Goal: Task Accomplishment & Management: Use online tool/utility

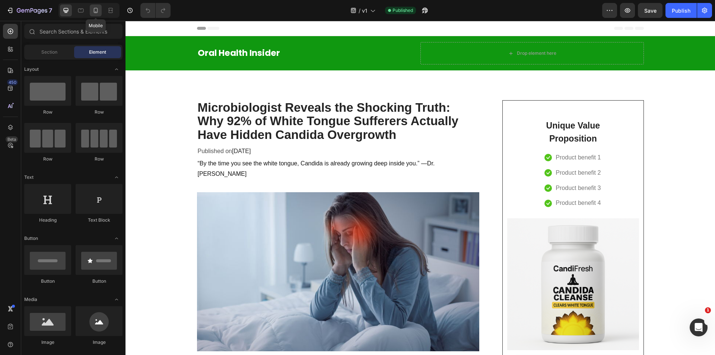
click at [98, 12] on icon at bounding box center [95, 10] width 7 height 7
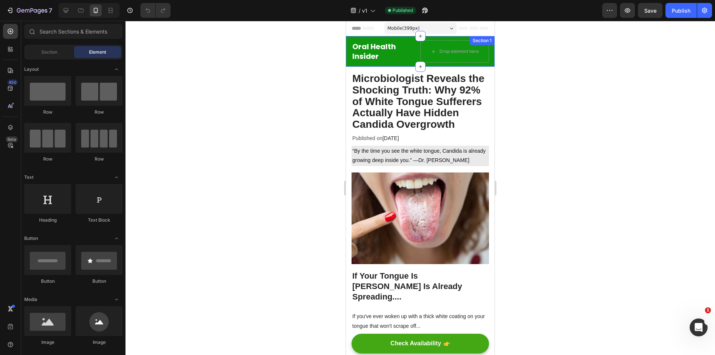
click at [431, 66] on div "Oral Health Insider Heading Drop element here Row Section 1" at bounding box center [420, 51] width 149 height 31
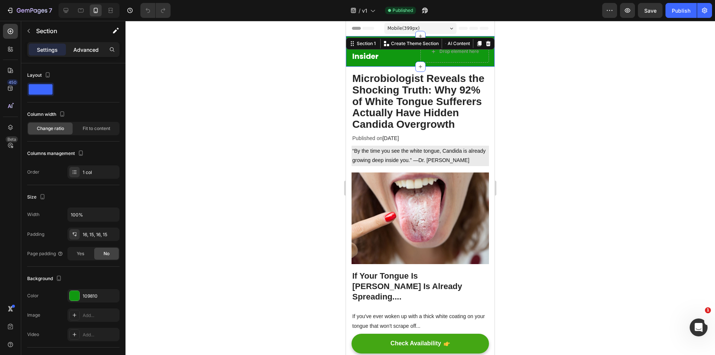
click at [96, 48] on p "Advanced" at bounding box center [85, 50] width 25 height 8
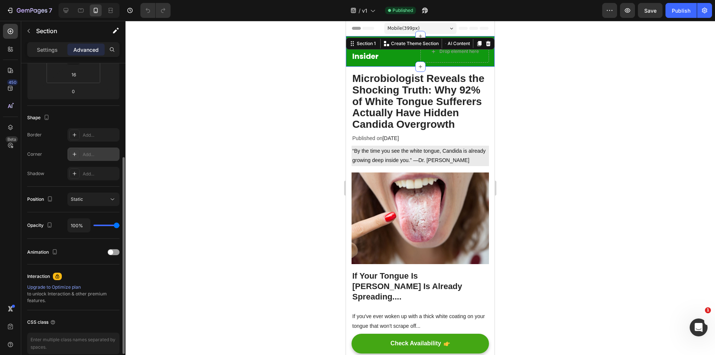
scroll to position [184, 0]
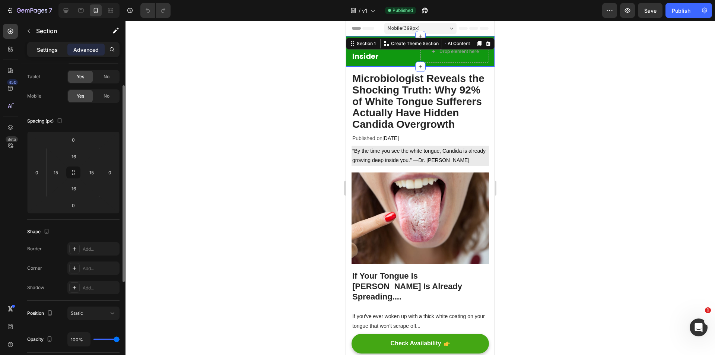
click at [61, 51] on div "Settings" at bounding box center [47, 50] width 37 height 12
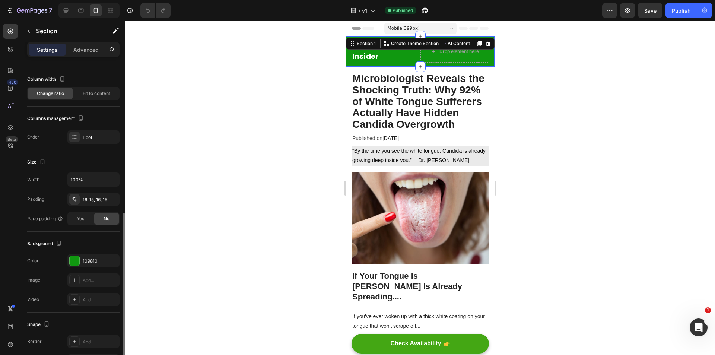
scroll to position [109, 0]
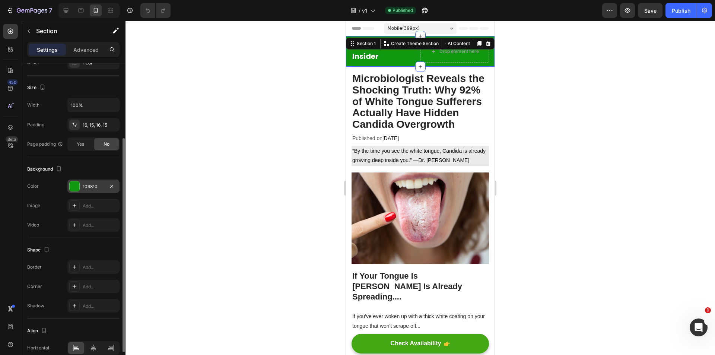
click at [93, 184] on div "109810" at bounding box center [94, 186] width 22 height 7
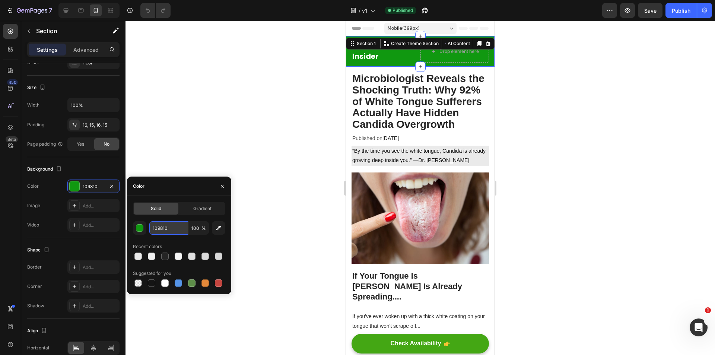
click at [161, 227] on input "109810" at bounding box center [168, 227] width 39 height 13
paste input "418BBE"
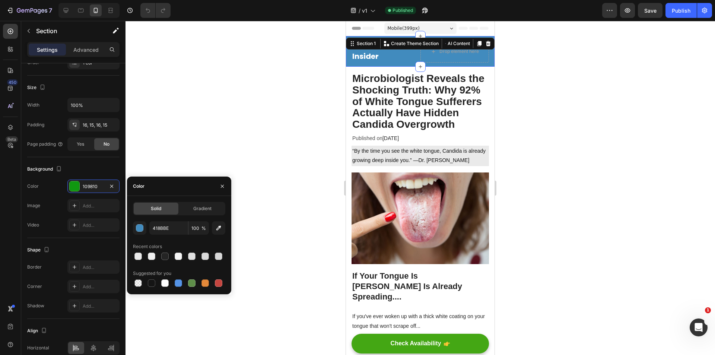
click at [173, 195] on div "Color" at bounding box center [179, 185] width 104 height 19
click at [214, 228] on button "button" at bounding box center [218, 227] width 13 height 13
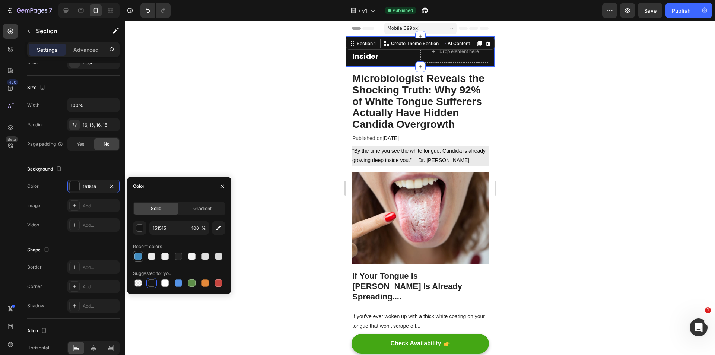
click at [140, 255] on div at bounding box center [137, 255] width 7 height 7
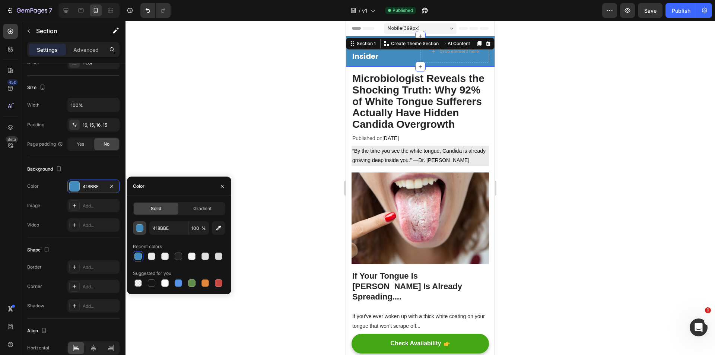
click at [139, 229] on div "button" at bounding box center [139, 228] width 7 height 7
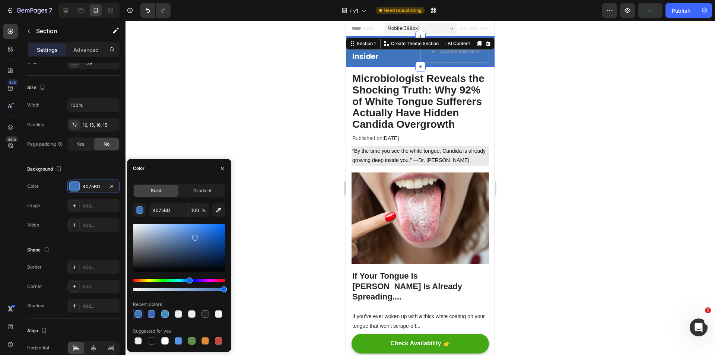
click at [188, 281] on div "Hue" at bounding box center [179, 280] width 92 height 3
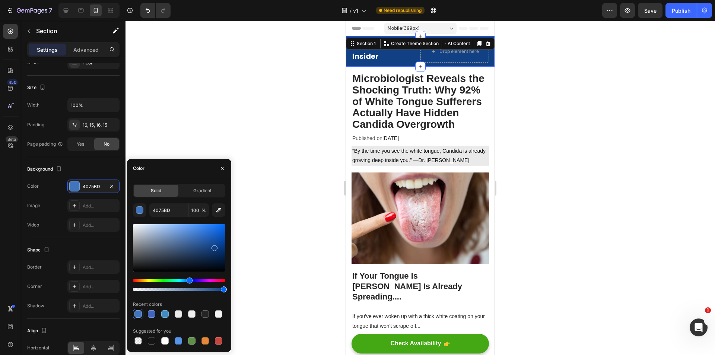
type input "114184"
drag, startPoint x: 195, startPoint y: 237, endPoint x: 214, endPoint y: 247, distance: 21.3
click at [214, 247] on div at bounding box center [215, 248] width 6 height 6
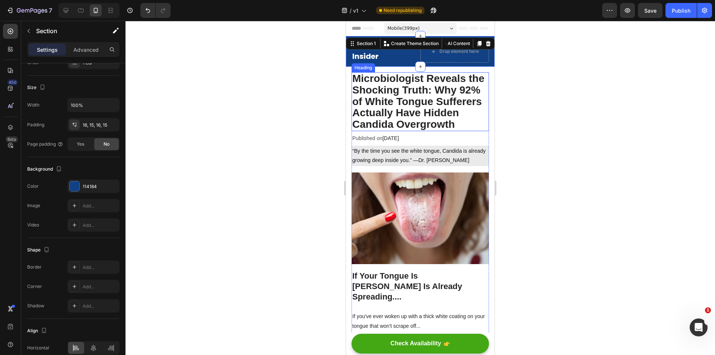
click at [566, 109] on div at bounding box center [419, 188] width 589 height 334
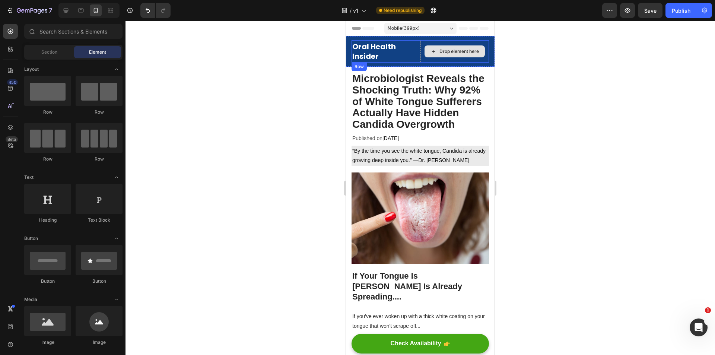
click at [381, 52] on h2 "Oral Health Insider" at bounding box center [386, 51] width 69 height 21
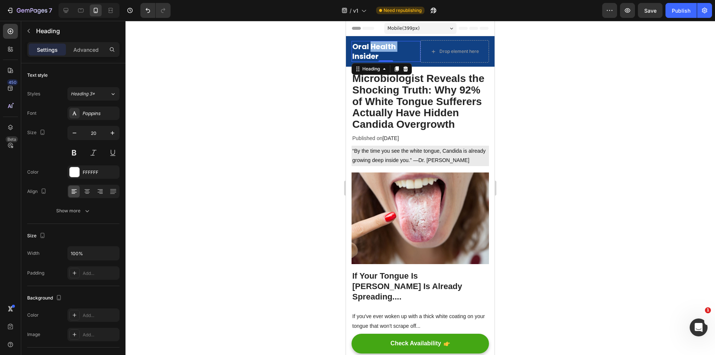
click at [379, 47] on strong "Oral Health Insider" at bounding box center [374, 51] width 44 height 20
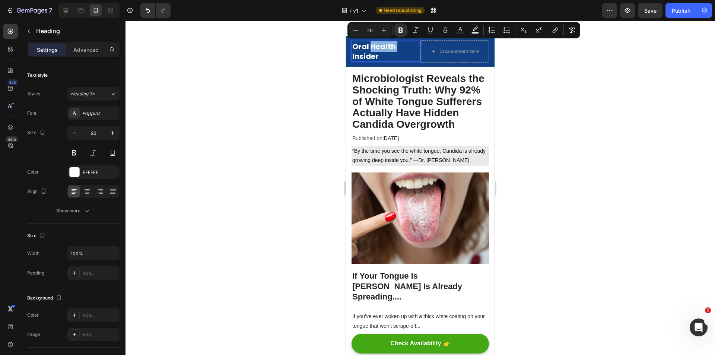
click at [380, 46] on strong "Oral Health Insider" at bounding box center [374, 51] width 44 height 20
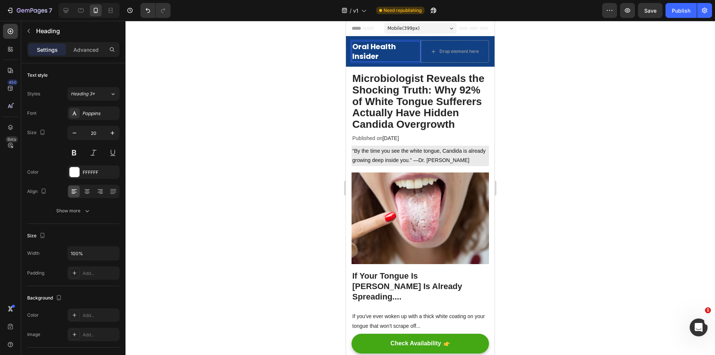
click at [618, 77] on div at bounding box center [419, 188] width 589 height 334
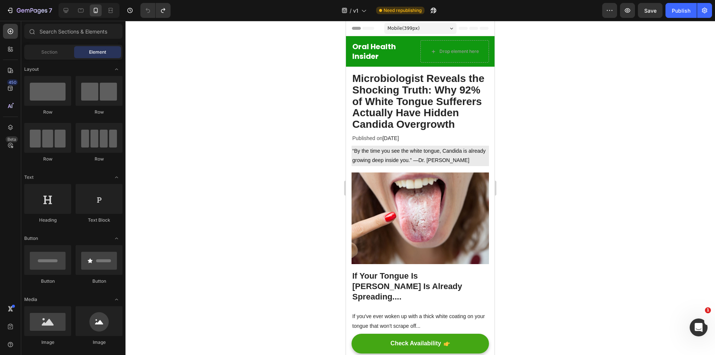
click at [382, 56] on p "⁠⁠⁠⁠⁠⁠⁠ Oral Health Insider" at bounding box center [385, 51] width 67 height 19
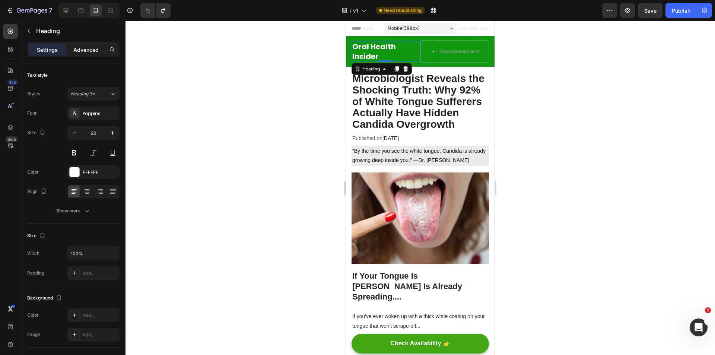
click at [92, 54] on div "Advanced" at bounding box center [85, 50] width 37 height 12
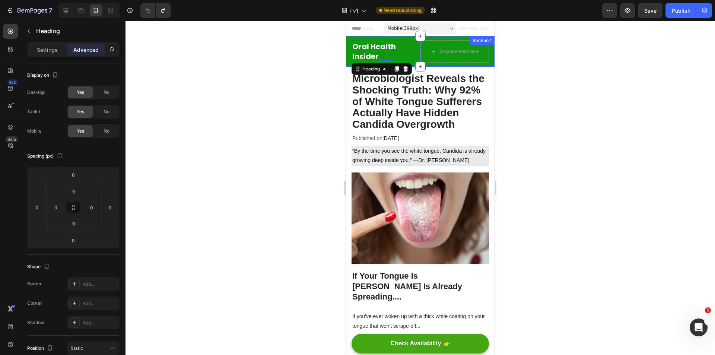
click at [436, 63] on div "⁠⁠⁠⁠⁠⁠⁠ Oral Health Insider Heading 0 Drop element here Row Section 1" at bounding box center [420, 51] width 149 height 31
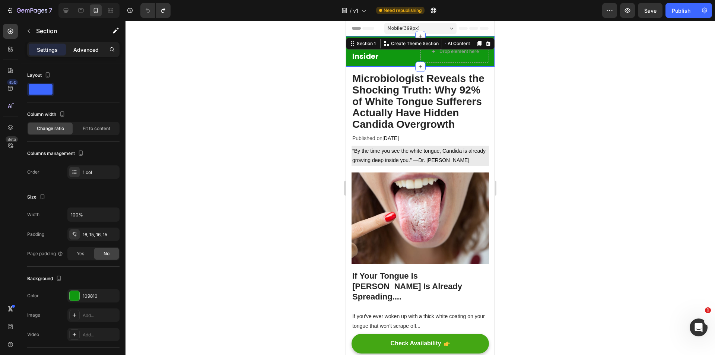
click at [91, 48] on p "Advanced" at bounding box center [85, 50] width 25 height 8
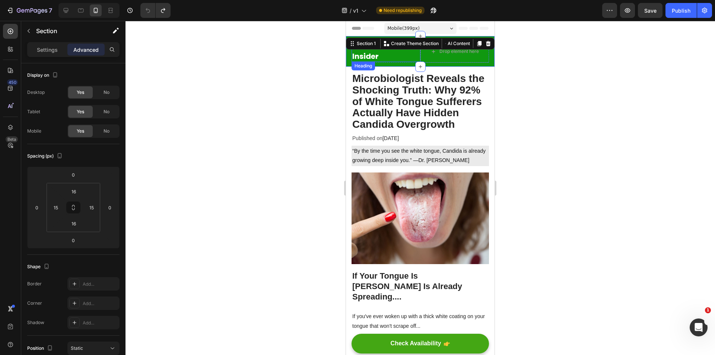
click at [381, 57] on p "⁠⁠⁠⁠⁠⁠⁠ Oral Health Insider" at bounding box center [385, 51] width 67 height 19
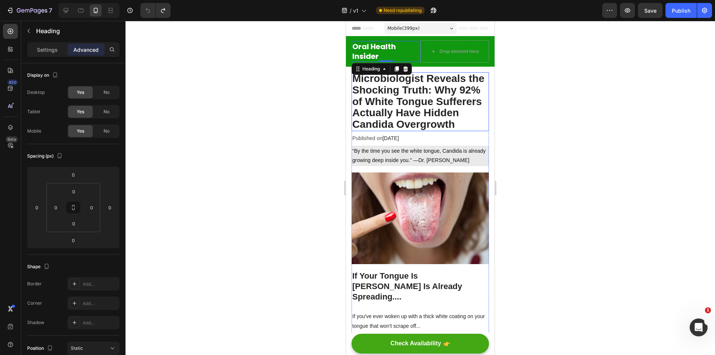
click at [411, 117] on strong "Microbiologist Reveals the Shocking Truth: Why 92% of White Tongue Sufferers Ac…" at bounding box center [418, 101] width 132 height 57
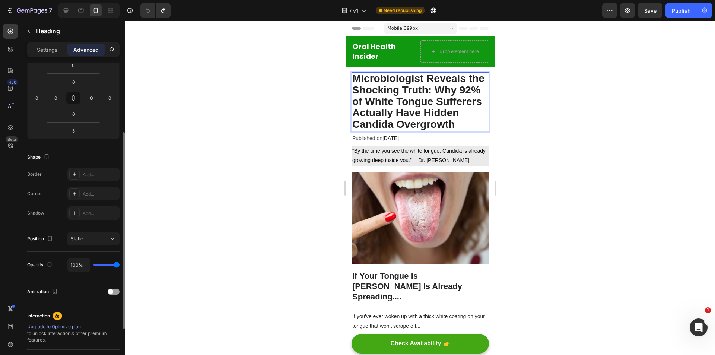
click at [436, 127] on h2 "Microbiologist Reveals the Shocking Truth: Why 92% of White Tongue Sufferers Ac…" at bounding box center [420, 101] width 137 height 59
click at [435, 130] on p "Microbiologist Reveals the Shocking Truth: Why 92% of White Tongue Sufferers Ac…" at bounding box center [420, 101] width 136 height 57
click at [399, 141] on span "[DATE]" at bounding box center [390, 138] width 16 height 6
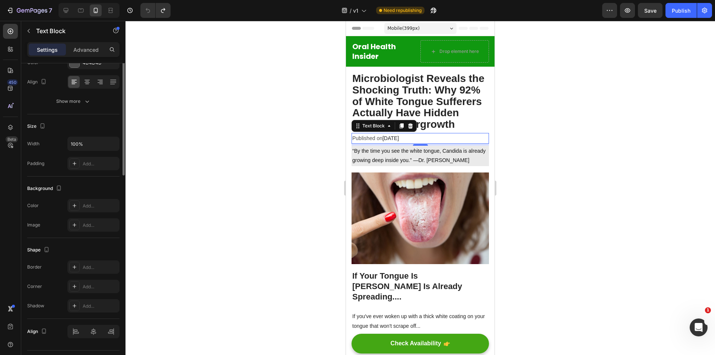
scroll to position [0, 0]
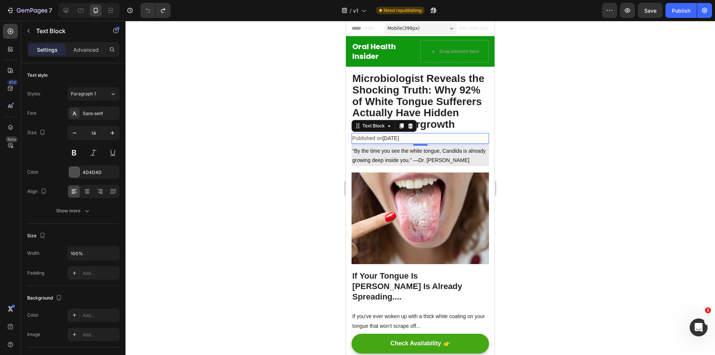
click at [421, 143] on p "Published on [DATE]" at bounding box center [420, 138] width 136 height 9
click at [458, 131] on h2 "⁠⁠⁠⁠⁠⁠⁠ Microbiologist Reveals the Shocking Truth: Why 92% of White Tongue Suff…" at bounding box center [420, 101] width 137 height 59
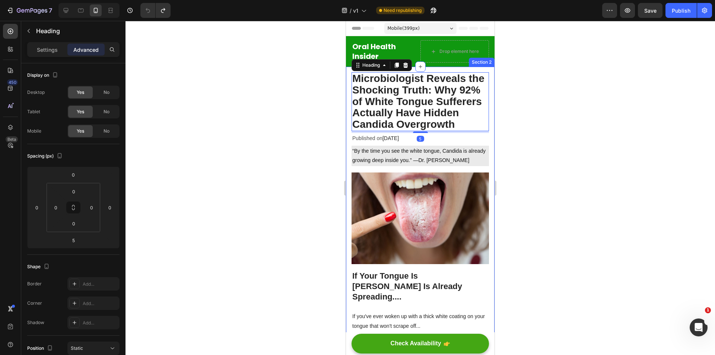
click at [528, 155] on div at bounding box center [419, 188] width 589 height 334
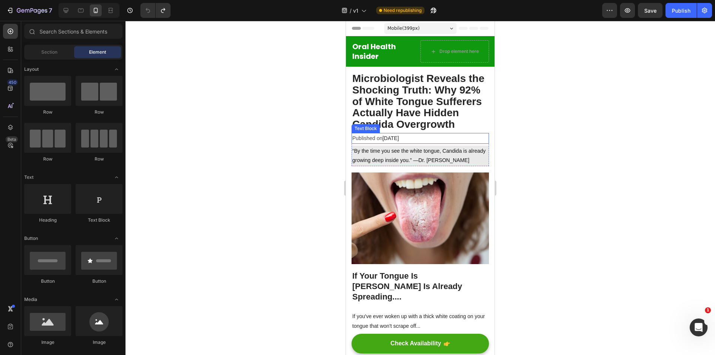
click at [452, 143] on p "Published on [DATE]" at bounding box center [420, 138] width 136 height 9
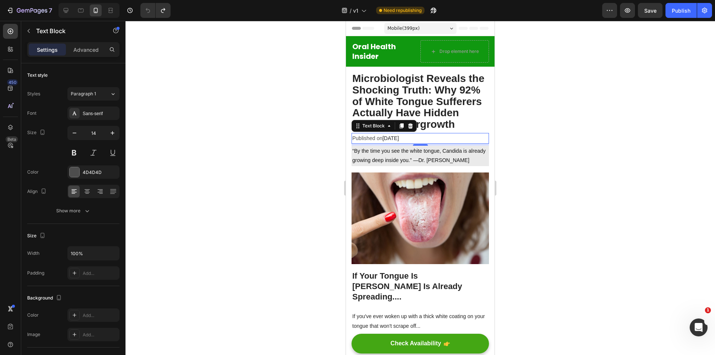
click at [382, 143] on p "Published on [DATE]" at bounding box center [420, 138] width 136 height 9
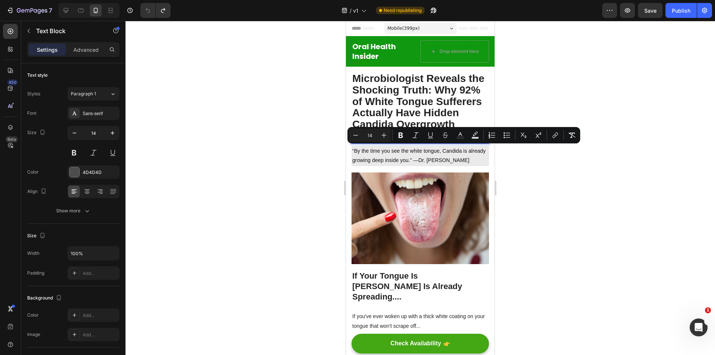
copy p "Published on [DATE]"
click at [368, 211] on img at bounding box center [420, 218] width 137 height 92
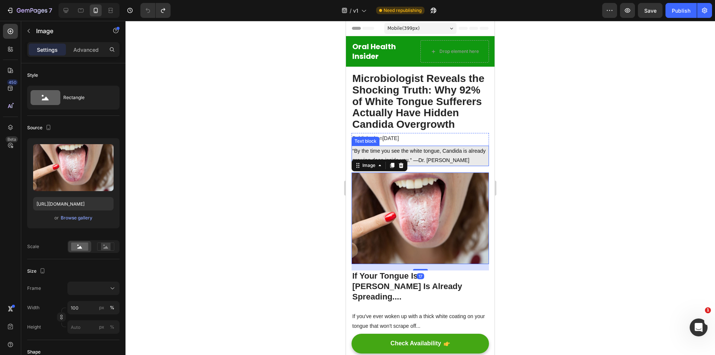
click at [432, 164] on p "“By the time you see the white tongue, Candida is already growing deep inside y…" at bounding box center [420, 155] width 136 height 19
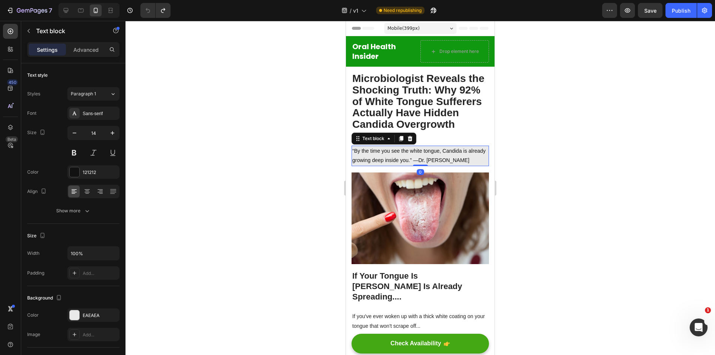
copy p "Published on [DATE]"
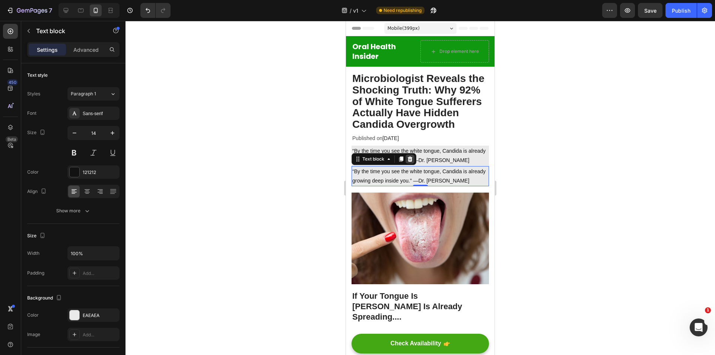
click at [410, 161] on icon at bounding box center [410, 158] width 5 height 5
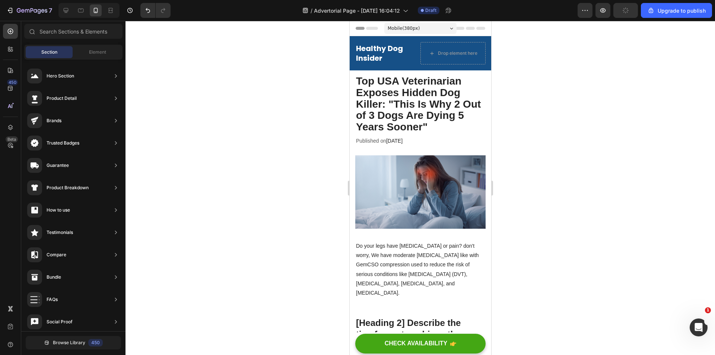
scroll to position [112, 0]
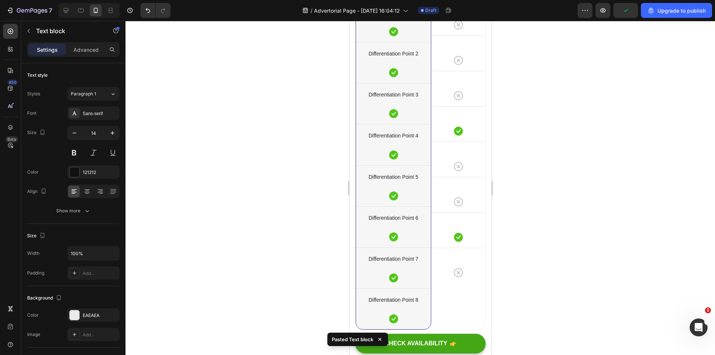
scroll to position [3274, 0]
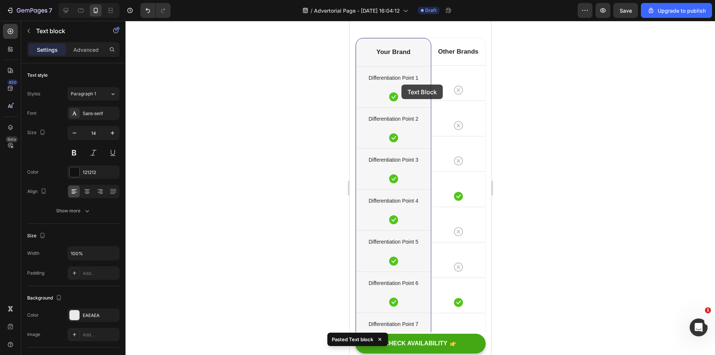
drag, startPoint x: 417, startPoint y: 234, endPoint x: 403, endPoint y: 92, distance: 142.6
click at [566, 223] on div at bounding box center [419, 188] width 589 height 334
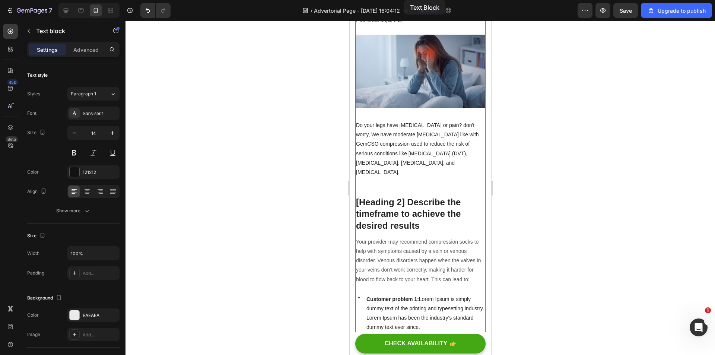
scroll to position [0, 0]
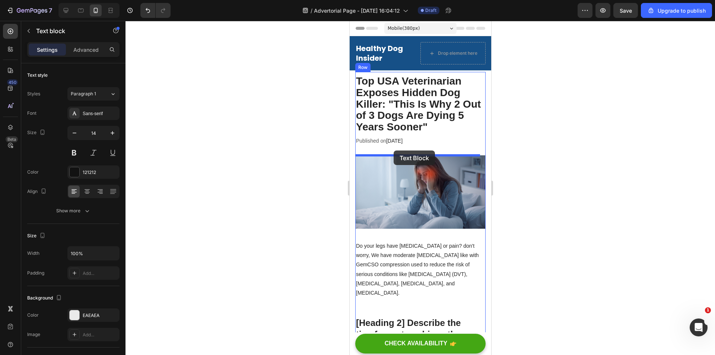
drag, startPoint x: 415, startPoint y: 187, endPoint x: 393, endPoint y: 150, distance: 42.3
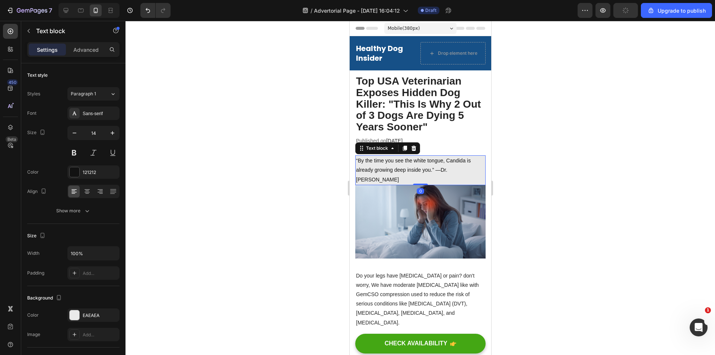
click at [573, 174] on div at bounding box center [419, 188] width 589 height 334
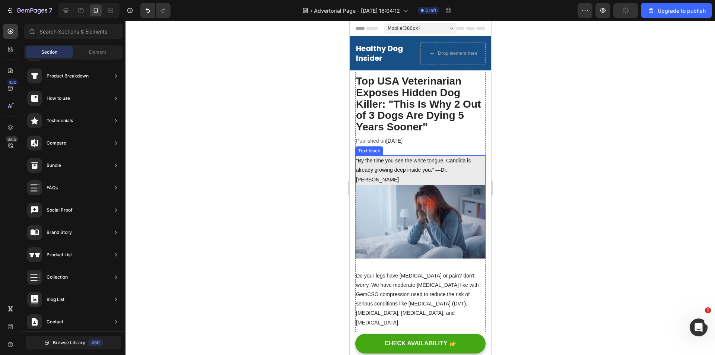
click at [433, 172] on p "“By the time you see the white tongue, Candida is already growing deep inside y…" at bounding box center [420, 170] width 129 height 28
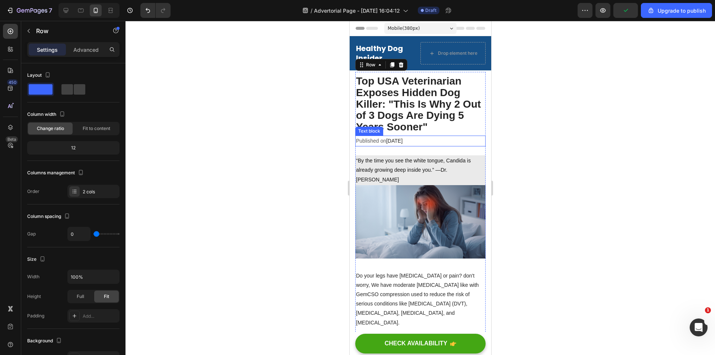
click at [397, 141] on span "[DATE]" at bounding box center [394, 141] width 16 height 6
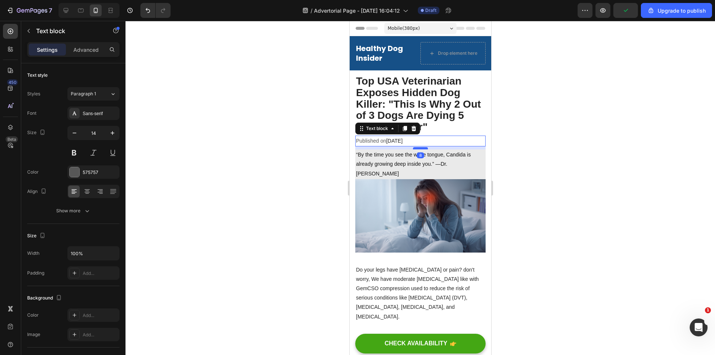
click at [423, 149] on div at bounding box center [420, 148] width 15 height 2
click at [552, 154] on div at bounding box center [419, 188] width 589 height 334
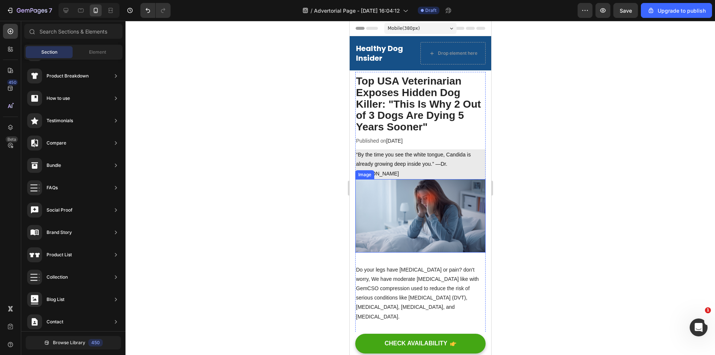
click at [446, 192] on img at bounding box center [420, 215] width 130 height 73
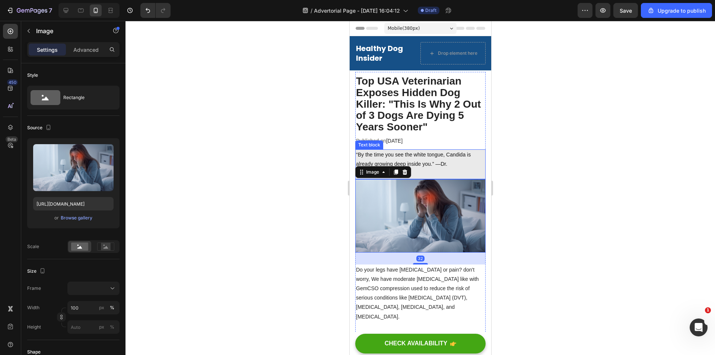
click at [430, 165] on p "“By the time you see the white tongue, Candida is already growing deep inside y…" at bounding box center [420, 164] width 129 height 28
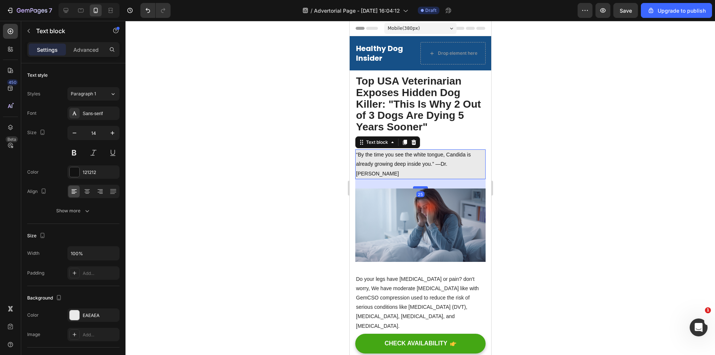
click at [419, 186] on div at bounding box center [420, 187] width 15 height 2
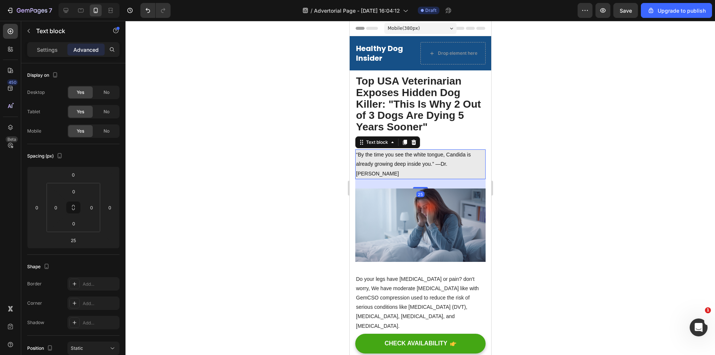
click at [573, 158] on div at bounding box center [419, 188] width 589 height 334
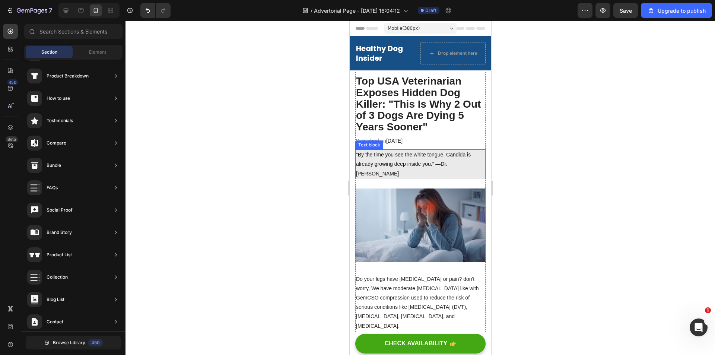
click at [422, 159] on p "“By the time you see the white tongue, Candida is already growing deep inside y…" at bounding box center [420, 164] width 129 height 28
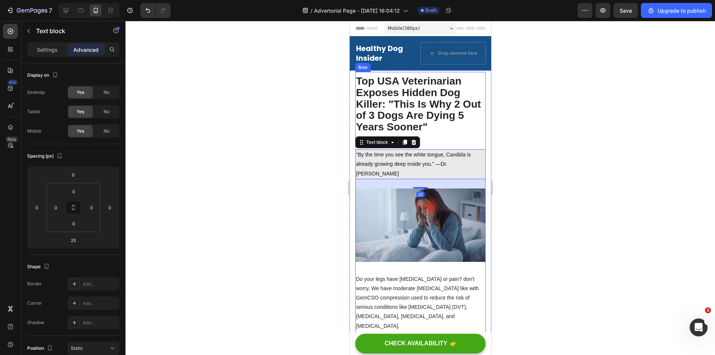
click at [432, 144] on p "Published on [DATE]" at bounding box center [420, 140] width 129 height 9
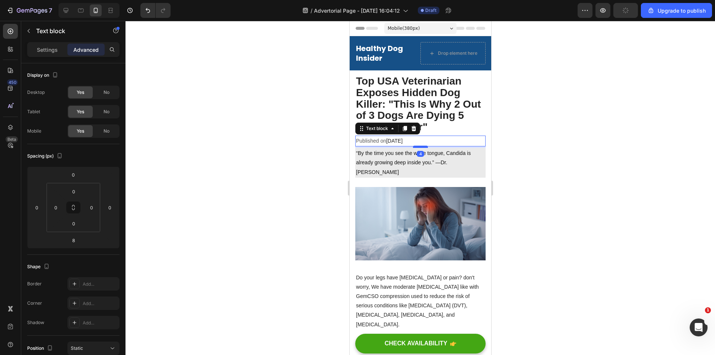
drag, startPoint x: 420, startPoint y: 149, endPoint x: 846, endPoint y: 164, distance: 426.2
click at [420, 148] on div at bounding box center [420, 147] width 15 height 2
type input "4"
click at [550, 139] on div at bounding box center [419, 188] width 589 height 334
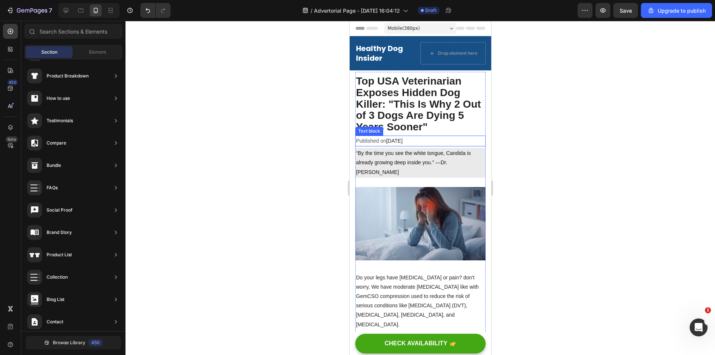
click at [400, 141] on span "[DATE]" at bounding box center [394, 141] width 16 height 6
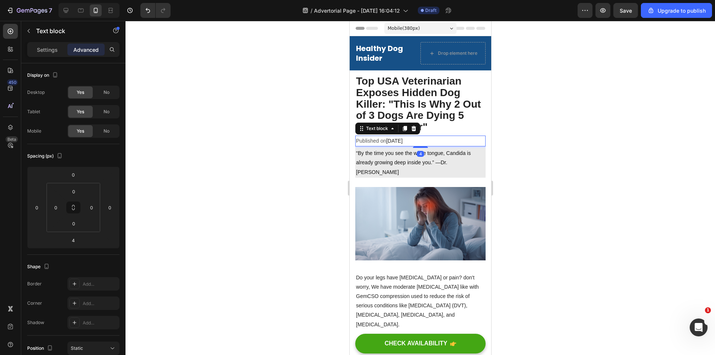
click at [439, 126] on p "⁠⁠⁠⁠⁠⁠⁠ Top USA Veterinarian Exposes Hidden Dog Killer: "This Is Why 2 Out of 3…" at bounding box center [420, 104] width 129 height 57
click at [433, 128] on strong "Top USA Veterinarian Exposes Hidden Dog Killer: "This Is Why 2 Out of 3 Dogs Ar…" at bounding box center [418, 103] width 125 height 57
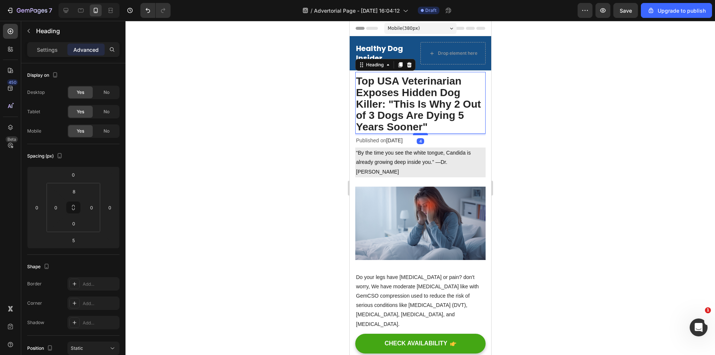
click at [420, 134] on div at bounding box center [420, 134] width 15 height 2
type input "4"
click at [558, 128] on div at bounding box center [419, 188] width 589 height 334
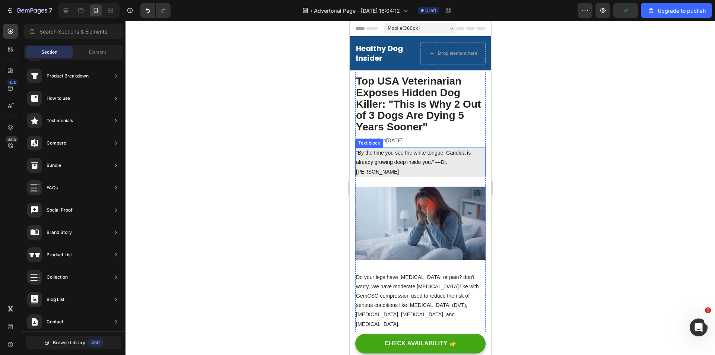
click at [430, 157] on p "“By the time you see the white tongue, Candida is already growing deep inside y…" at bounding box center [420, 162] width 129 height 28
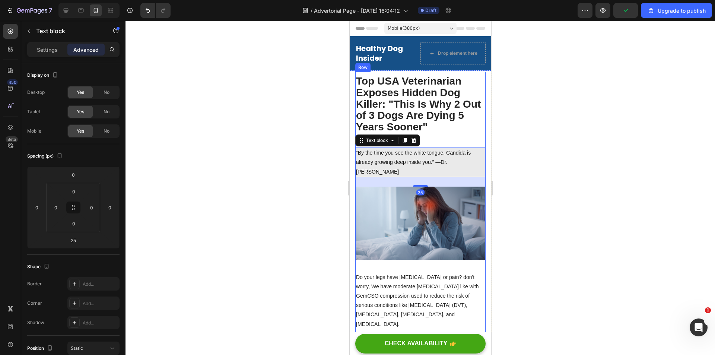
click at [434, 144] on p "Published on [DATE]" at bounding box center [420, 140] width 129 height 9
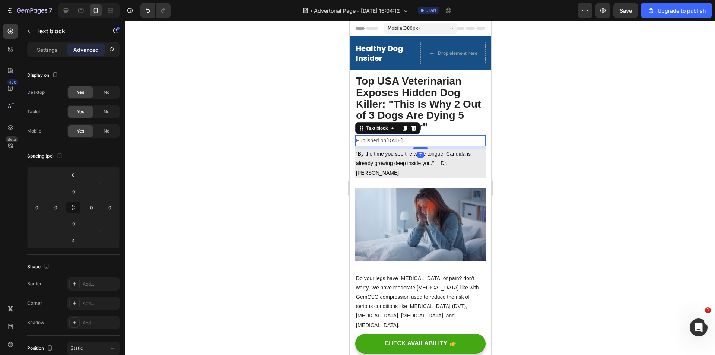
drag, startPoint x: 418, startPoint y: 147, endPoint x: 485, endPoint y: 150, distance: 67.1
click at [419, 149] on div at bounding box center [420, 147] width 15 height 1
type input "7"
click at [524, 150] on div at bounding box center [419, 188] width 589 height 334
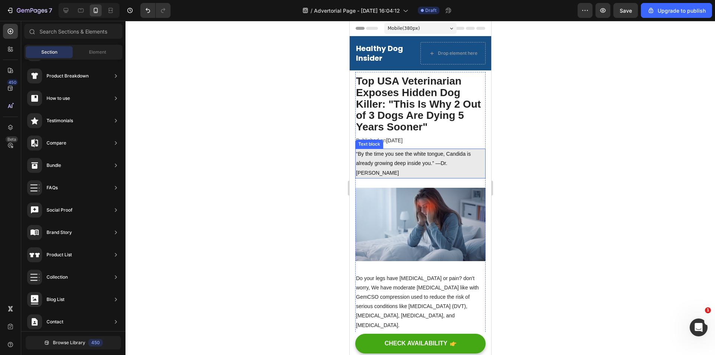
click at [403, 159] on p "“By the time you see the white tongue, Candida is already growing deep inside y…" at bounding box center [420, 163] width 129 height 28
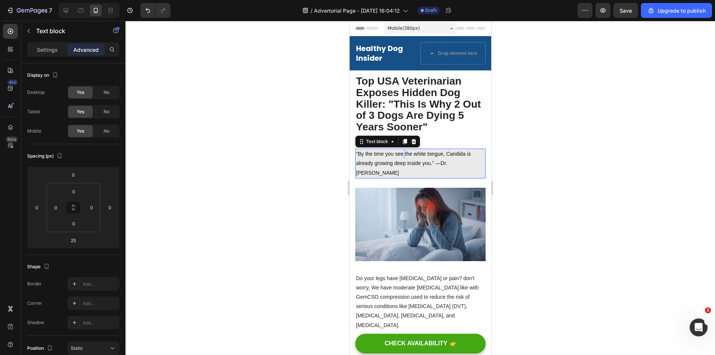
click at [403, 159] on p "“By the time you see the white tongue, Candida is already growing deep inside y…" at bounding box center [420, 163] width 129 height 28
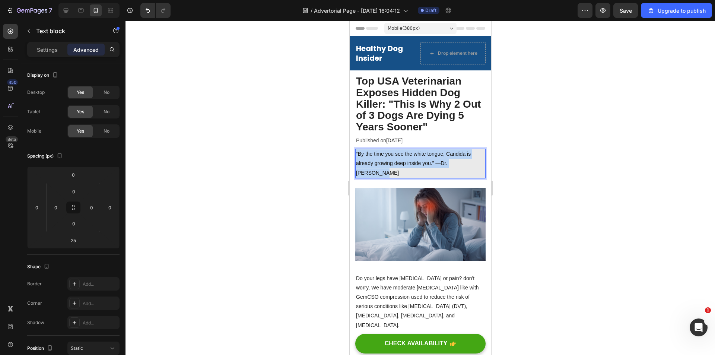
click at [403, 159] on p "“By the time you see the white tongue, Candida is already growing deep inside y…" at bounding box center [420, 163] width 129 height 28
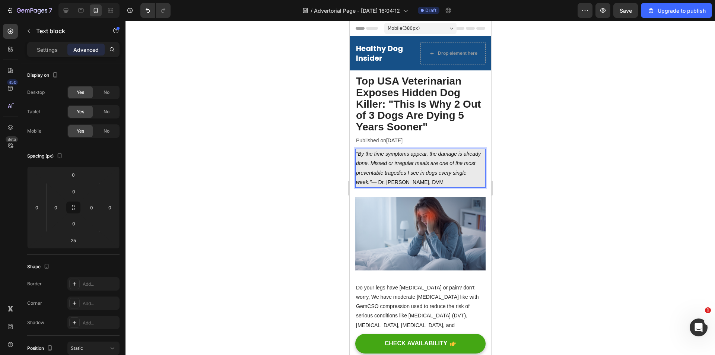
click at [550, 168] on div at bounding box center [419, 188] width 589 height 334
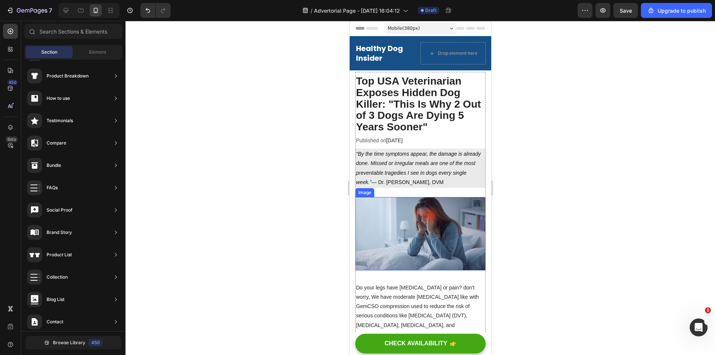
click at [430, 236] on img at bounding box center [420, 233] width 130 height 73
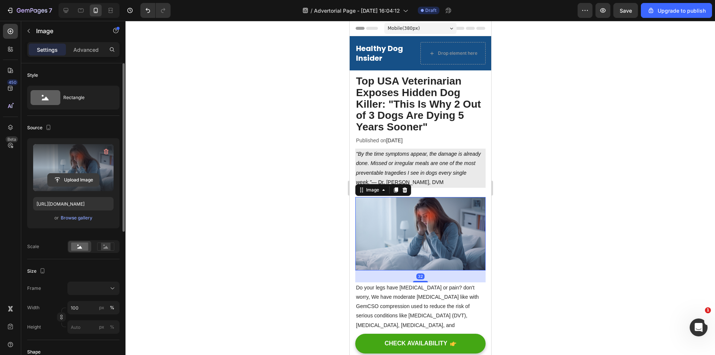
click at [79, 178] on input "file" at bounding box center [73, 180] width 51 height 13
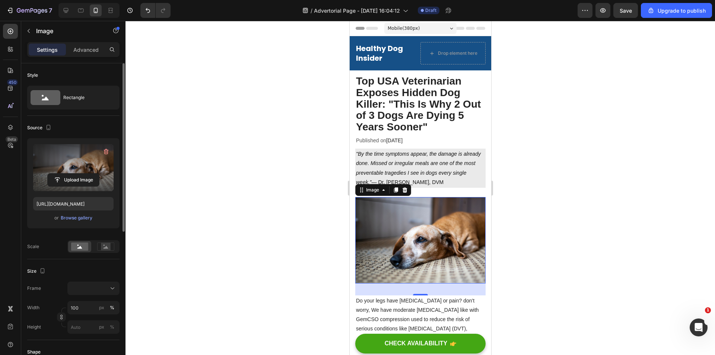
click at [586, 165] on div at bounding box center [419, 188] width 589 height 334
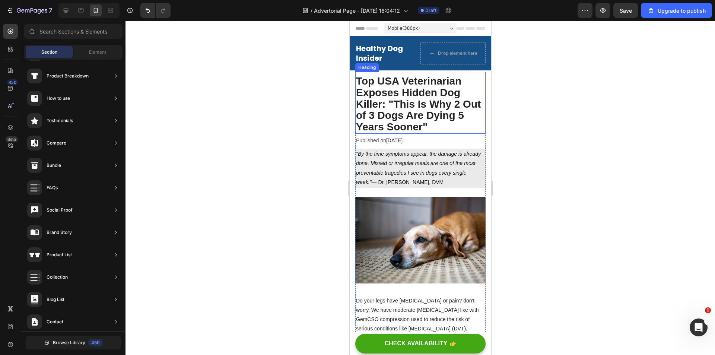
click at [418, 94] on strong "Top USA Veterinarian Exposes Hidden Dog Killer: "This Is Why 2 Out of 3 Dogs Ar…" at bounding box center [418, 103] width 125 height 57
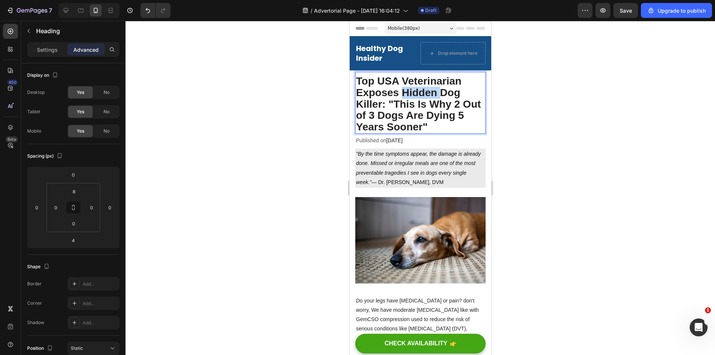
click at [417, 91] on strong "Top USA Veterinarian Exposes Hidden Dog Killer: "This Is Why 2 Out of 3 Dogs Ar…" at bounding box center [418, 103] width 125 height 57
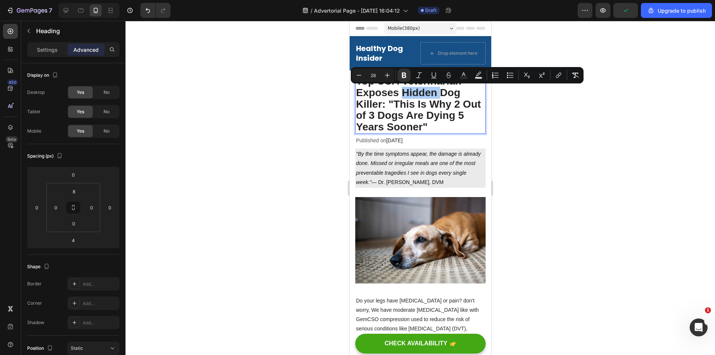
click at [545, 156] on div at bounding box center [419, 188] width 589 height 334
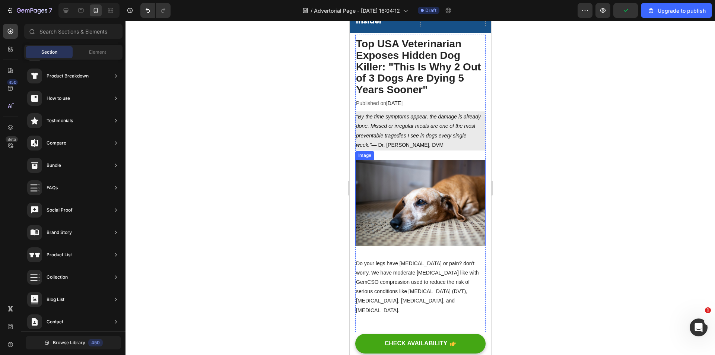
scroll to position [74, 0]
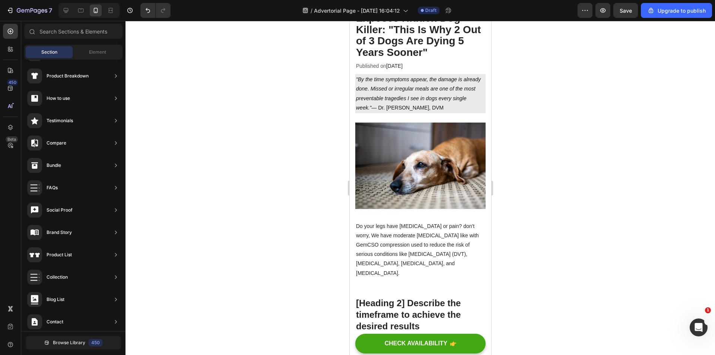
click at [422, 168] on img at bounding box center [420, 166] width 130 height 86
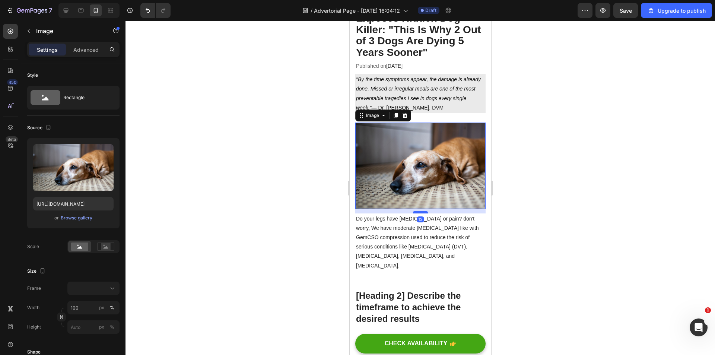
drag, startPoint x: 419, startPoint y: 217, endPoint x: 422, endPoint y: 209, distance: 8.5
click at [422, 211] on div at bounding box center [420, 212] width 15 height 2
click at [536, 180] on div at bounding box center [419, 188] width 589 height 334
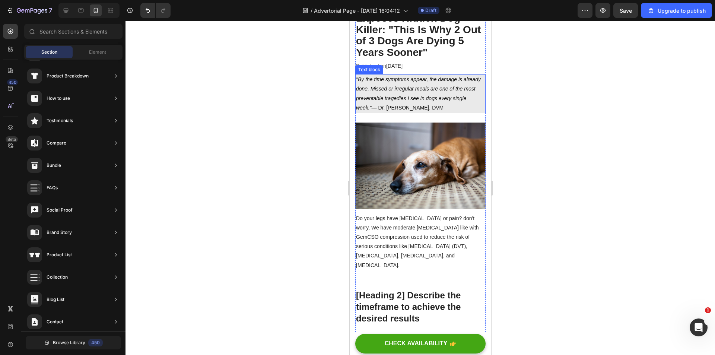
click at [426, 105] on p ""By the time symptoms appear, the damage is already done. Missed or irregular m…" at bounding box center [420, 94] width 129 height 38
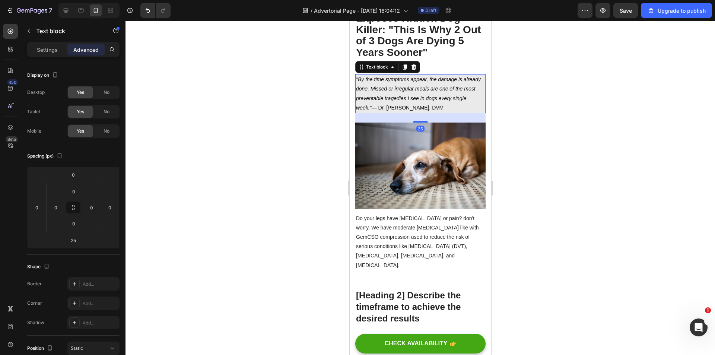
click at [420, 121] on div "25" at bounding box center [420, 117] width 130 height 9
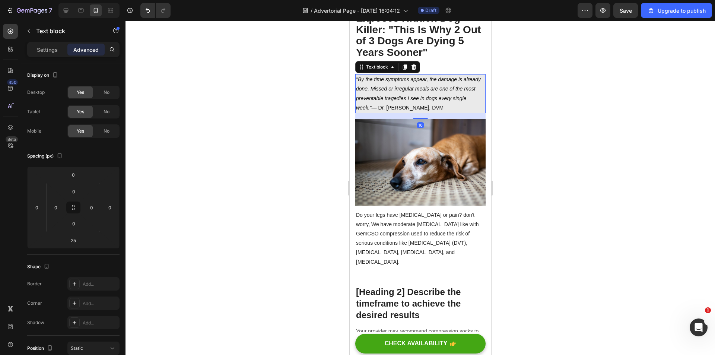
drag, startPoint x: 417, startPoint y: 122, endPoint x: 489, endPoint y: 114, distance: 72.0
click at [419, 118] on div at bounding box center [420, 118] width 15 height 1
click at [539, 114] on div at bounding box center [419, 188] width 589 height 334
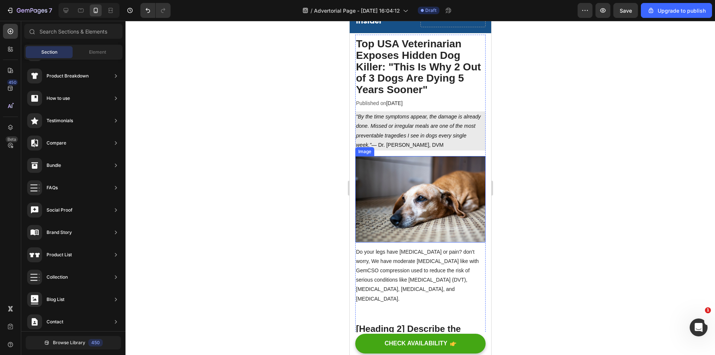
scroll to position [0, 0]
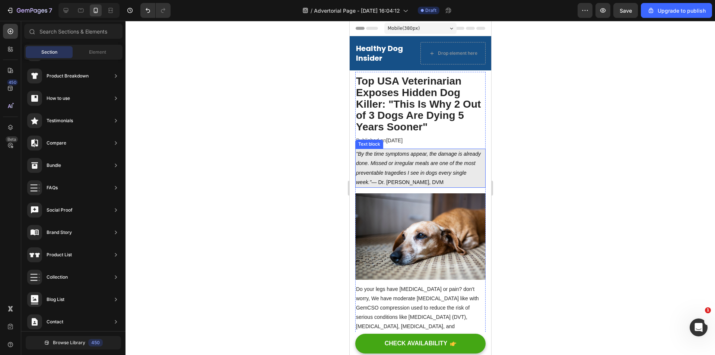
click at [422, 165] on icon ""By the time symptoms appear, the damage is already done. Missed or irregular m…" at bounding box center [418, 168] width 125 height 34
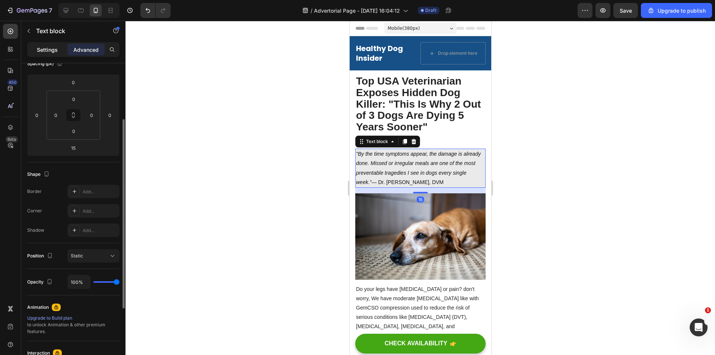
click at [52, 51] on p "Settings" at bounding box center [47, 50] width 21 height 8
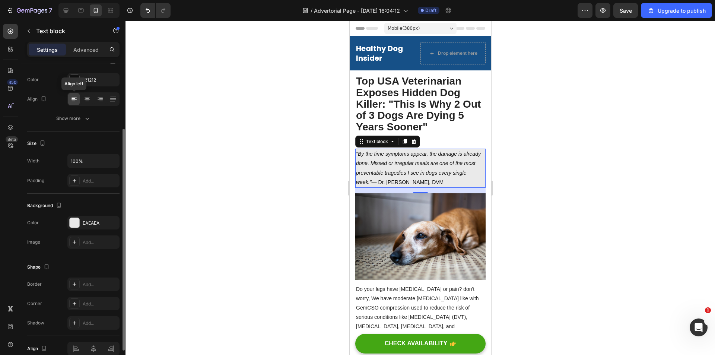
scroll to position [128, 0]
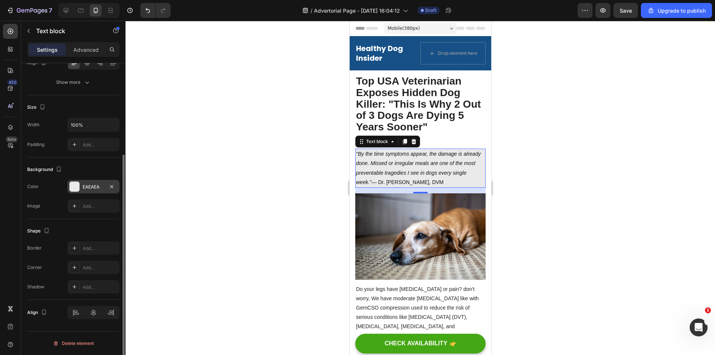
click at [93, 185] on div "EAEAEA" at bounding box center [94, 187] width 22 height 7
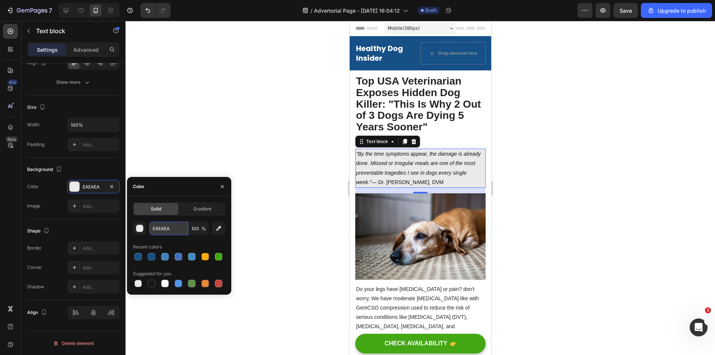
click at [165, 228] on input "EAEAEA" at bounding box center [168, 228] width 39 height 13
click at [164, 228] on input "EAEAEA" at bounding box center [168, 228] width 39 height 13
click at [165, 258] on div at bounding box center [164, 256] width 7 height 7
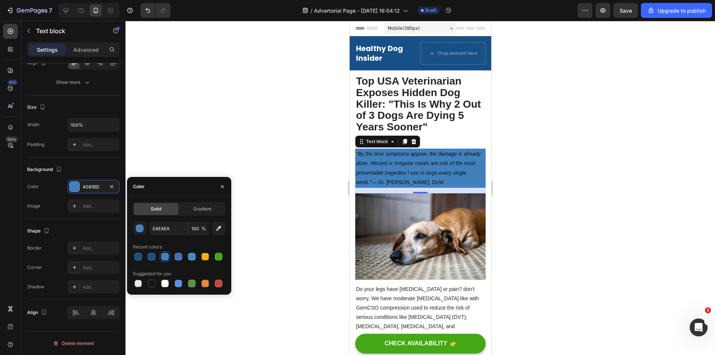
click at [163, 255] on div at bounding box center [164, 256] width 7 height 7
click at [164, 256] on div at bounding box center [164, 256] width 7 height 7
click at [141, 232] on div "button" at bounding box center [139, 228] width 7 height 7
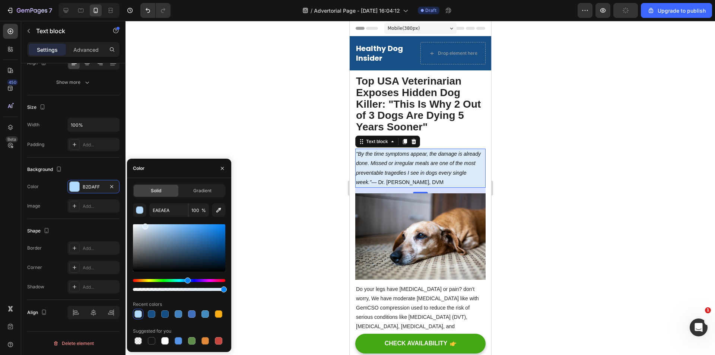
drag, startPoint x: 193, startPoint y: 238, endPoint x: 144, endPoint y: 225, distance: 50.1
click at [144, 225] on div at bounding box center [145, 226] width 6 height 6
click at [462, 232] on img at bounding box center [420, 236] width 130 height 86
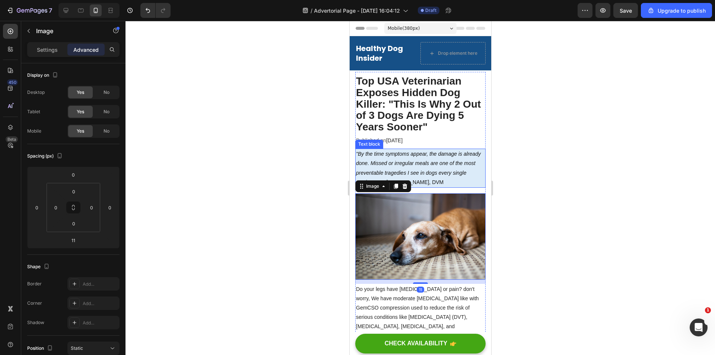
scroll to position [74, 0]
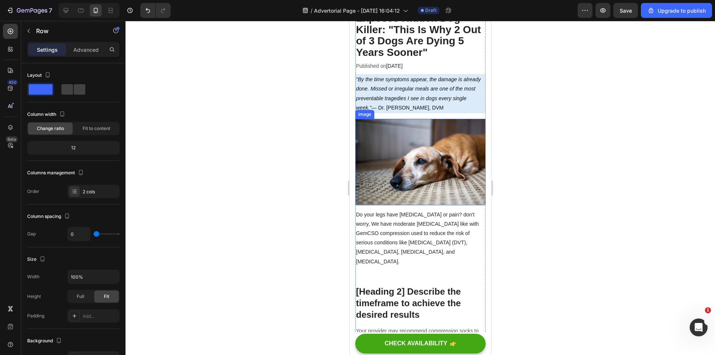
click at [403, 95] on icon ""By the time symptoms appear, the damage is already done. Missed or irregular m…" at bounding box center [418, 93] width 125 height 34
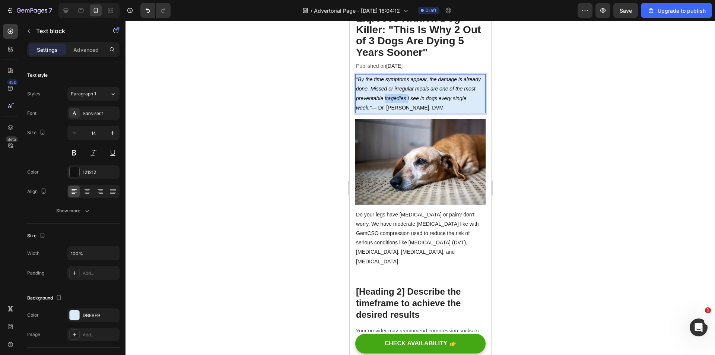
click at [421, 97] on icon ""By the time symptoms appear, the damage is already done. Missed or irregular m…" at bounding box center [418, 93] width 125 height 34
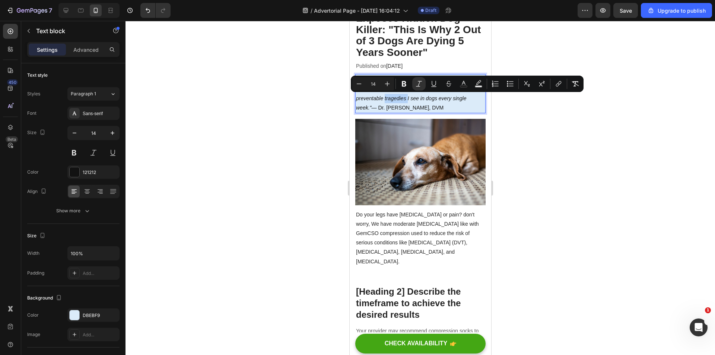
click at [421, 97] on icon ""By the time symptoms appear, the damage is already done. Missed or irregular m…" at bounding box center [418, 93] width 125 height 34
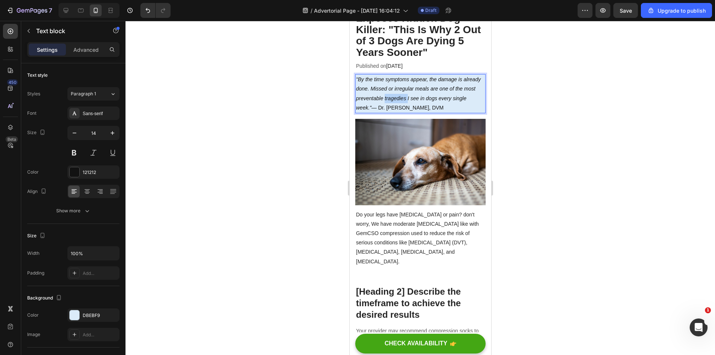
drag, startPoint x: 455, startPoint y: 105, endPoint x: 600, endPoint y: 135, distance: 147.1
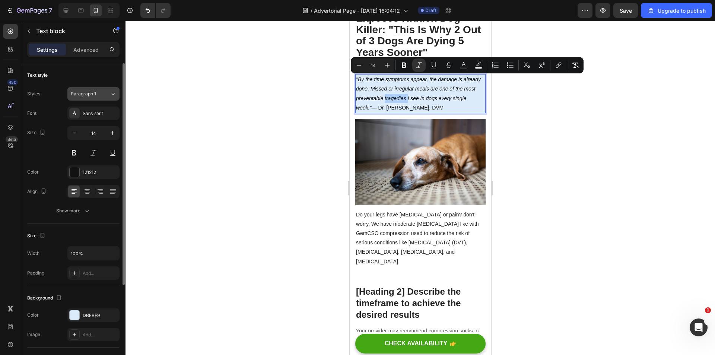
click at [93, 97] on button "Paragraph 1" at bounding box center [93, 93] width 52 height 13
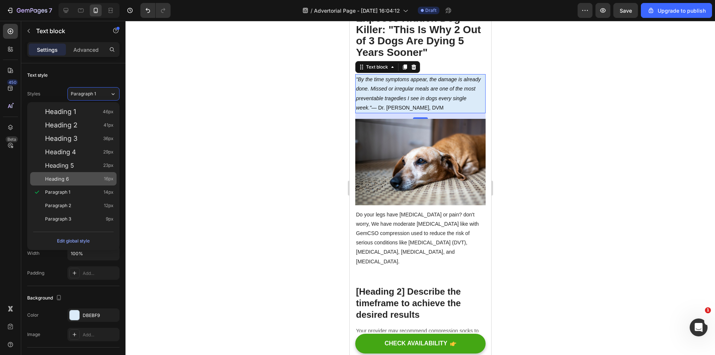
click at [74, 181] on div "Heading 6 16px" at bounding box center [79, 178] width 69 height 7
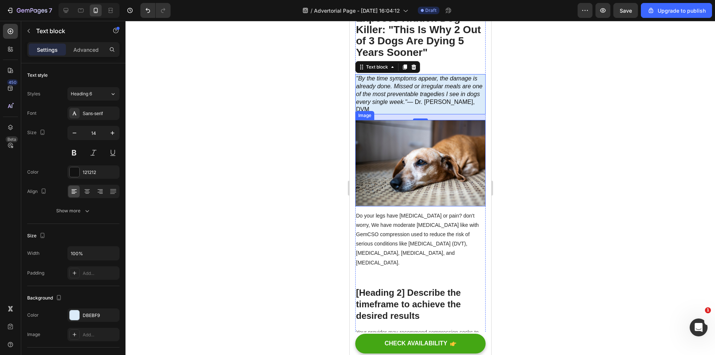
scroll to position [0, 0]
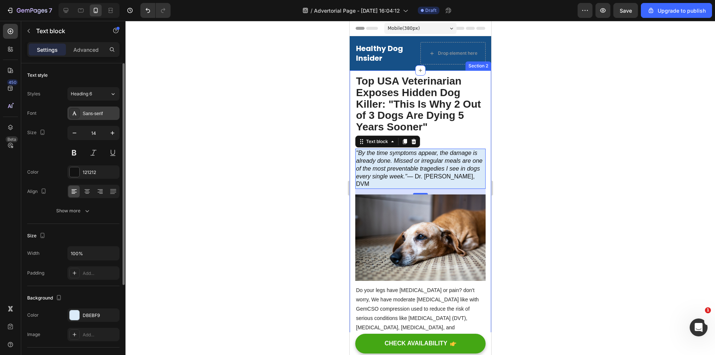
click at [90, 112] on div "Sans-serif" at bounding box center [100, 113] width 35 height 7
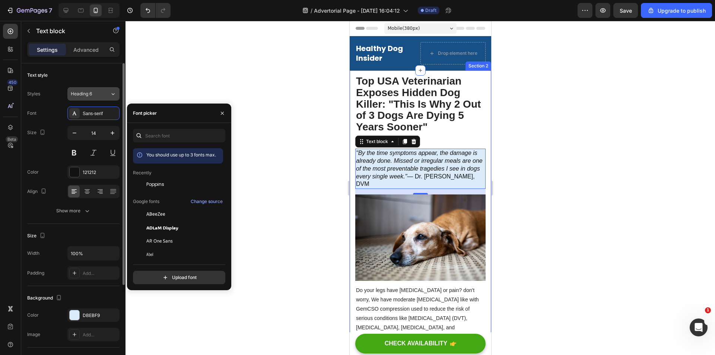
click at [92, 99] on button "Heading 6" at bounding box center [93, 93] width 52 height 13
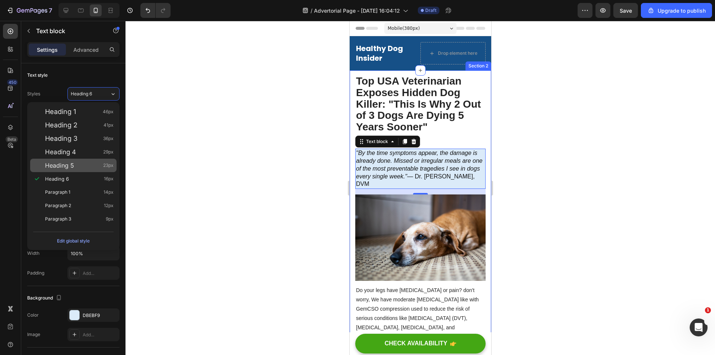
click at [73, 170] on div "Heading 5 23px" at bounding box center [73, 165] width 86 height 13
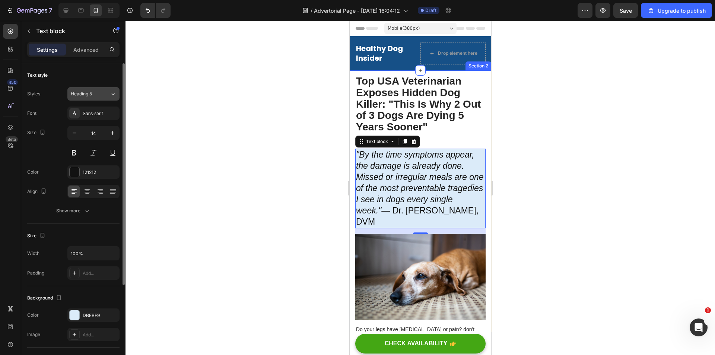
click at [90, 91] on span "Heading 5" at bounding box center [81, 93] width 21 height 7
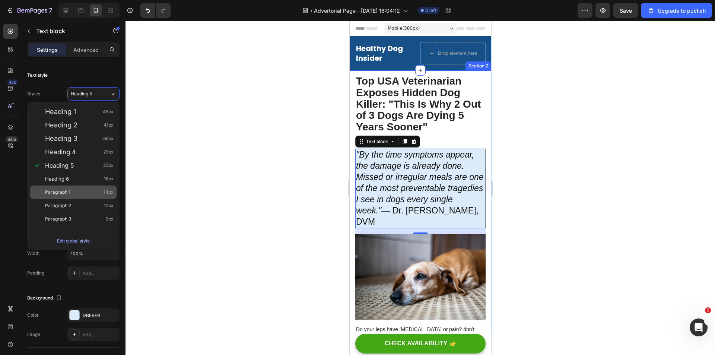
click at [73, 191] on div "Paragraph 1 14px" at bounding box center [79, 191] width 69 height 7
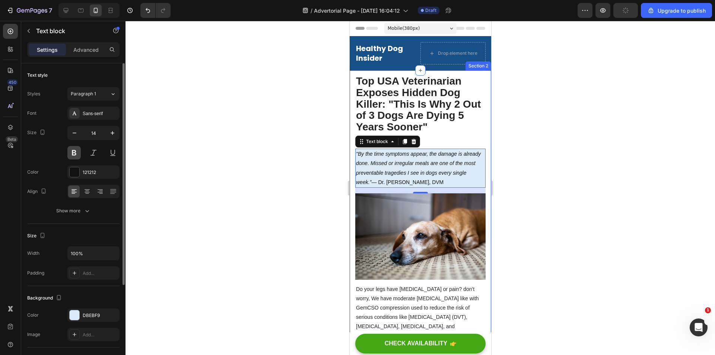
click at [74, 154] on button at bounding box center [73, 152] width 13 height 13
click at [91, 153] on button at bounding box center [93, 152] width 13 height 13
click at [93, 153] on button at bounding box center [93, 152] width 13 height 13
click at [93, 154] on button at bounding box center [93, 152] width 13 height 13
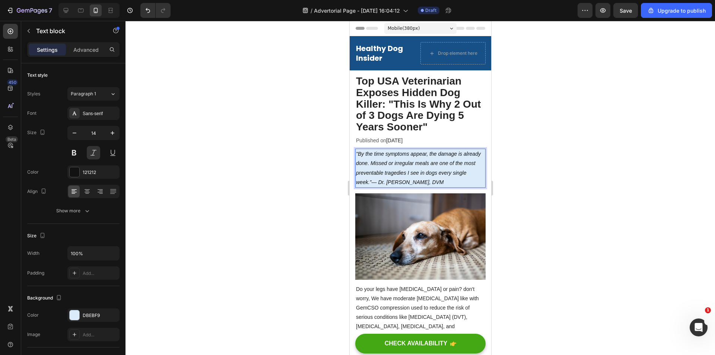
click at [408, 165] on icon ""By the time symptoms appear, the damage is already done. Missed or irregular m…" at bounding box center [418, 168] width 125 height 34
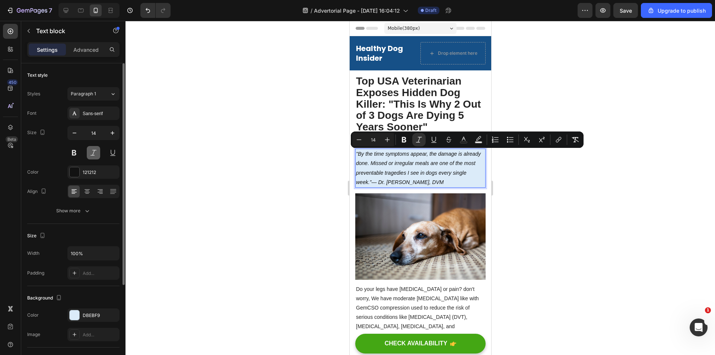
click at [95, 155] on button at bounding box center [93, 152] width 13 height 13
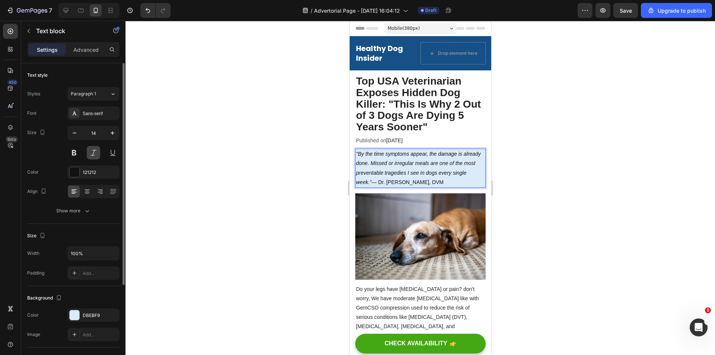
click at [95, 155] on button at bounding box center [93, 152] width 13 height 13
click at [94, 117] on div "Sans-serif" at bounding box center [93, 112] width 52 height 13
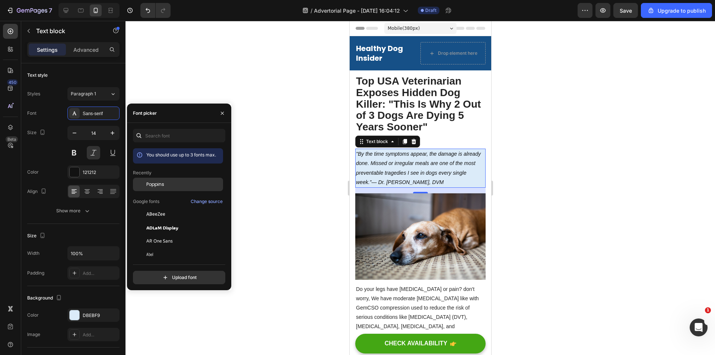
click at [162, 182] on span "Poppins" at bounding box center [155, 184] width 18 height 7
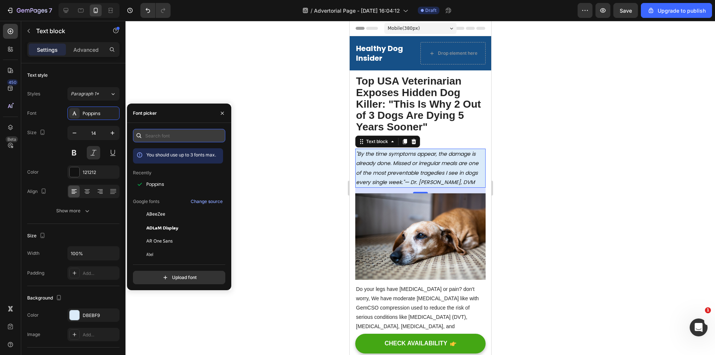
click at [155, 136] on input "text" at bounding box center [179, 135] width 92 height 13
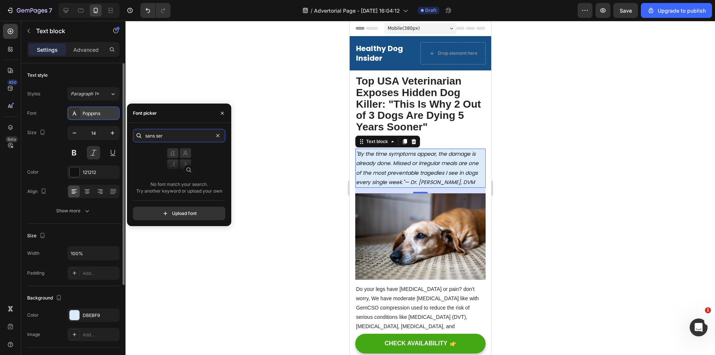
type input "sans ser"
click at [106, 115] on div "Poppins" at bounding box center [100, 113] width 35 height 7
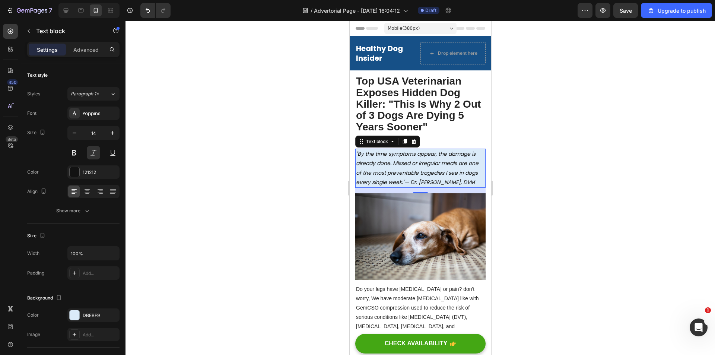
click at [181, 98] on div at bounding box center [419, 188] width 589 height 334
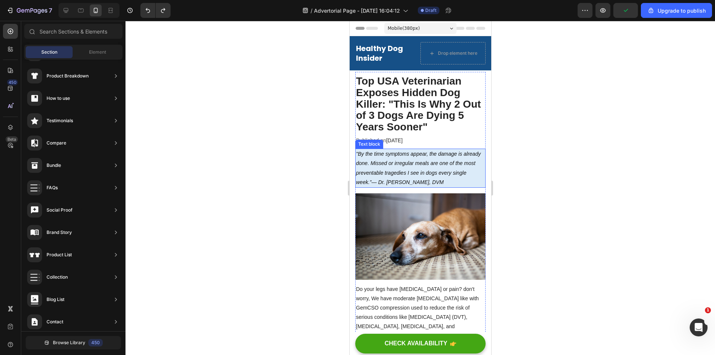
click at [390, 176] on p ""By the time symptoms appear, the damage is already done. Missed or irregular m…" at bounding box center [420, 168] width 129 height 38
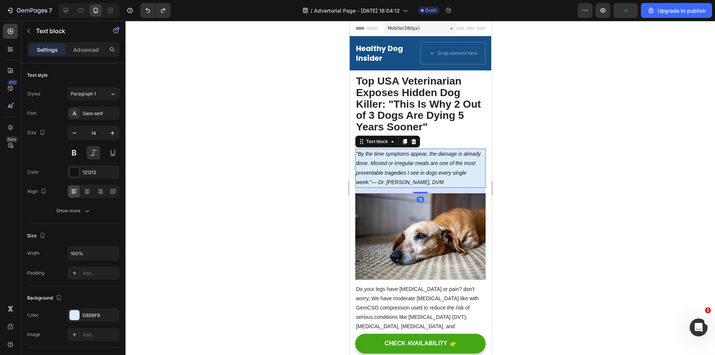
click at [579, 234] on div at bounding box center [419, 188] width 589 height 334
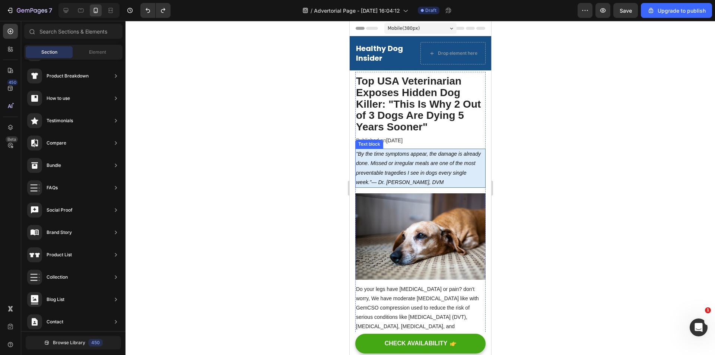
click at [471, 180] on p ""By the time symptoms appear, the damage is already done. Missed or irregular m…" at bounding box center [420, 168] width 129 height 38
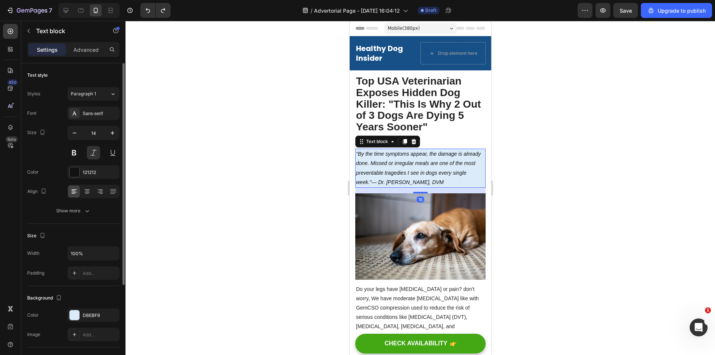
scroll to position [128, 0]
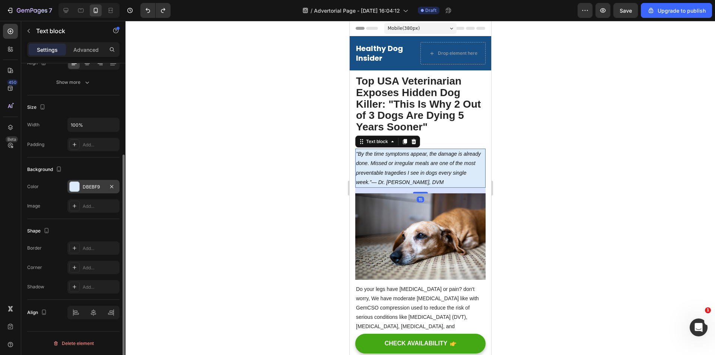
click at [85, 181] on div "DBEBF9" at bounding box center [93, 186] width 52 height 13
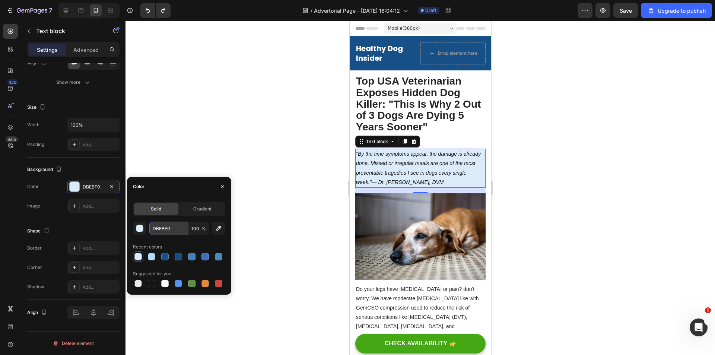
click at [165, 228] on input "DBEBF9" at bounding box center [168, 228] width 39 height 13
paste input "EAEAEA"
type input "EAEAEA"
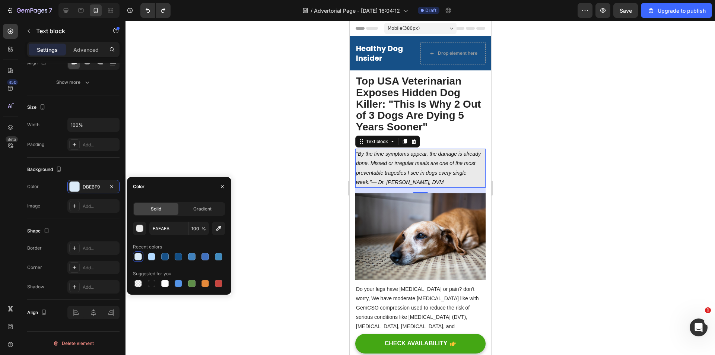
click at [209, 159] on div at bounding box center [419, 188] width 589 height 334
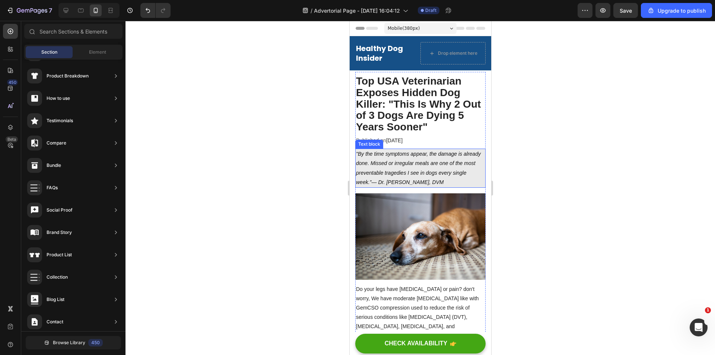
click at [463, 179] on p ""By the time symptoms appear, the damage is already done. Missed or irregular m…" at bounding box center [420, 168] width 129 height 38
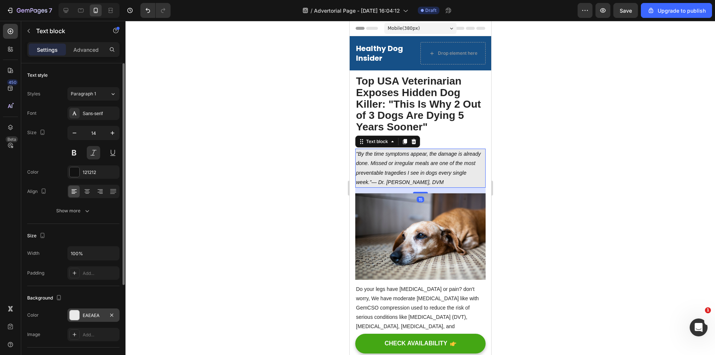
click at [92, 321] on div "EAEAEA" at bounding box center [93, 314] width 52 height 13
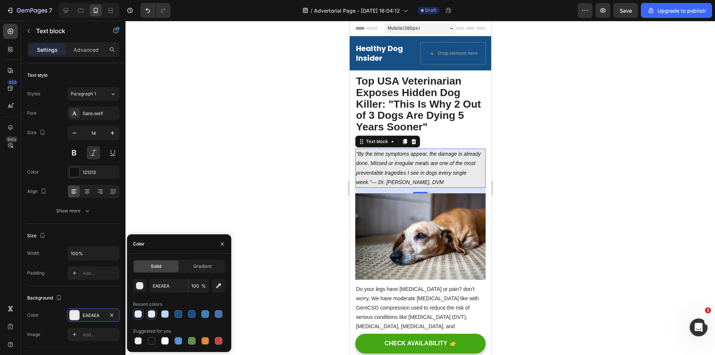
click at [152, 316] on div at bounding box center [151, 313] width 7 height 7
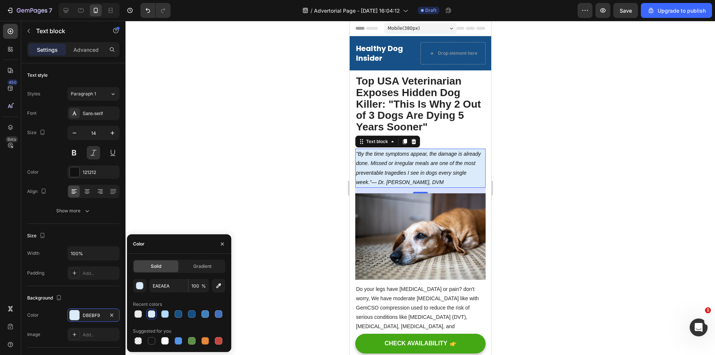
click at [551, 222] on div at bounding box center [419, 188] width 589 height 334
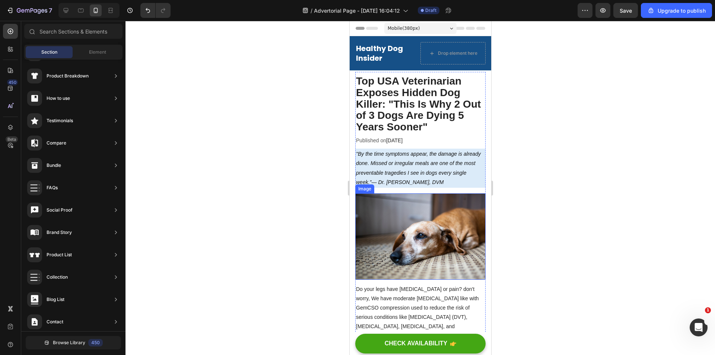
scroll to position [112, 0]
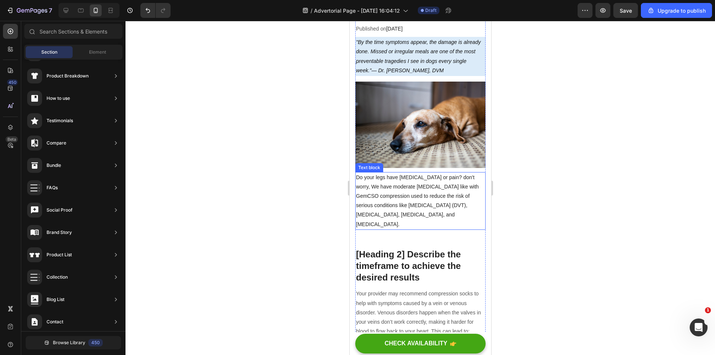
click at [397, 190] on p "Do your legs have [MEDICAL_DATA] or pain? don't worry, We have moderate [MEDICA…" at bounding box center [420, 201] width 129 height 56
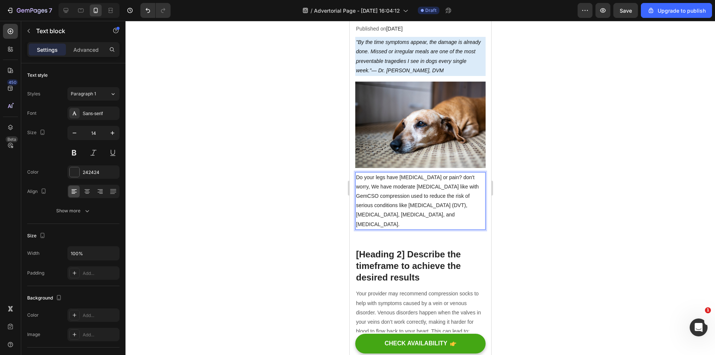
click at [397, 190] on p "Do your legs have [MEDICAL_DATA] or pain? don't worry, We have moderate [MEDICA…" at bounding box center [420, 201] width 129 height 56
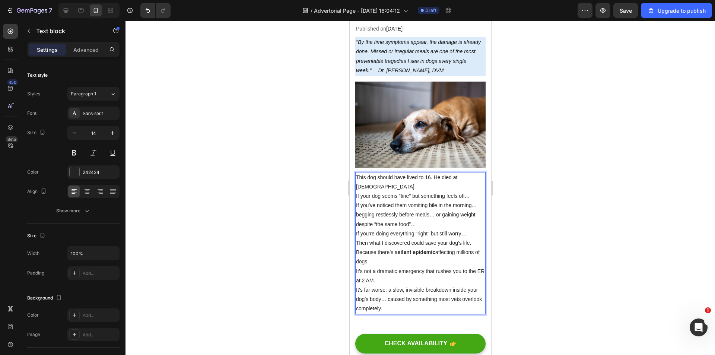
drag, startPoint x: 413, startPoint y: 179, endPoint x: 416, endPoint y: 173, distance: 7.0
click at [413, 191] on p "If your dog seems “fine” but something feels off…" at bounding box center [420, 195] width 129 height 9
click at [416, 173] on p "This dog should have lived to 16. He died at [DEMOGRAPHIC_DATA]." at bounding box center [420, 182] width 129 height 19
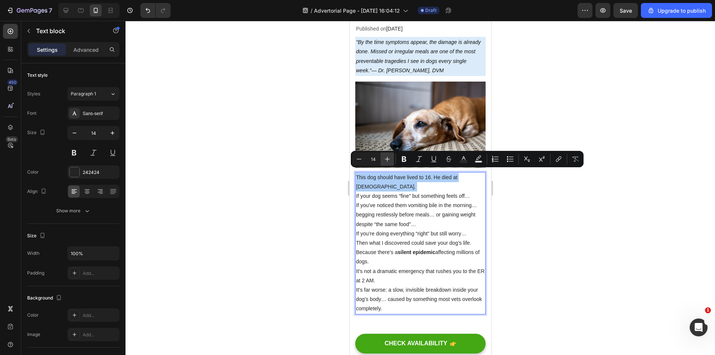
click at [387, 160] on icon "Editor contextual toolbar" at bounding box center [387, 158] width 7 height 7
click at [386, 160] on icon "Editor contextual toolbar" at bounding box center [387, 158] width 7 height 7
click at [404, 162] on icon "Editor contextual toolbar" at bounding box center [403, 158] width 7 height 7
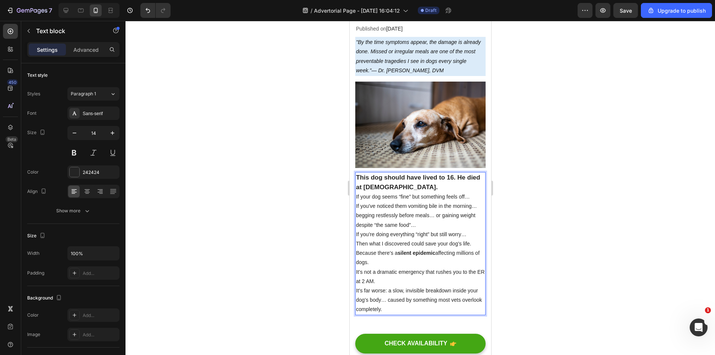
click at [407, 177] on p "This dog should have lived to 16. He died at [DEMOGRAPHIC_DATA]." at bounding box center [420, 182] width 129 height 19
click at [406, 176] on strong "This dog should have lived to 16. He died at [DEMOGRAPHIC_DATA]." at bounding box center [418, 182] width 124 height 17
click at [407, 177] on strong "This dog should have lived to 16. He died at [DEMOGRAPHIC_DATA]." at bounding box center [418, 182] width 124 height 17
click at [441, 192] on p "If your dog seems “fine” but something feels off…" at bounding box center [420, 196] width 129 height 9
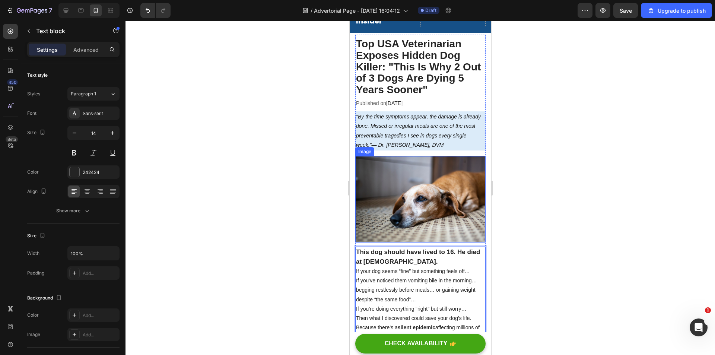
scroll to position [0, 0]
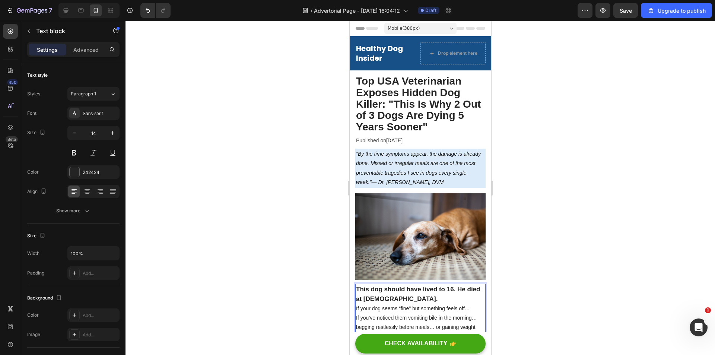
click at [568, 220] on div at bounding box center [419, 188] width 589 height 334
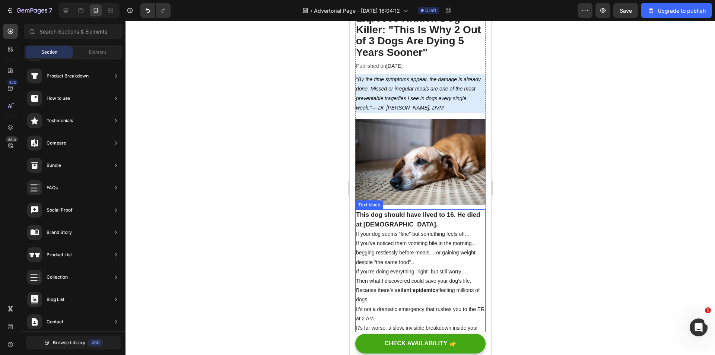
scroll to position [149, 0]
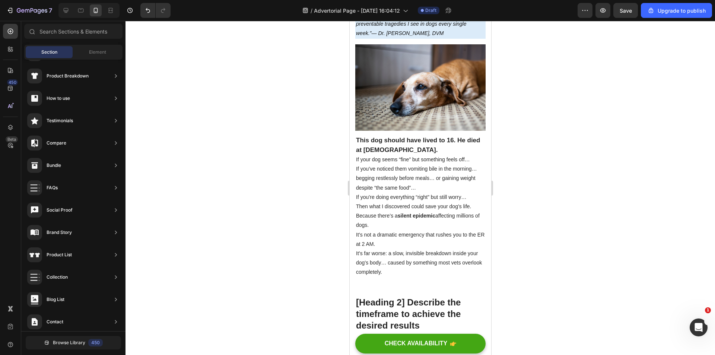
click at [523, 212] on div at bounding box center [419, 188] width 589 height 334
click at [522, 285] on div at bounding box center [419, 188] width 589 height 334
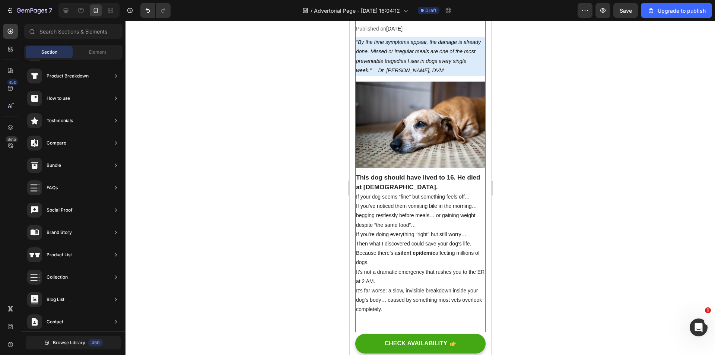
scroll to position [0, 0]
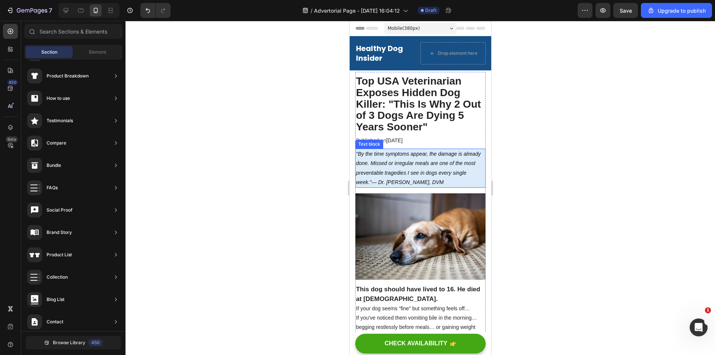
click at [417, 174] on icon ""By the time symptoms appear, the damage is already done. Missed or irregular m…" at bounding box center [418, 168] width 125 height 34
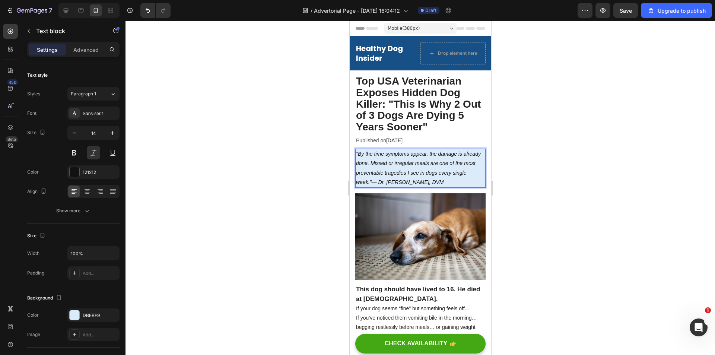
click at [417, 174] on icon ""By the time symptoms appear, the damage is already done. Missed or irregular m…" at bounding box center [418, 168] width 125 height 34
click at [569, 158] on div at bounding box center [419, 188] width 589 height 334
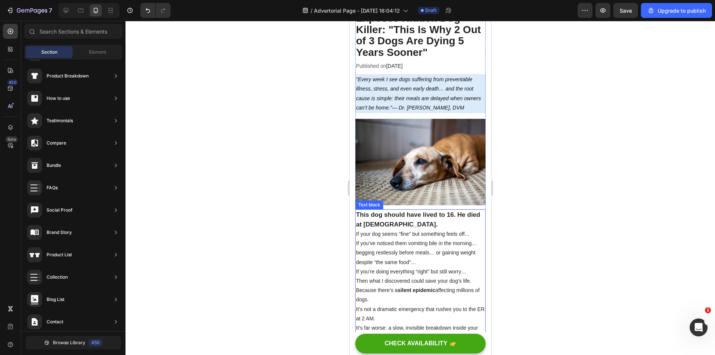
scroll to position [112, 0]
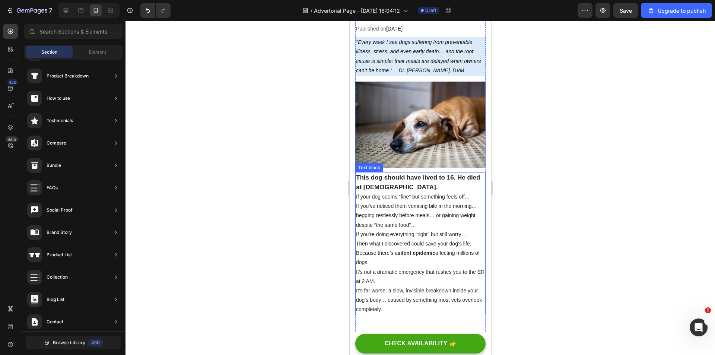
click at [396, 196] on p "If your dog seems “fine” but something feels off…" at bounding box center [420, 196] width 129 height 9
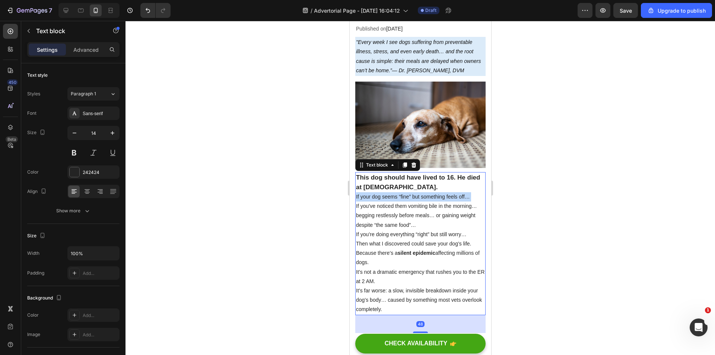
click at [396, 195] on p "If your dog seems “fine” but something feels off…" at bounding box center [420, 196] width 129 height 9
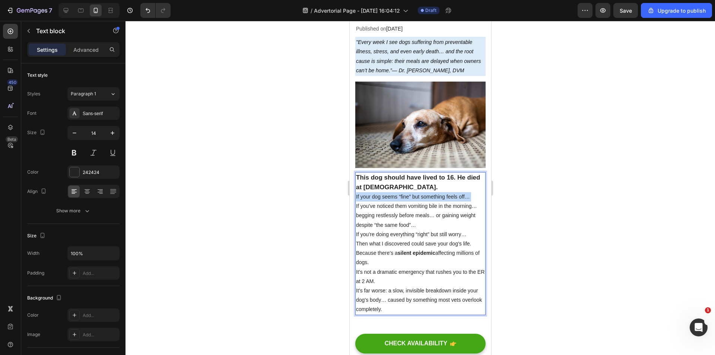
click at [396, 195] on p "If your dog seems “fine” but something feels off…" at bounding box center [420, 196] width 129 height 9
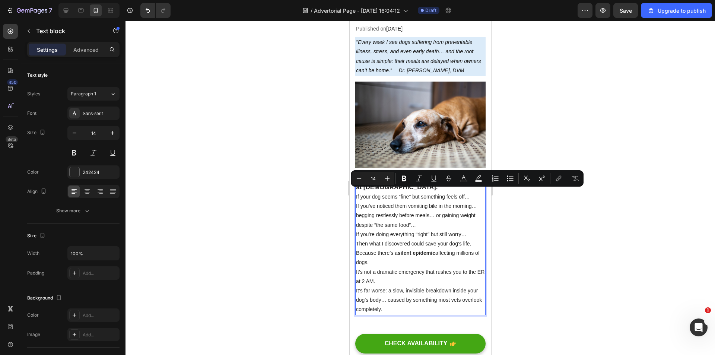
click at [403, 286] on p "It’s far worse: a slow, invisible breakdown inside your dog’s body… caused by s…" at bounding box center [420, 300] width 129 height 28
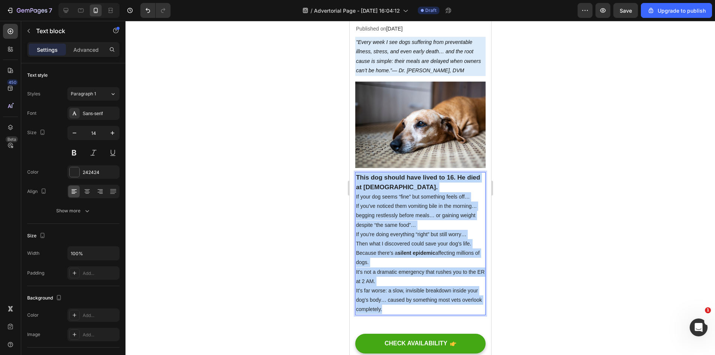
drag, startPoint x: 402, startPoint y: 303, endPoint x: 331, endPoint y: 167, distance: 153.6
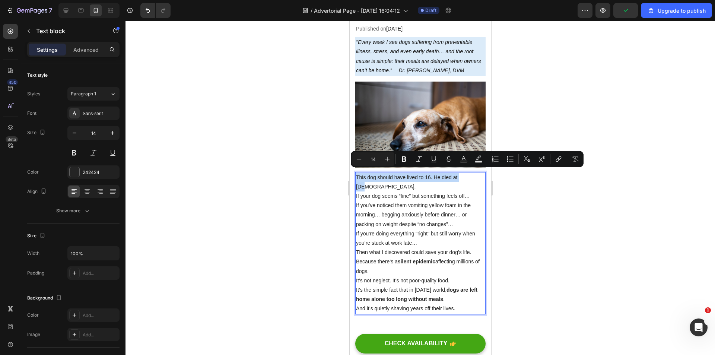
drag, startPoint x: 356, startPoint y: 173, endPoint x: 467, endPoint y: 174, distance: 110.2
click at [467, 174] on p "This dog should have lived to 16. He died at [DEMOGRAPHIC_DATA]." at bounding box center [420, 182] width 129 height 19
click at [387, 159] on icon "Editor contextual toolbar" at bounding box center [387, 158] width 7 height 7
click at [402, 160] on icon "Editor contextual toolbar" at bounding box center [404, 159] width 4 height 6
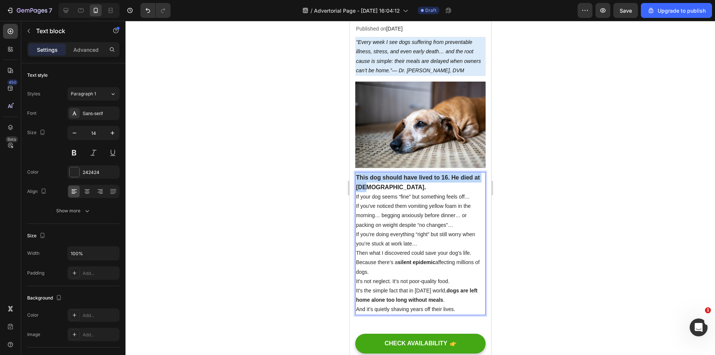
drag, startPoint x: 379, startPoint y: 182, endPoint x: 347, endPoint y: 173, distance: 33.9
click at [388, 178] on p "This dog should have lived to 16. He died at [DEMOGRAPHIC_DATA]." at bounding box center [420, 182] width 129 height 19
drag, startPoint x: 380, startPoint y: 185, endPoint x: 354, endPoint y: 173, distance: 29.0
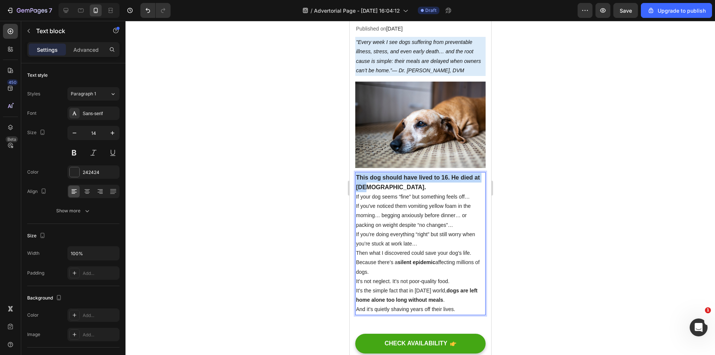
click at [447, 186] on p "This dog should have lived to 16. He died at [DEMOGRAPHIC_DATA]." at bounding box center [420, 182] width 129 height 19
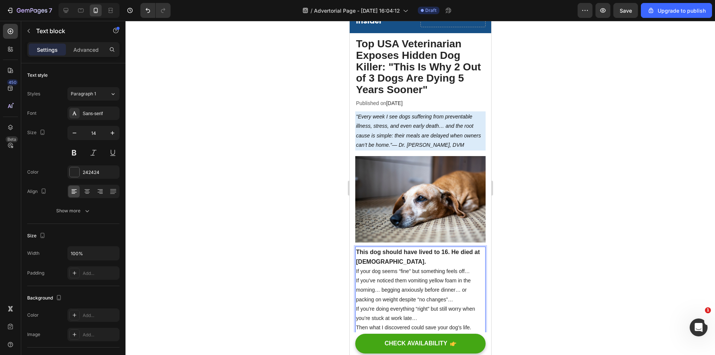
click at [570, 188] on div at bounding box center [419, 188] width 589 height 334
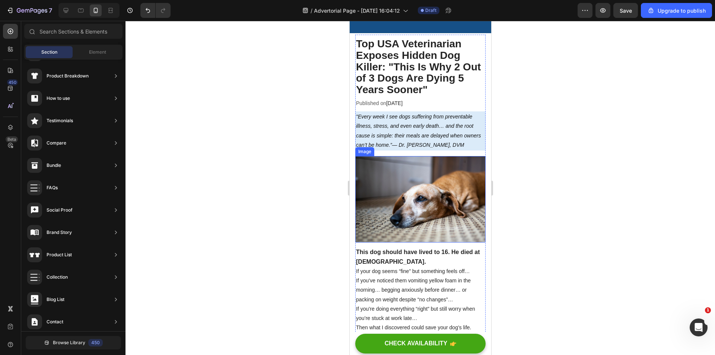
scroll to position [112, 0]
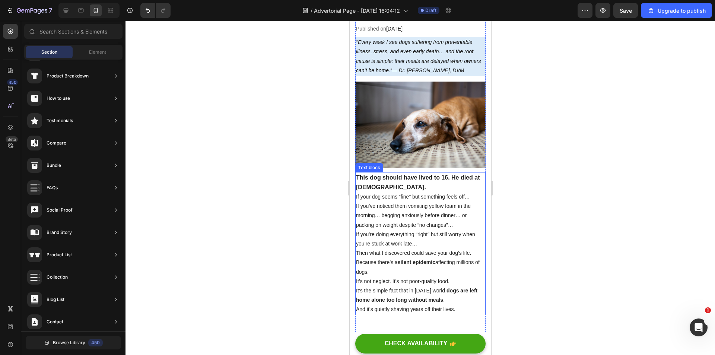
click at [587, 171] on div at bounding box center [419, 188] width 589 height 334
click at [465, 194] on p "If your dog seems “fine” but something feels off…" at bounding box center [420, 196] width 129 height 9
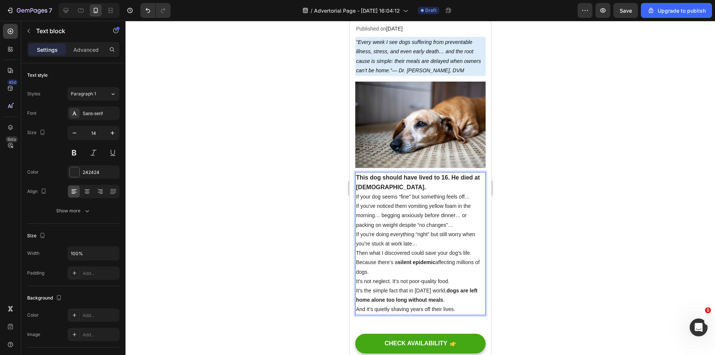
click at [470, 194] on p "If your dog seems “fine” but something feels off…" at bounding box center [420, 196] width 129 height 9
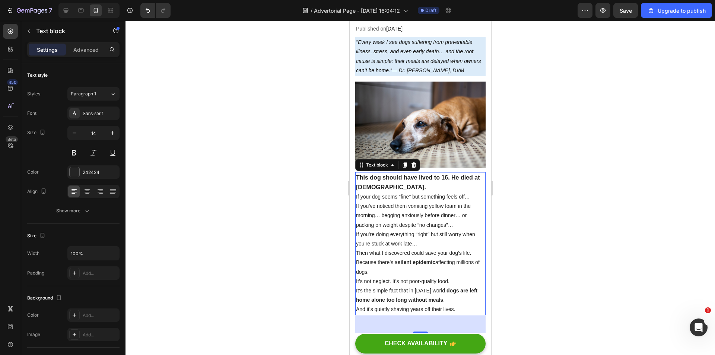
click at [428, 205] on p "If you’ve noticed them vomiting yellow foam in the morning… begging anxiously b…" at bounding box center [420, 215] width 129 height 28
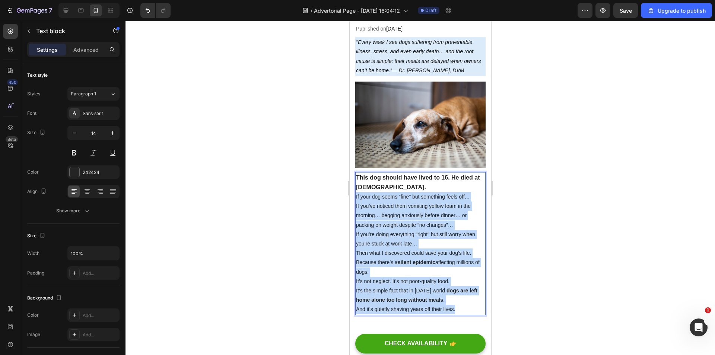
drag, startPoint x: 445, startPoint y: 302, endPoint x: 355, endPoint y: 196, distance: 138.7
click at [355, 196] on div "This dog should have lived to 16. He died at [DEMOGRAPHIC_DATA]. If your dog se…" at bounding box center [420, 243] width 130 height 143
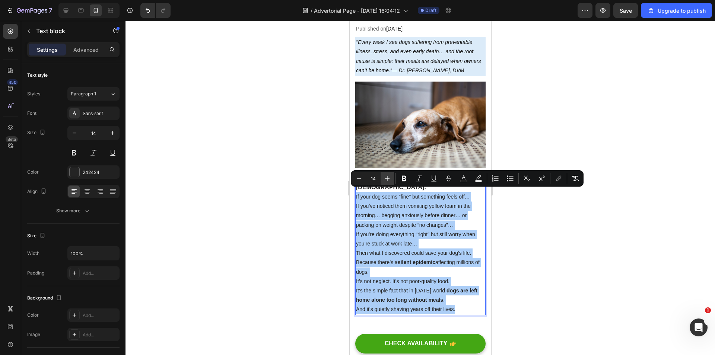
click at [388, 177] on icon "Editor contextual toolbar" at bounding box center [387, 178] width 7 height 7
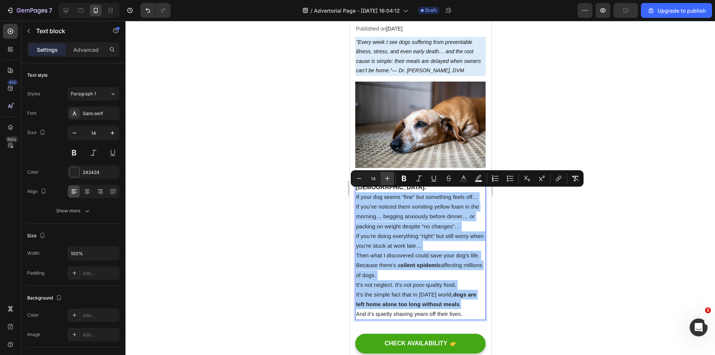
click at [388, 177] on icon "Editor contextual toolbar" at bounding box center [387, 178] width 7 height 7
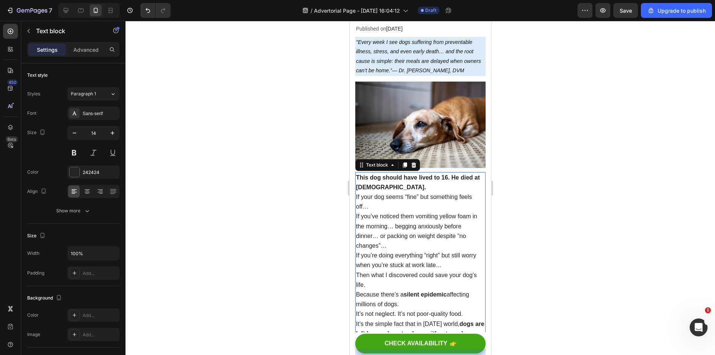
scroll to position [223, 0]
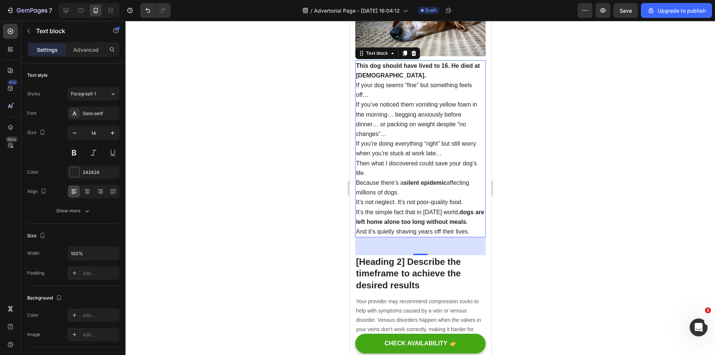
click at [397, 173] on p "Then what I discovered could save your dog’s life." at bounding box center [420, 168] width 129 height 19
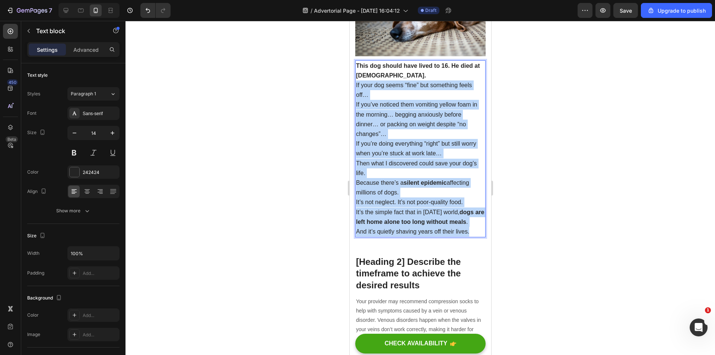
drag, startPoint x: 464, startPoint y: 225, endPoint x: 355, endPoint y: 80, distance: 181.2
click at [355, 80] on div "This dog should have lived to 16. He died at [DEMOGRAPHIC_DATA]. If your dog se…" at bounding box center [420, 148] width 130 height 177
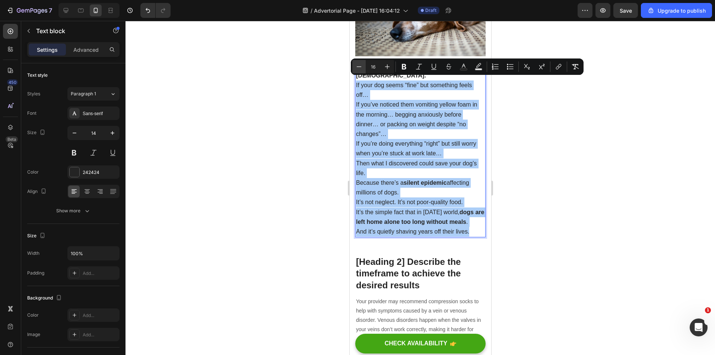
drag, startPoint x: 358, startPoint y: 67, endPoint x: 363, endPoint y: 70, distance: 5.6
click at [358, 67] on icon "Editor contextual toolbar" at bounding box center [358, 66] width 7 height 7
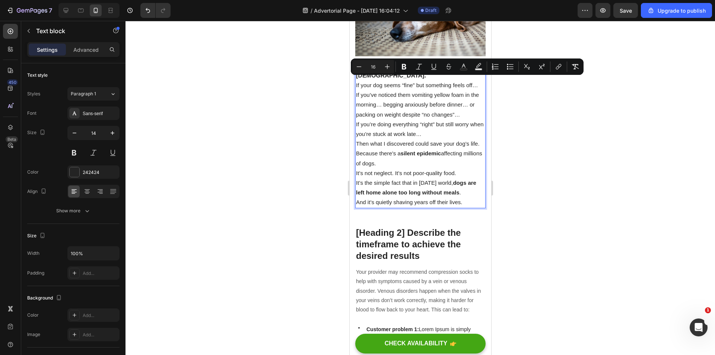
click at [389, 106] on p "If you’ve noticed them vomiting yellow foam in the morning… begging anxiously b…" at bounding box center [420, 104] width 129 height 29
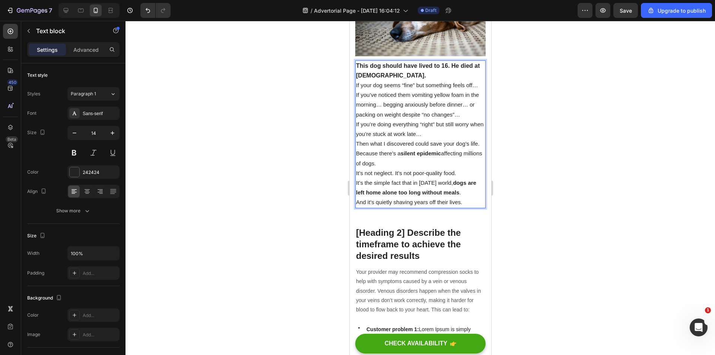
scroll to position [149, 0]
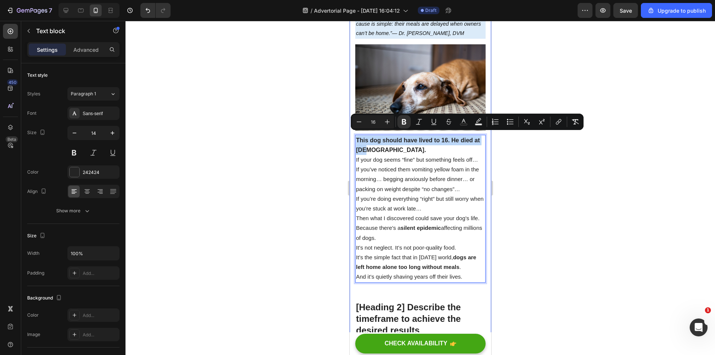
drag, startPoint x: 380, startPoint y: 144, endPoint x: 354, endPoint y: 134, distance: 27.6
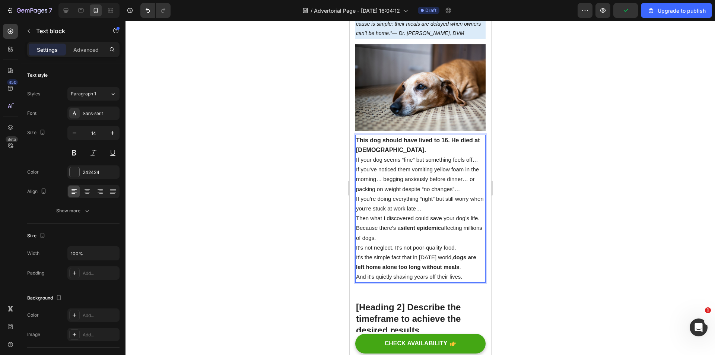
click at [395, 159] on p "If your dog seems “fine” but something feels off…" at bounding box center [420, 160] width 129 height 10
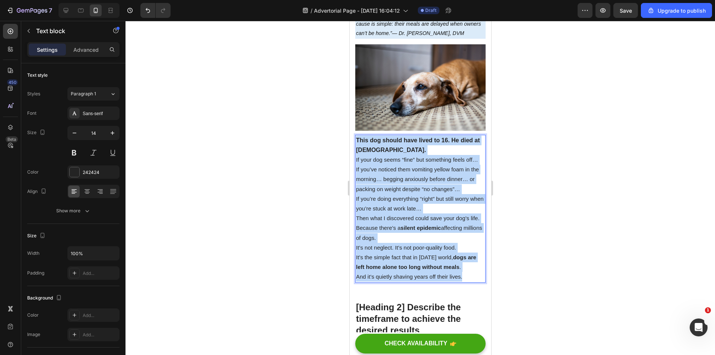
drag, startPoint x: 457, startPoint y: 281, endPoint x: 347, endPoint y: 133, distance: 184.5
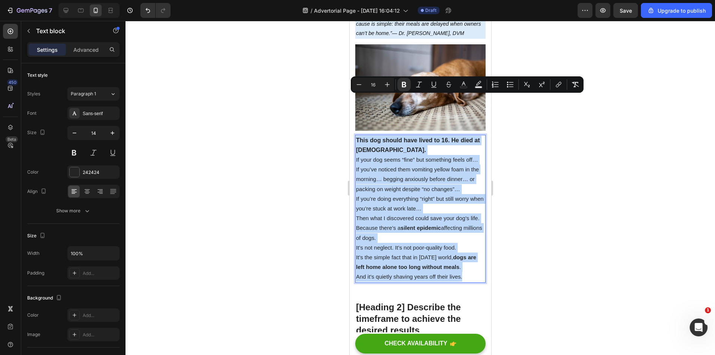
scroll to position [223, 0]
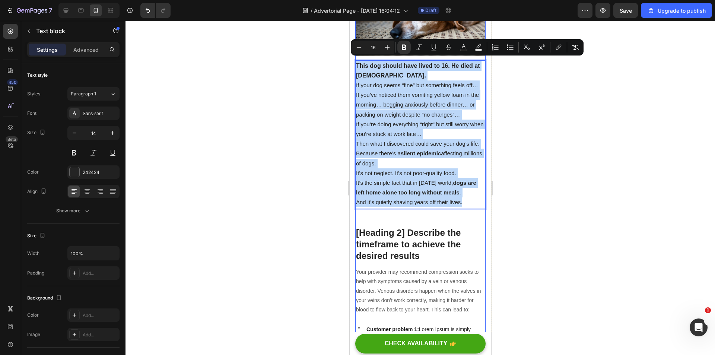
click at [417, 245] on p "[Heading 2] Describe the timeframe to achieve the desired results" at bounding box center [420, 244] width 129 height 35
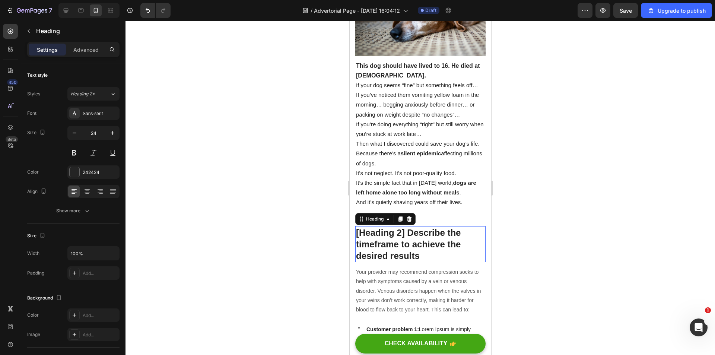
click at [417, 245] on p "[Heading 2] Describe the timeframe to achieve the desired results" at bounding box center [420, 244] width 129 height 35
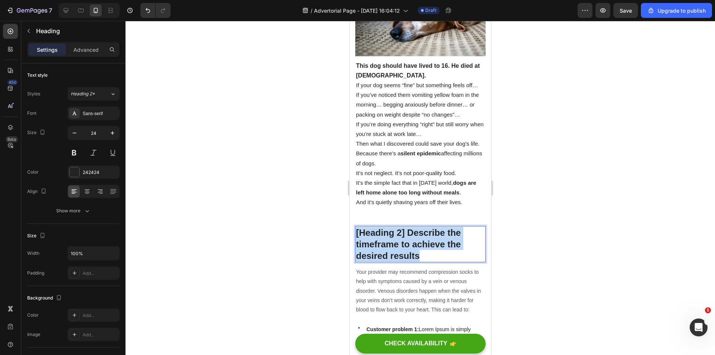
click at [417, 245] on p "[Heading 2] Describe the timeframe to achieve the desired results" at bounding box center [420, 244] width 129 height 35
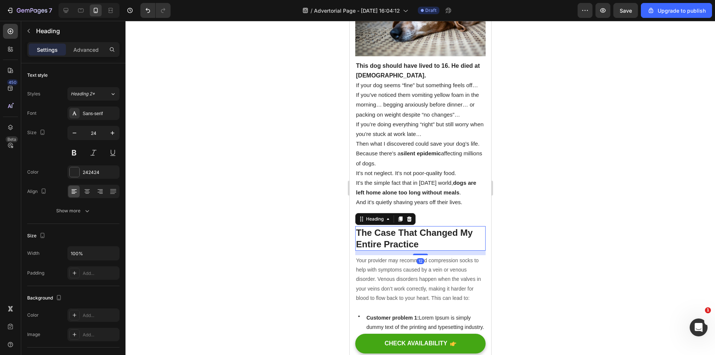
click at [540, 212] on div at bounding box center [419, 188] width 589 height 334
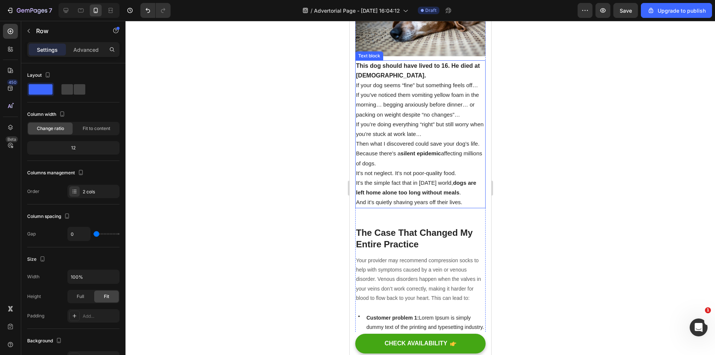
click at [417, 195] on strong "dogs are left home alone too long without meals" at bounding box center [416, 187] width 120 height 16
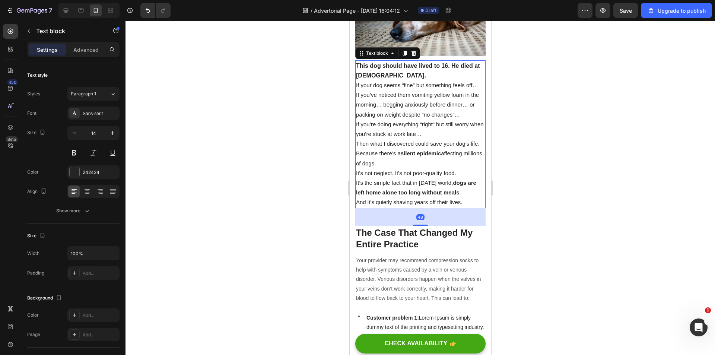
click at [418, 226] on div "48" at bounding box center [420, 217] width 130 height 18
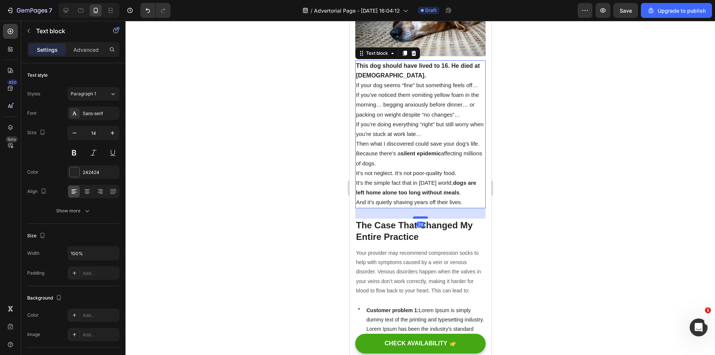
drag, startPoint x: 419, startPoint y: 231, endPoint x: 916, endPoint y: 238, distance: 497.5
click at [422, 219] on div at bounding box center [420, 217] width 15 height 2
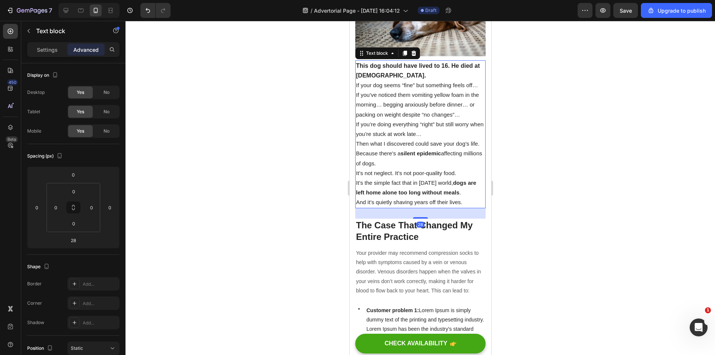
click at [604, 216] on div at bounding box center [419, 188] width 589 height 334
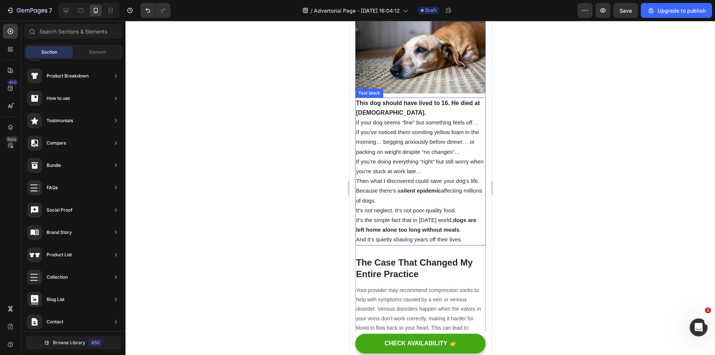
scroll to position [298, 0]
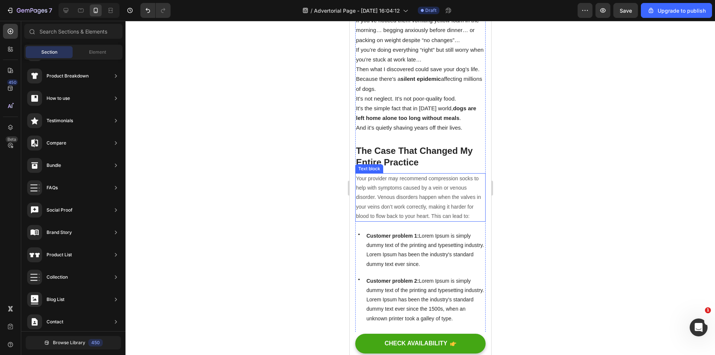
click at [410, 213] on p "Your provider may recommend compression socks to help with symptoms caused by a…" at bounding box center [420, 197] width 129 height 47
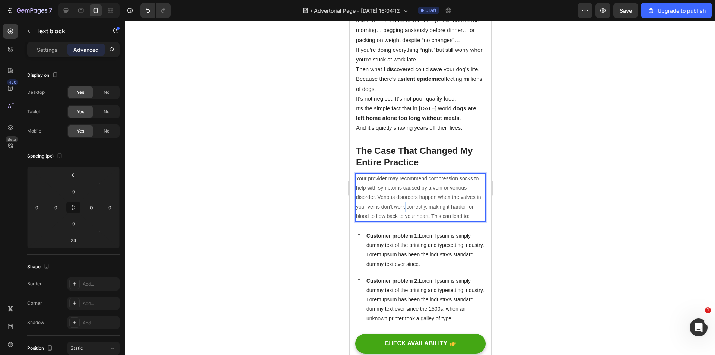
click at [410, 213] on p "Your provider may recommend compression socks to help with symptoms caused by a…" at bounding box center [420, 197] width 129 height 47
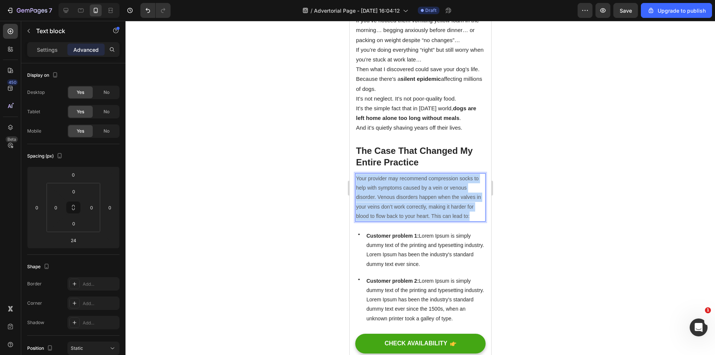
click at [410, 213] on p "Your provider may recommend compression socks to help with symptoms caused by a…" at bounding box center [420, 197] width 129 height 47
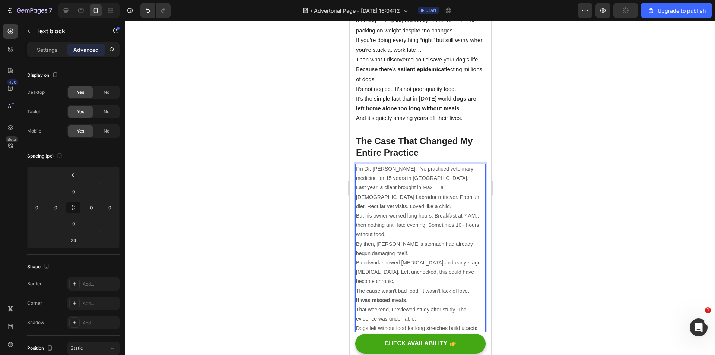
scroll to position [233, 0]
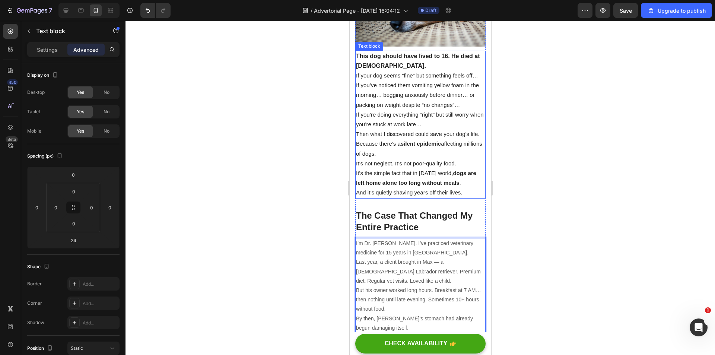
click at [407, 131] on span "Then what I discovered could save your dog’s life." at bounding box center [418, 134] width 124 height 6
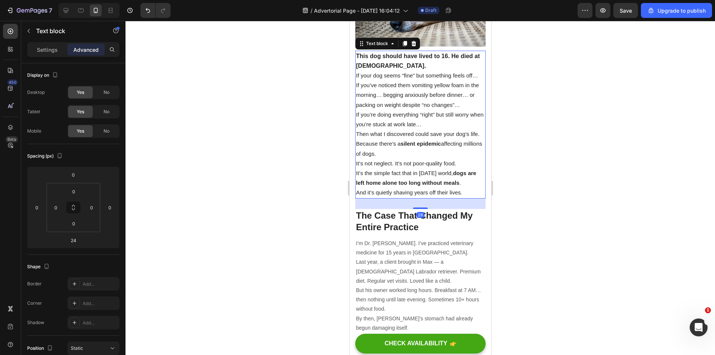
scroll to position [128, 0]
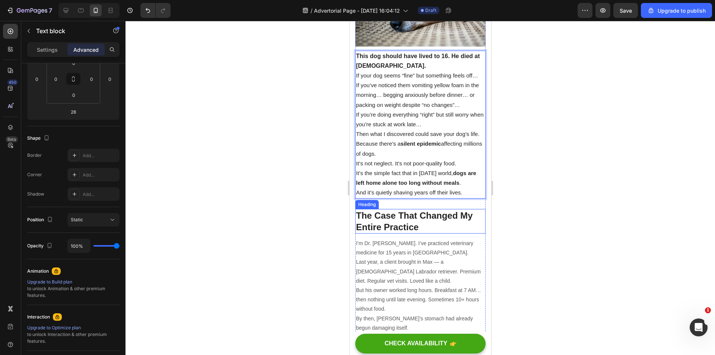
click at [420, 286] on p "Last year, a client brought in Max — a [DEMOGRAPHIC_DATA] Labrador retriever. P…" at bounding box center [420, 271] width 129 height 28
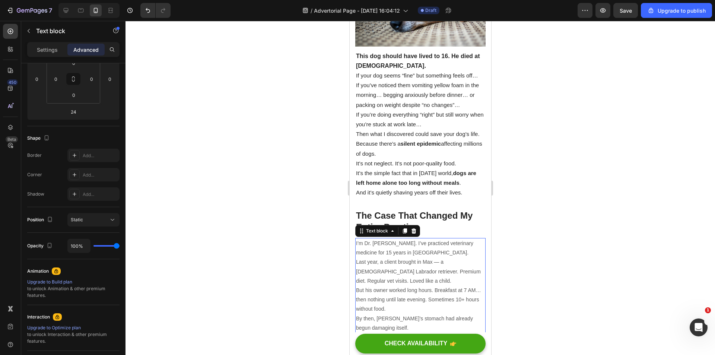
click at [412, 232] on div "Text block" at bounding box center [387, 231] width 65 height 12
click at [410, 147] on strong "silent epidemic" at bounding box center [420, 143] width 40 height 6
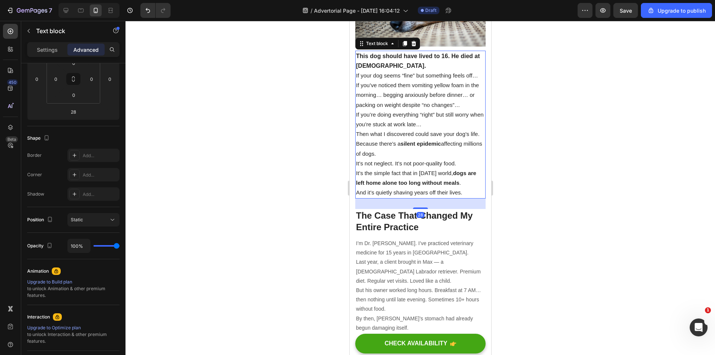
click at [411, 274] on p "Last year, a client brought in Max — a [DEMOGRAPHIC_DATA] Labrador retriever. P…" at bounding box center [420, 271] width 129 height 28
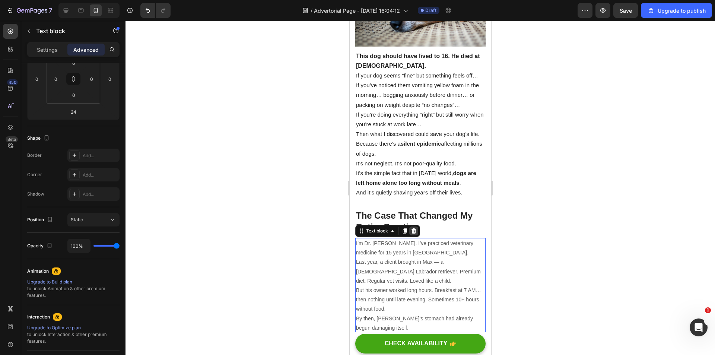
click at [414, 234] on icon at bounding box center [413, 231] width 6 height 6
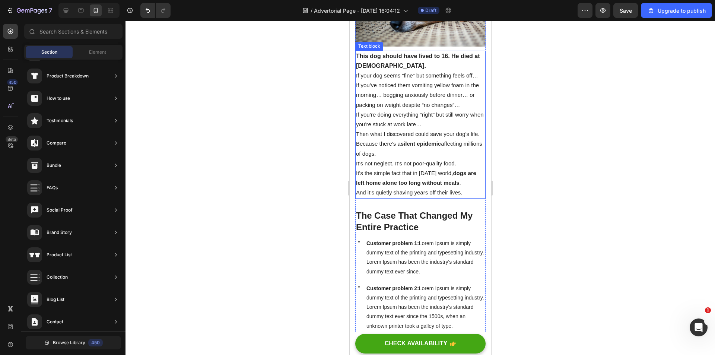
click at [406, 166] on p "It’s not neglect. It’s not poor-quality food." at bounding box center [420, 164] width 129 height 10
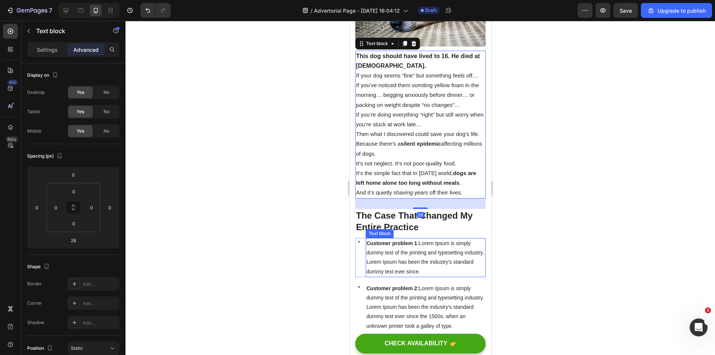
click at [397, 265] on span "Customer problem 1: Lorem Ipsum is simply dummy text of the printing and typese…" at bounding box center [425, 257] width 118 height 34
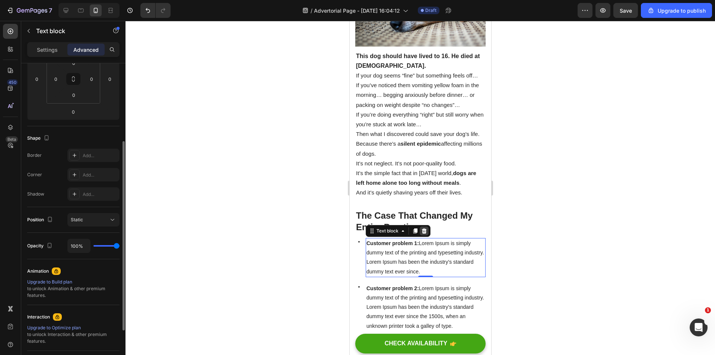
click at [421, 234] on icon at bounding box center [424, 231] width 6 height 6
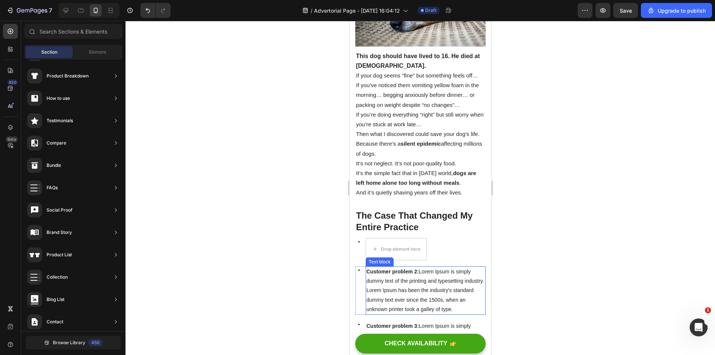
drag, startPoint x: 407, startPoint y: 283, endPoint x: 410, endPoint y: 271, distance: 12.5
click at [407, 283] on p "Customer problem 2: Lorem Ipsum is simply dummy text of the printing and typese…" at bounding box center [425, 290] width 118 height 47
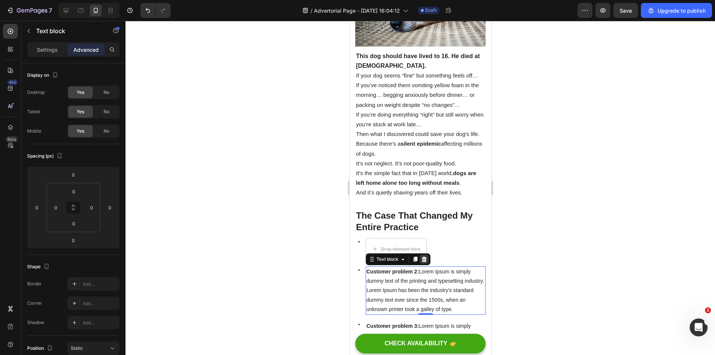
click at [424, 262] on icon at bounding box center [424, 259] width 5 height 5
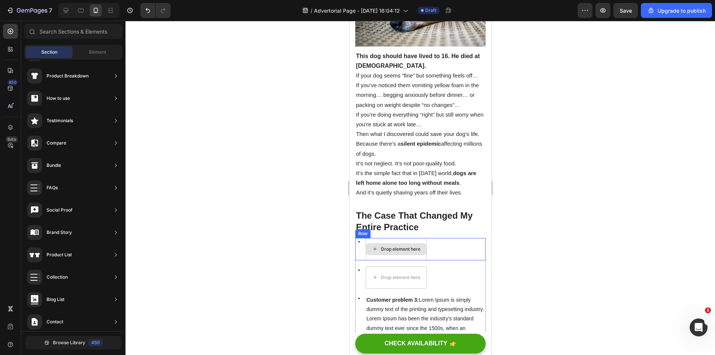
click at [404, 252] on div "Drop element here" at bounding box center [400, 249] width 39 height 6
click at [448, 260] on div "Icon Drop element here Row" at bounding box center [420, 249] width 130 height 22
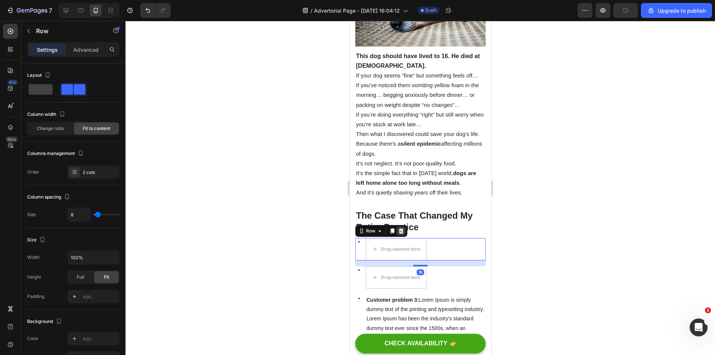
click at [402, 235] on div at bounding box center [400, 230] width 9 height 9
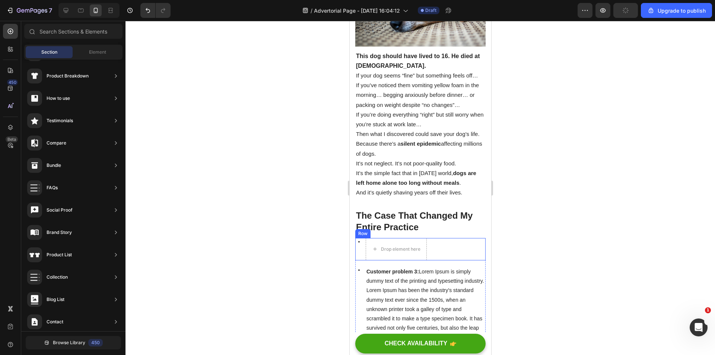
click at [441, 256] on div "Icon Drop element here Row" at bounding box center [420, 249] width 130 height 22
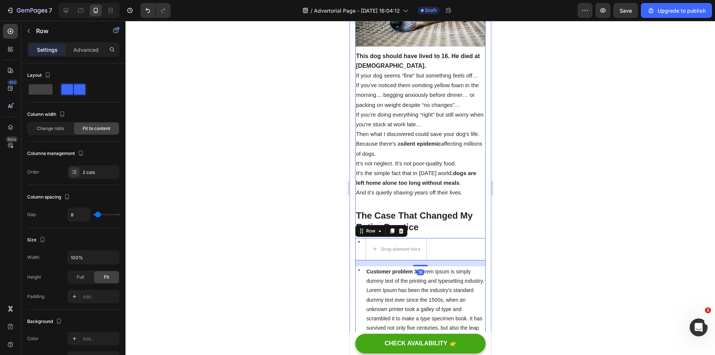
click at [403, 234] on icon at bounding box center [401, 231] width 6 height 6
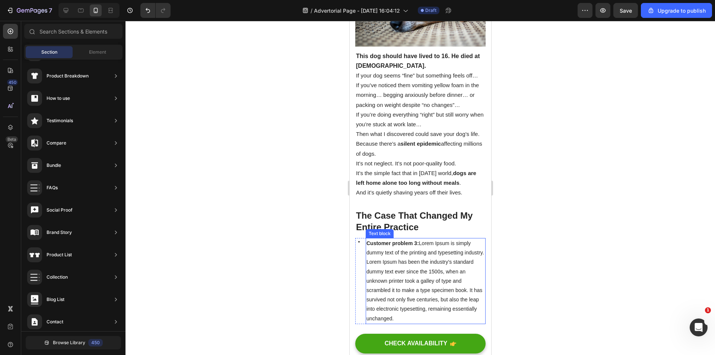
click at [423, 257] on p "Customer problem 3: Lorem Ipsum is simply dummy text of the printing and typese…" at bounding box center [425, 248] width 118 height 19
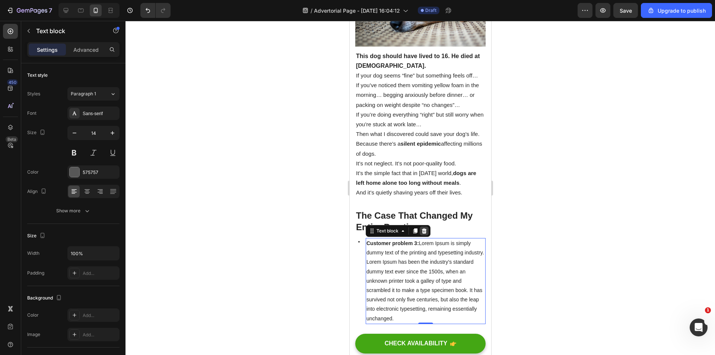
click at [427, 235] on div at bounding box center [423, 230] width 9 height 9
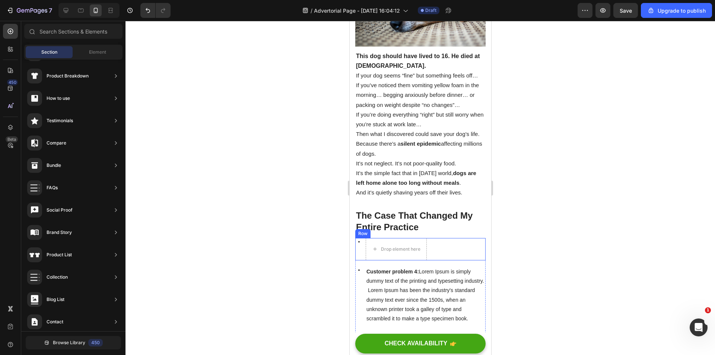
click at [440, 252] on div "Icon Drop element here Row" at bounding box center [420, 249] width 130 height 22
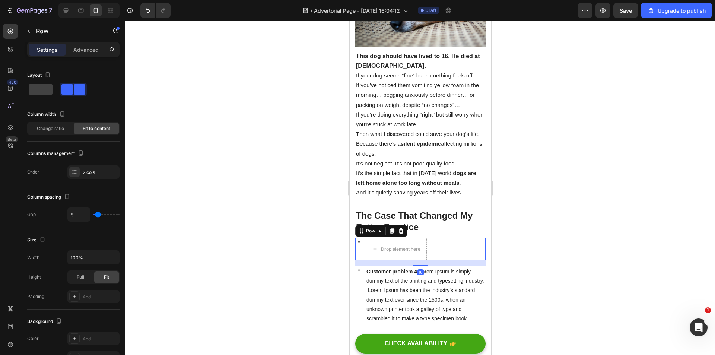
click at [405, 235] on div "Row" at bounding box center [381, 231] width 52 height 12
click at [403, 234] on icon at bounding box center [401, 231] width 6 height 6
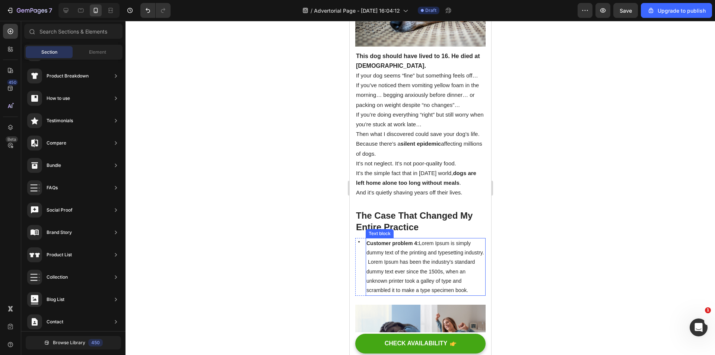
click at [445, 276] on span "Customer problem 4: Lorem Ipsum is simply dummy text of the printing and typese…" at bounding box center [425, 266] width 118 height 53
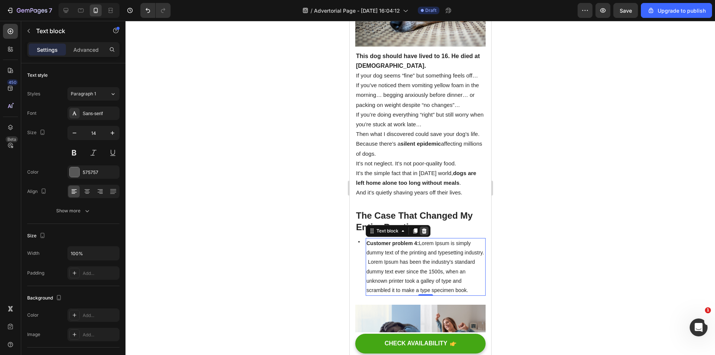
click at [423, 234] on icon at bounding box center [424, 231] width 6 height 6
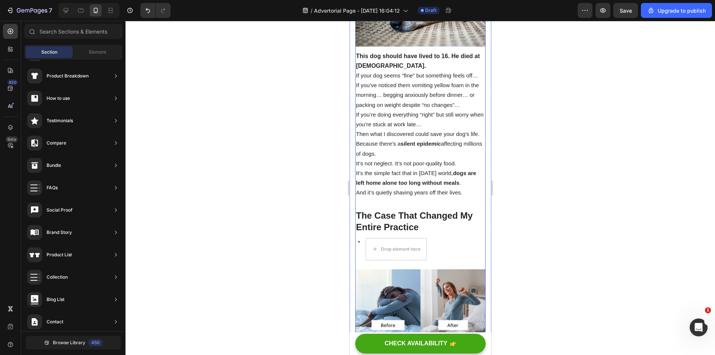
click at [444, 257] on div "Icon Drop element here Row" at bounding box center [420, 249] width 130 height 22
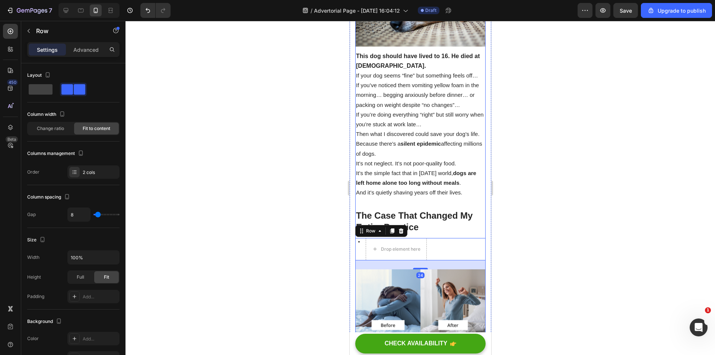
click at [405, 237] on div "Row" at bounding box center [381, 231] width 52 height 12
click at [403, 234] on icon at bounding box center [401, 231] width 6 height 6
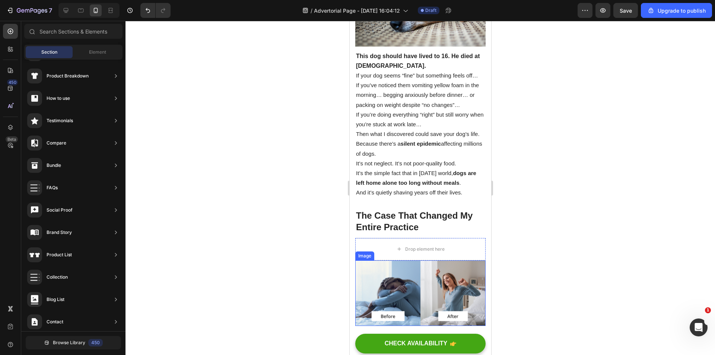
click at [459, 270] on img at bounding box center [420, 293] width 130 height 66
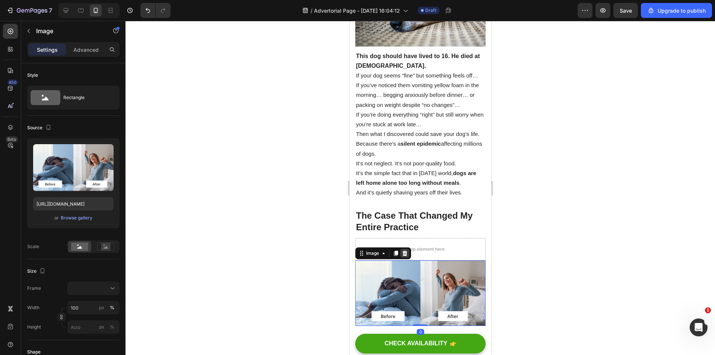
click at [406, 256] on icon at bounding box center [404, 253] width 6 height 6
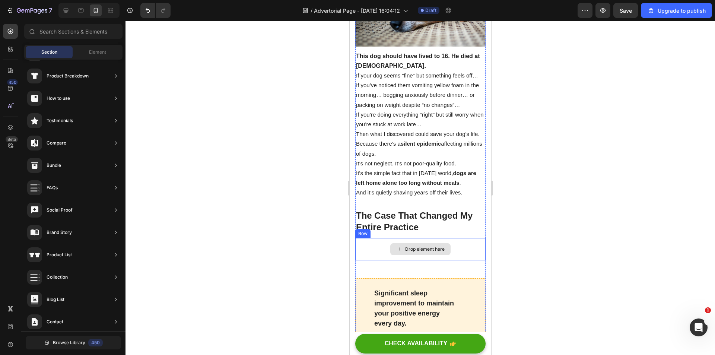
click at [455, 258] on div "Drop element here" at bounding box center [420, 249] width 130 height 22
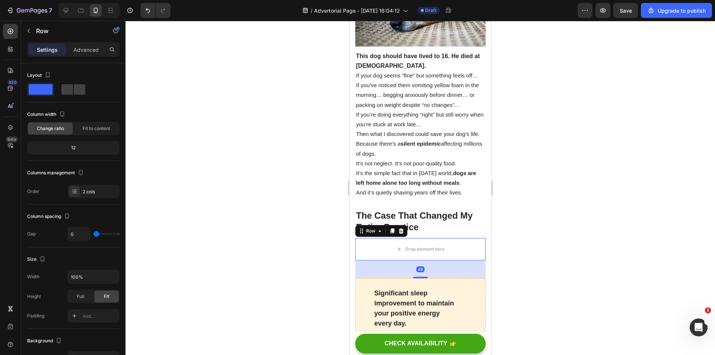
click at [398, 232] on div "Row" at bounding box center [381, 231] width 52 height 12
click at [402, 233] on icon at bounding box center [400, 230] width 5 height 5
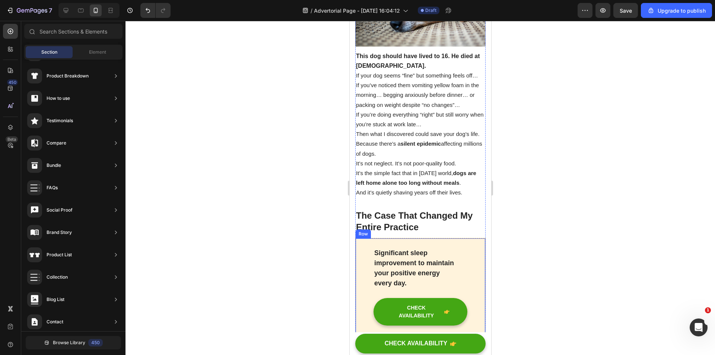
click at [471, 262] on div "Significant sleep improvement to maintain your positive energy every day. Text …" at bounding box center [420, 286] width 130 height 97
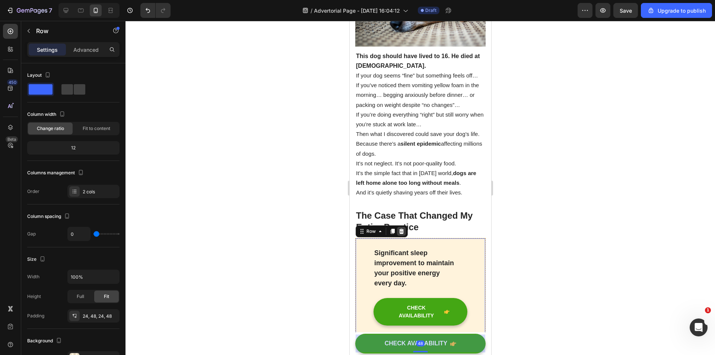
click at [401, 234] on icon at bounding box center [401, 231] width 6 height 6
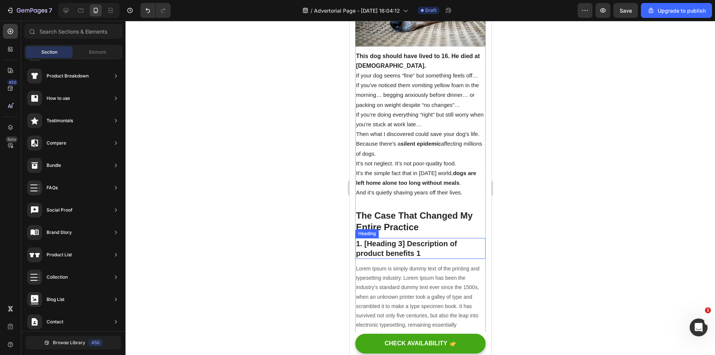
click at [448, 253] on p "1. [Heading 3] Description of product benefits 1" at bounding box center [420, 248] width 129 height 19
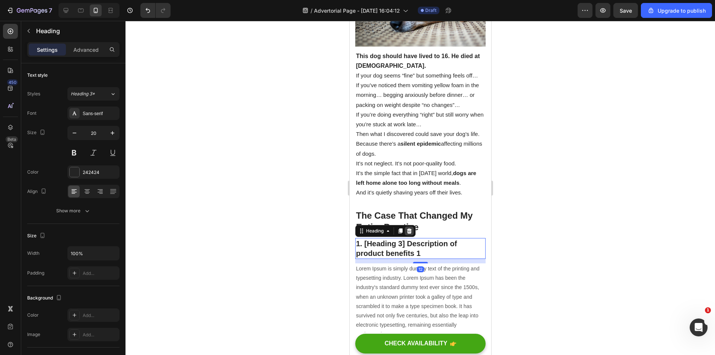
click at [413, 235] on div at bounding box center [408, 230] width 9 height 9
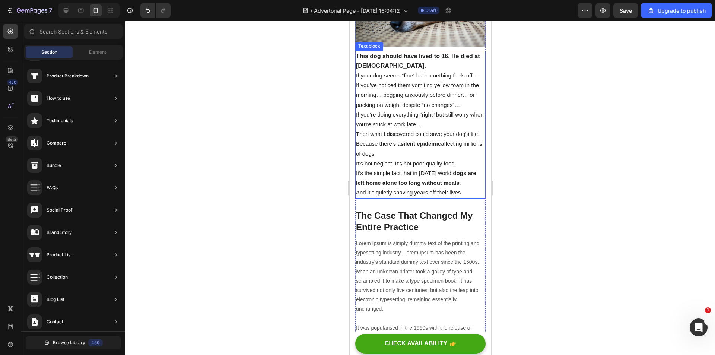
click at [392, 166] on span "It’s not neglect. It’s not poor-quality food." at bounding box center [406, 163] width 100 height 6
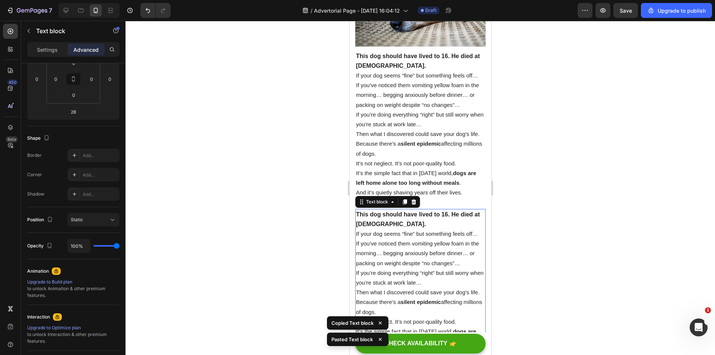
scroll to position [345, 0]
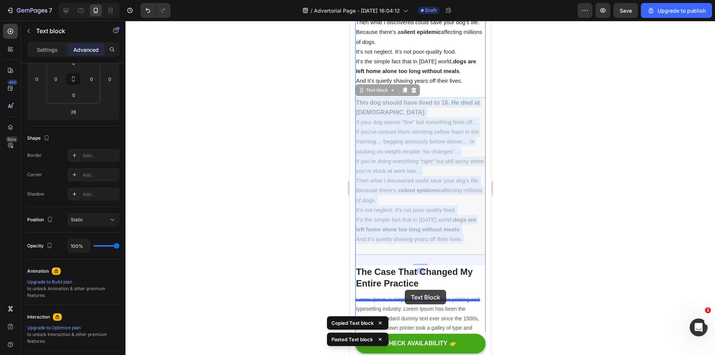
drag, startPoint x: 401, startPoint y: 195, endPoint x: 403, endPoint y: 292, distance: 97.2
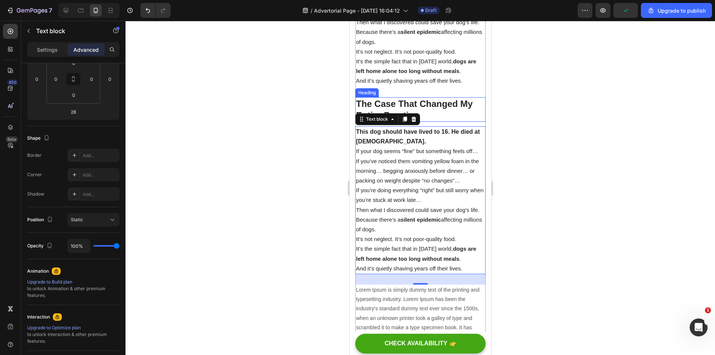
scroll to position [308, 0]
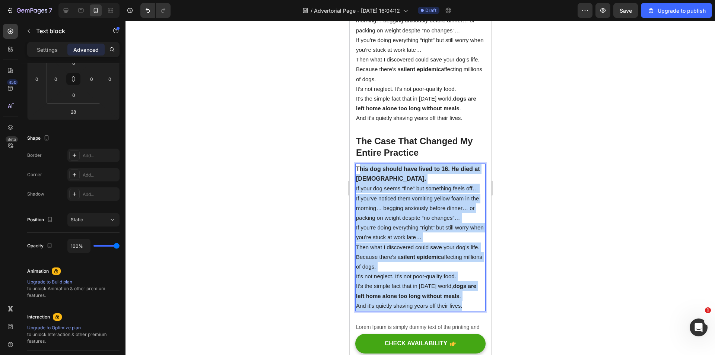
drag, startPoint x: 357, startPoint y: 174, endPoint x: 477, endPoint y: 319, distance: 188.6
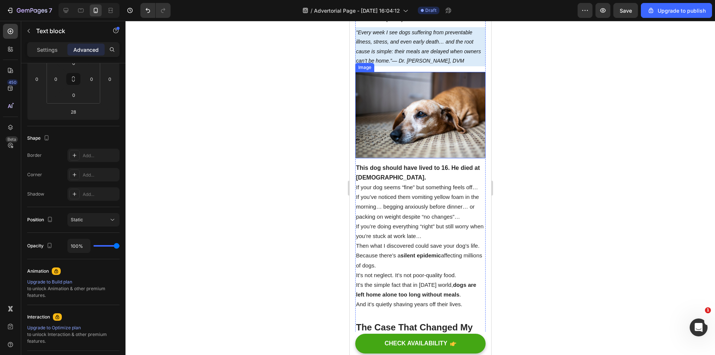
scroll to position [10, 0]
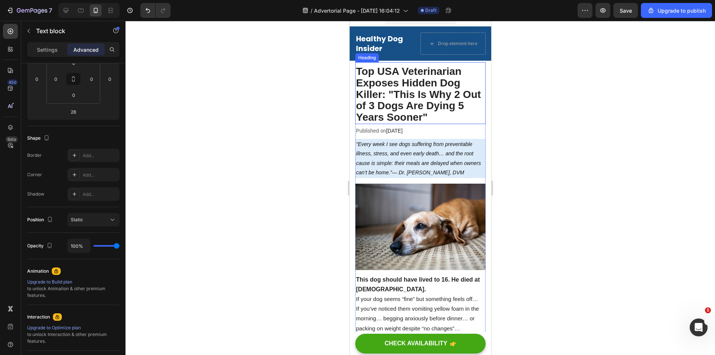
click at [405, 85] on strong "Top USA Veterinarian Exposes Hidden Dog Killer: "This Is Why 2 Out of 3 Dogs Ar…" at bounding box center [418, 94] width 125 height 57
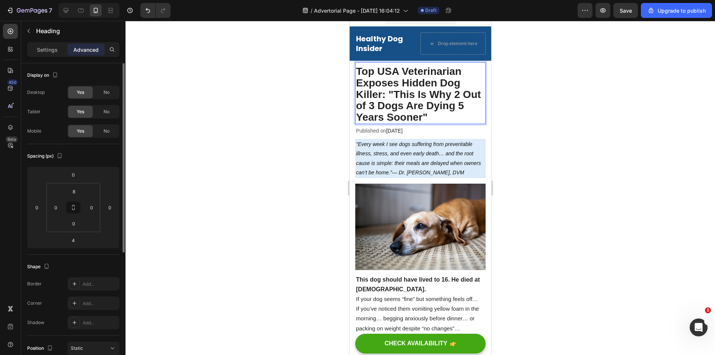
click at [405, 85] on strong "Top USA Veterinarian Exposes Hidden Dog Killer: "This Is Why 2 Out of 3 Dogs Ar…" at bounding box center [418, 94] width 125 height 57
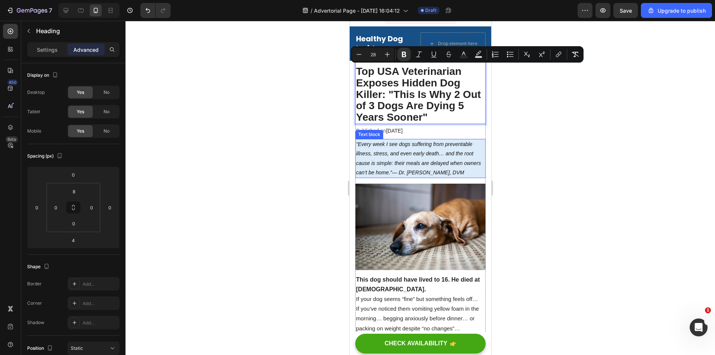
click at [406, 156] on icon ""Every week I see dogs suffering from preventable illness, stress, and even ear…" at bounding box center [418, 158] width 125 height 34
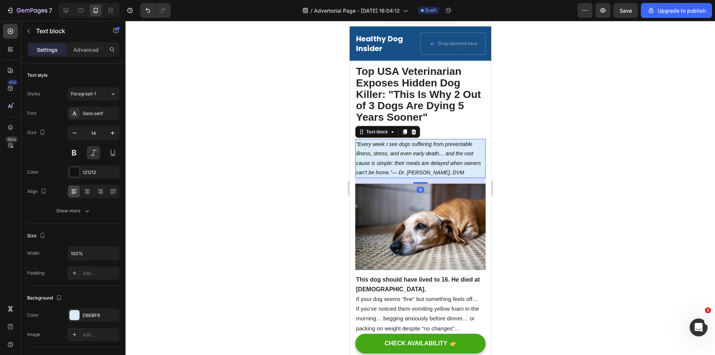
click at [406, 156] on icon ""Every week I see dogs suffering from preventable illness, stress, and even ear…" at bounding box center [418, 158] width 125 height 34
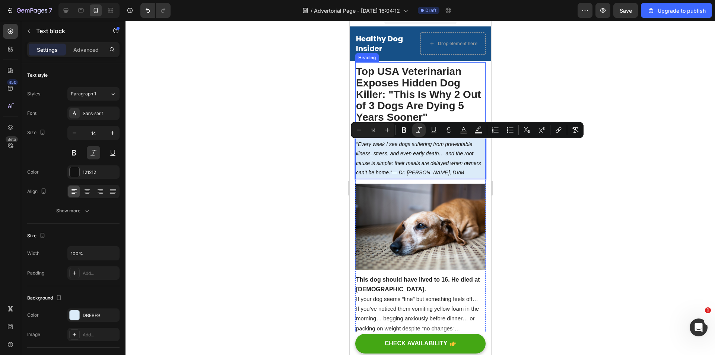
copy p ""Every week I see dogs suffering from preventable illness, stress, and even ear…"
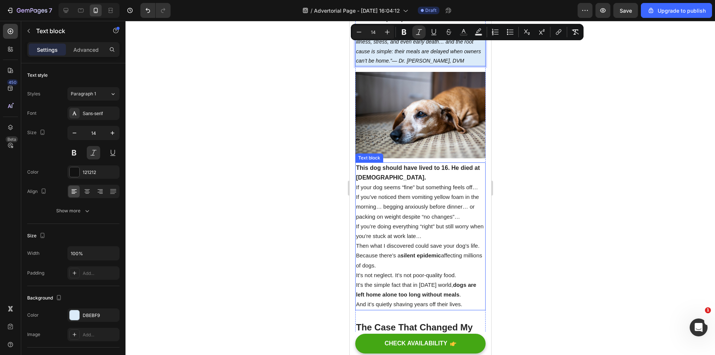
scroll to position [159, 0]
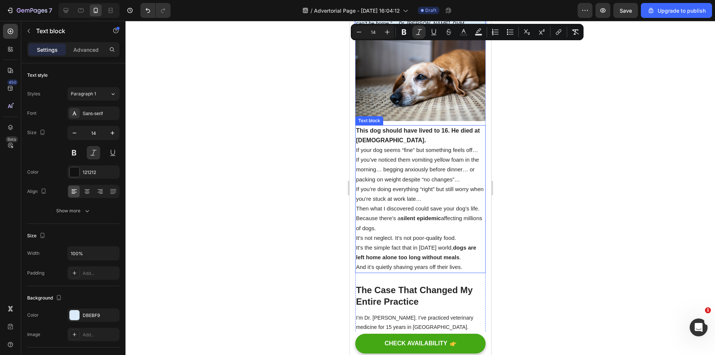
click at [372, 129] on strong "This dog should have lived to 16. He died at [DEMOGRAPHIC_DATA]." at bounding box center [418, 135] width 124 height 16
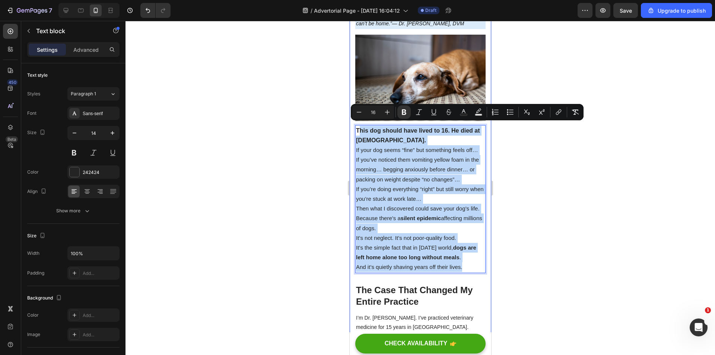
drag, startPoint x: 359, startPoint y: 127, endPoint x: 482, endPoint y: 278, distance: 194.6
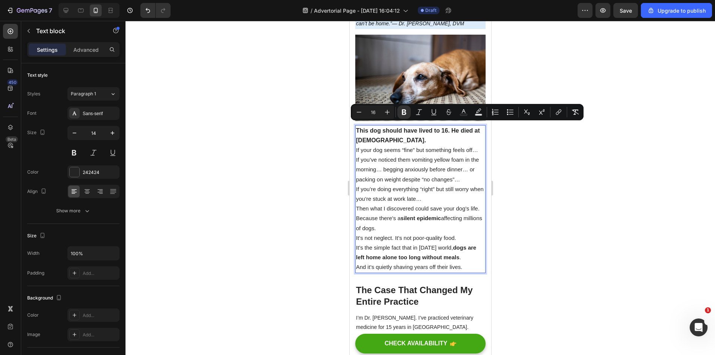
click at [359, 127] on strong "This dog should have lived to 16. He died at [DEMOGRAPHIC_DATA]." at bounding box center [418, 135] width 124 height 16
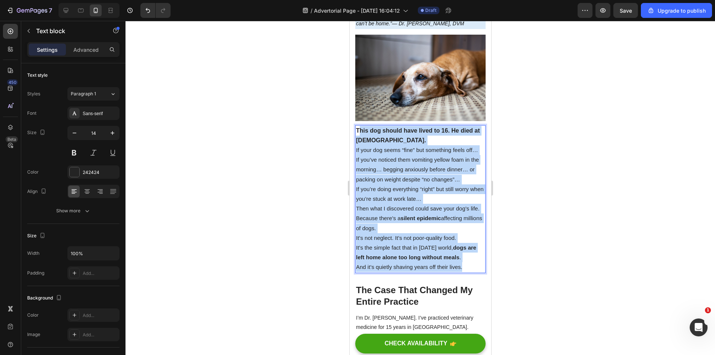
drag, startPoint x: 358, startPoint y: 127, endPoint x: 477, endPoint y: 273, distance: 188.7
click at [477, 273] on div "This dog should have lived to 16. He died at [DEMOGRAPHIC_DATA]. If your dog se…" at bounding box center [420, 199] width 130 height 148
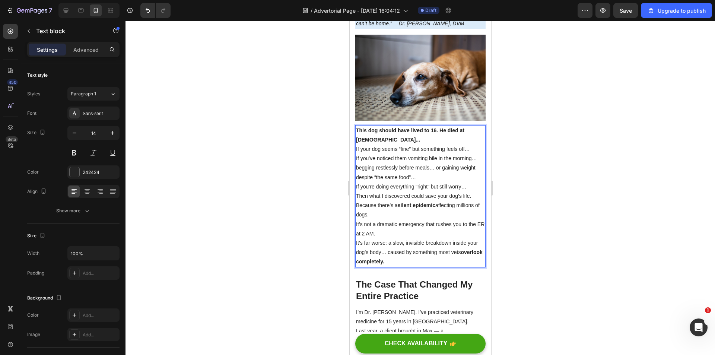
click at [413, 127] on strong "This dog should have lived to 16. He died at [DEMOGRAPHIC_DATA]..." at bounding box center [410, 134] width 108 height 15
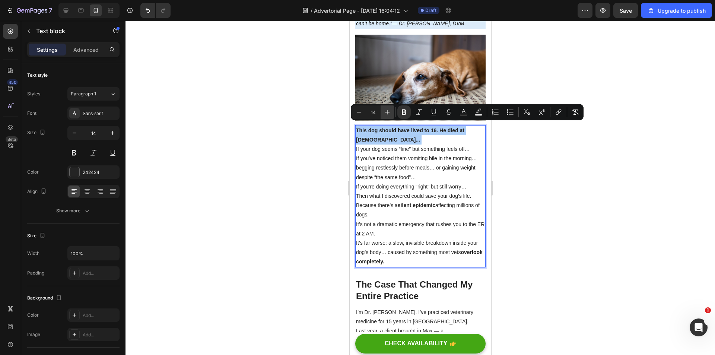
click at [393, 112] on button "Plus" at bounding box center [387, 111] width 13 height 13
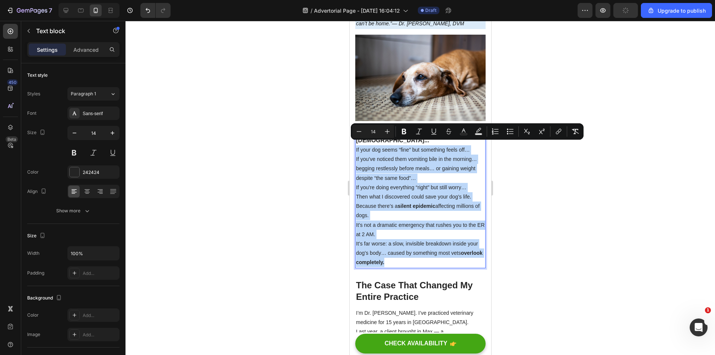
drag, startPoint x: 416, startPoint y: 258, endPoint x: 356, endPoint y: 147, distance: 126.0
click at [356, 147] on div "This dog should have lived to 16. He died at [DEMOGRAPHIC_DATA]... If your dog …" at bounding box center [420, 196] width 130 height 143
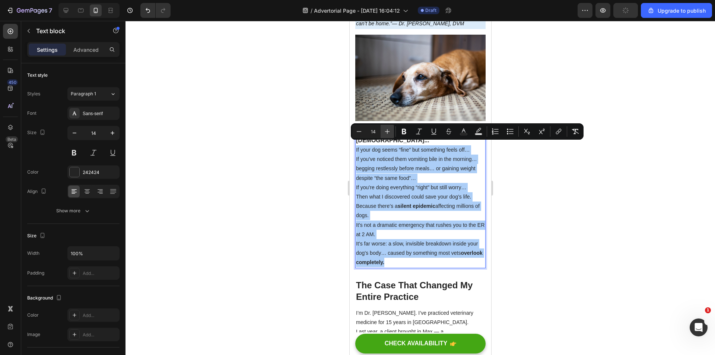
click at [389, 130] on icon "Editor contextual toolbar" at bounding box center [387, 131] width 7 height 7
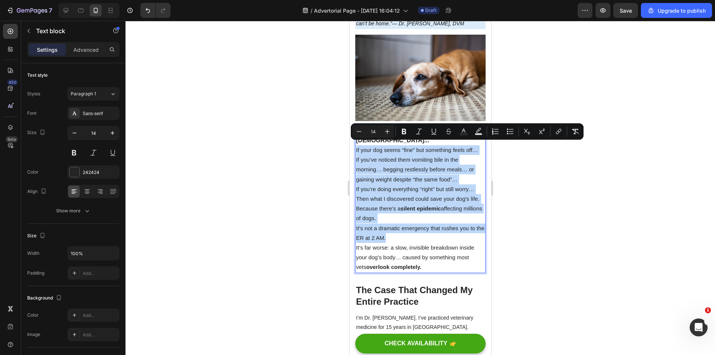
click at [422, 187] on span "If you’re doing everything “right” but still worry…" at bounding box center [415, 189] width 118 height 6
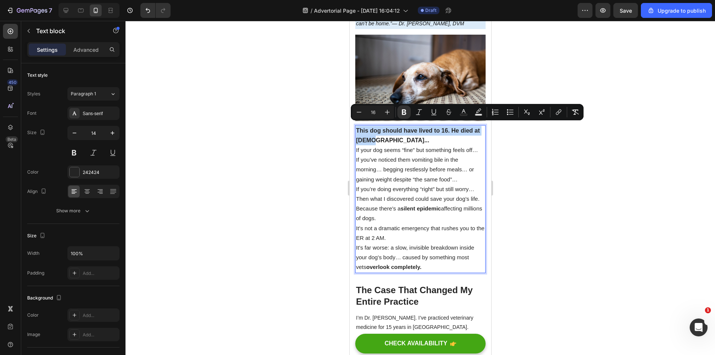
drag, startPoint x: 390, startPoint y: 133, endPoint x: 356, endPoint y: 125, distance: 34.3
click at [356, 126] on p "This dog should have lived to 16. He died at [DEMOGRAPHIC_DATA]..." at bounding box center [420, 135] width 129 height 19
click at [388, 111] on icon "Editor contextual toolbar" at bounding box center [387, 111] width 7 height 7
click at [420, 161] on p "If you’ve noticed them vomiting bile in the morning… begging restlessly before …" at bounding box center [420, 169] width 129 height 29
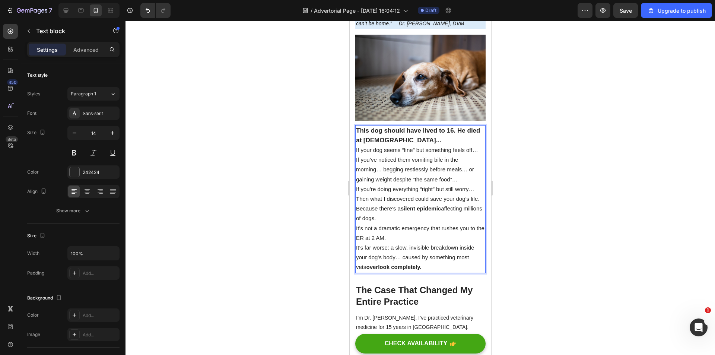
click at [433, 148] on span "If your dog seems “fine” but something feels off…" at bounding box center [417, 150] width 122 height 6
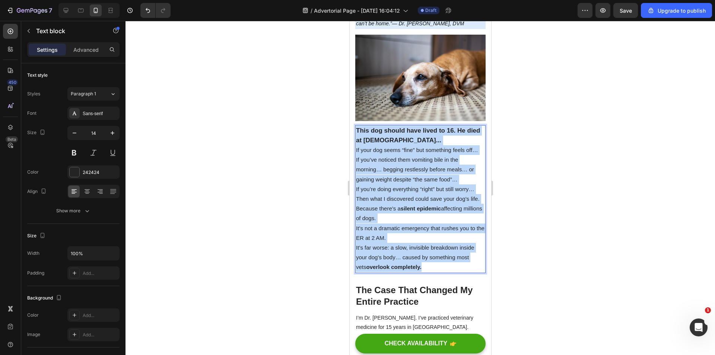
drag, startPoint x: 356, startPoint y: 124, endPoint x: 468, endPoint y: 273, distance: 186.1
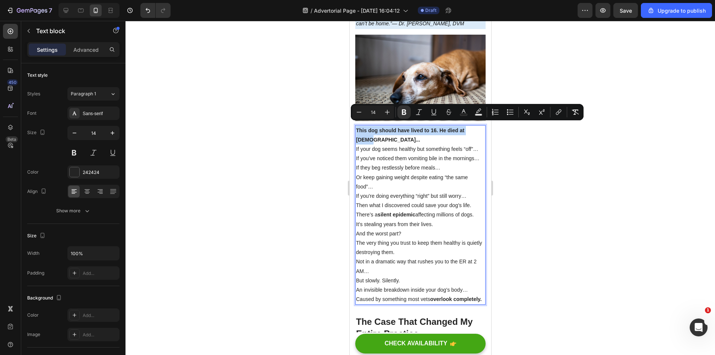
drag, startPoint x: 356, startPoint y: 127, endPoint x: 477, endPoint y: 127, distance: 120.6
click at [388, 111] on icon "Editor contextual toolbar" at bounding box center [387, 111] width 7 height 7
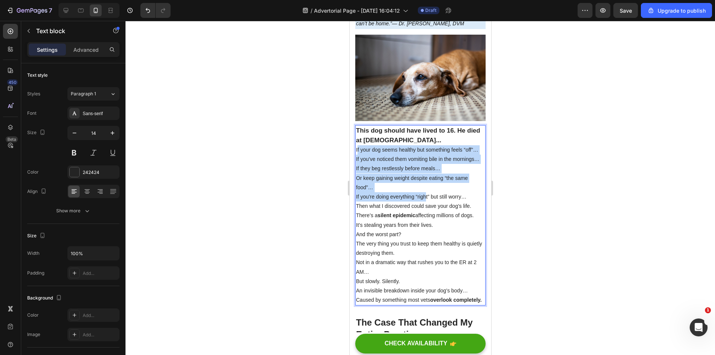
drag, startPoint x: 356, startPoint y: 146, endPoint x: 418, endPoint y: 197, distance: 79.9
click at [421, 201] on div "This dog should have lived to 16. He died at [DEMOGRAPHIC_DATA]... If your dog …" at bounding box center [420, 215] width 130 height 181
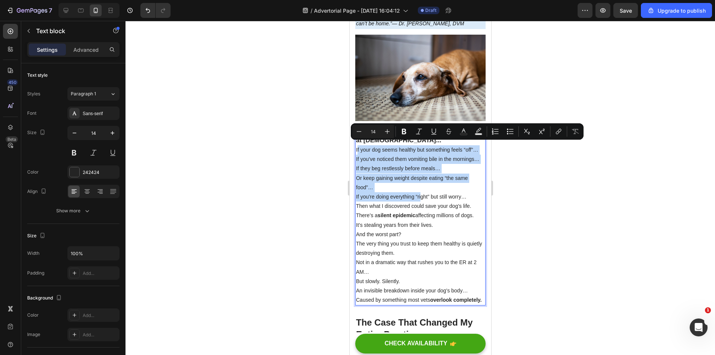
click at [360, 145] on p "If your dog seems healthy but something feels “off”…" at bounding box center [420, 149] width 129 height 9
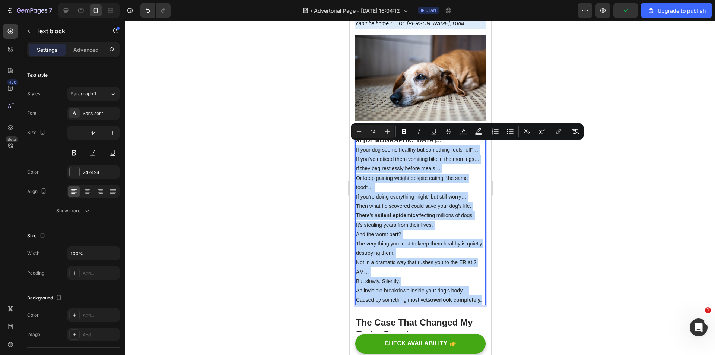
drag, startPoint x: 355, startPoint y: 147, endPoint x: 462, endPoint y: 314, distance: 198.7
click at [462, 306] on div "This dog should have lived to 16. He died at [DEMOGRAPHIC_DATA]... If your dog …" at bounding box center [420, 215] width 130 height 181
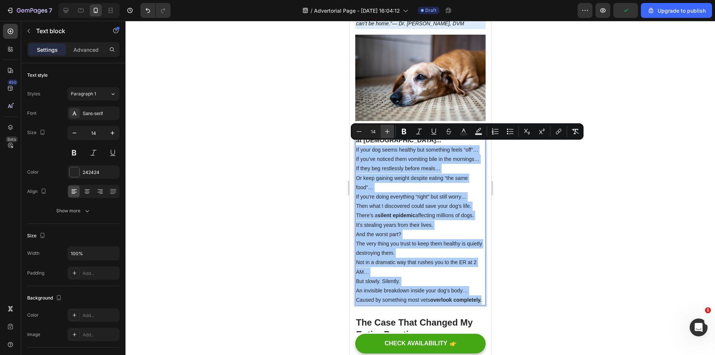
click at [387, 127] on button "Plus" at bounding box center [387, 131] width 13 height 13
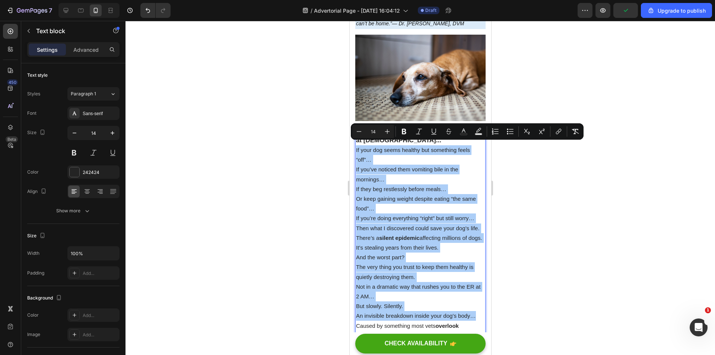
click at [523, 224] on div at bounding box center [419, 188] width 589 height 334
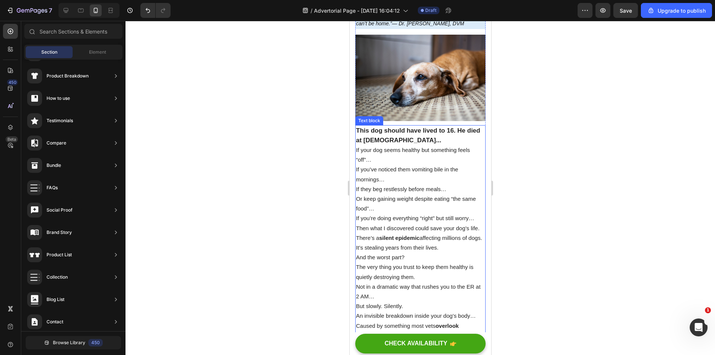
scroll to position [233, 0]
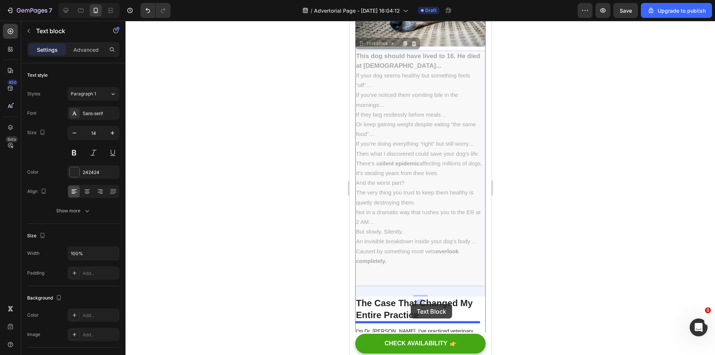
drag, startPoint x: 398, startPoint y: 279, endPoint x: 410, endPoint y: 304, distance: 27.5
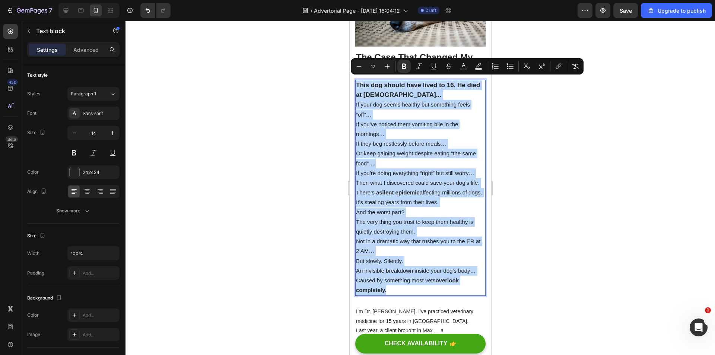
drag, startPoint x: 393, startPoint y: 308, endPoint x: 346, endPoint y: 76, distance: 235.9
click at [369, 114] on span "If your dog seems healthy but something feels “off”…" at bounding box center [413, 109] width 114 height 16
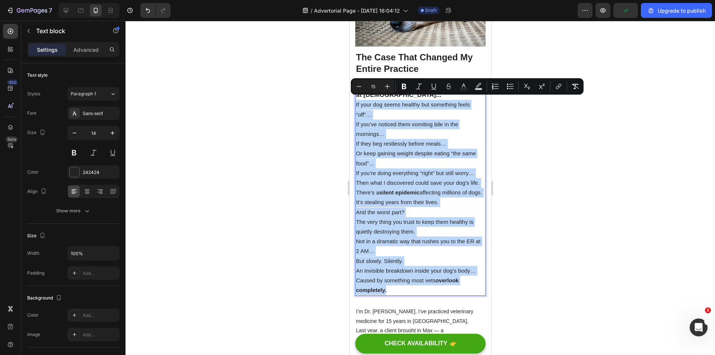
drag, startPoint x: 355, startPoint y: 101, endPoint x: 424, endPoint y: 202, distance: 122.0
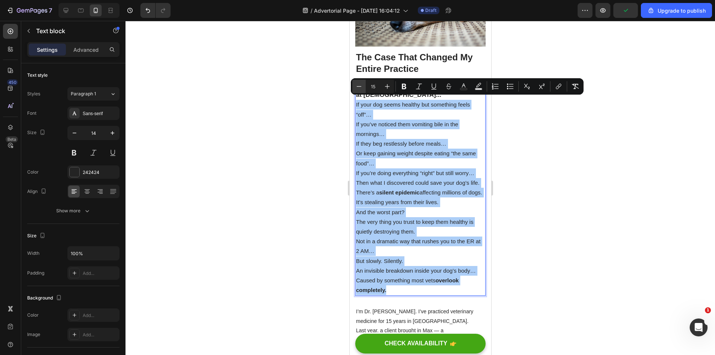
click at [360, 86] on icon "Editor contextual toolbar" at bounding box center [358, 86] width 7 height 7
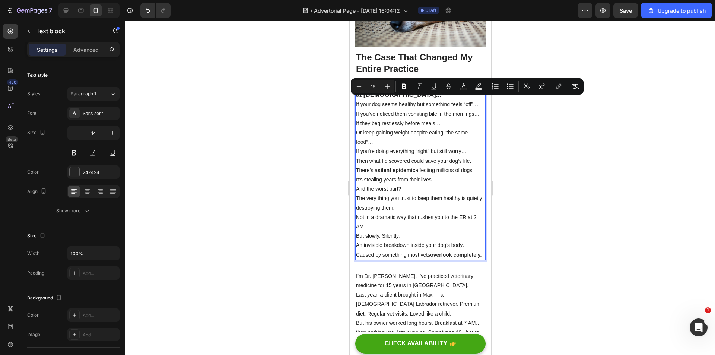
click at [517, 163] on div at bounding box center [419, 188] width 589 height 334
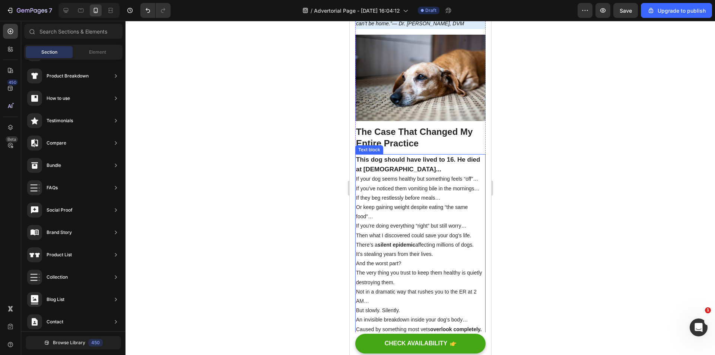
scroll to position [121, 0]
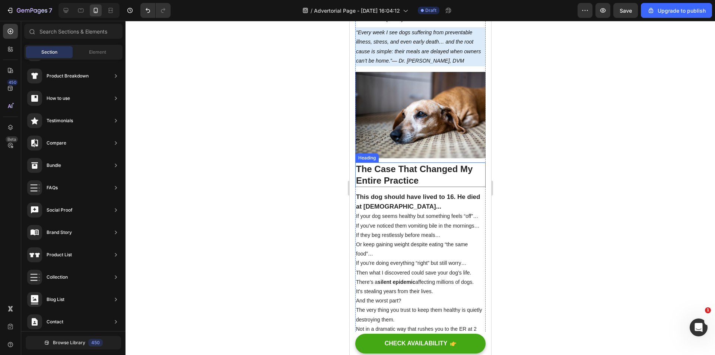
click at [439, 173] on p "The Case That Changed My Entire Practice" at bounding box center [420, 174] width 129 height 23
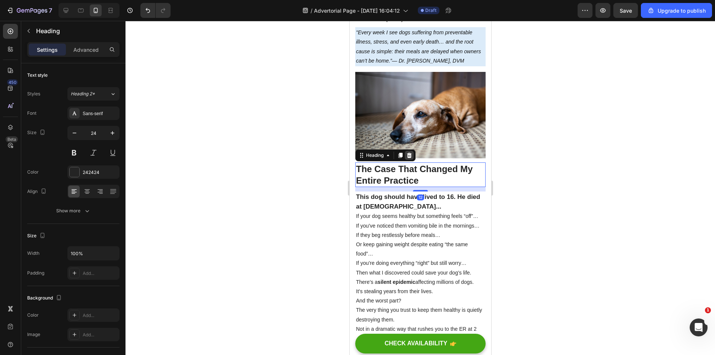
click at [410, 154] on icon at bounding box center [409, 154] width 5 height 5
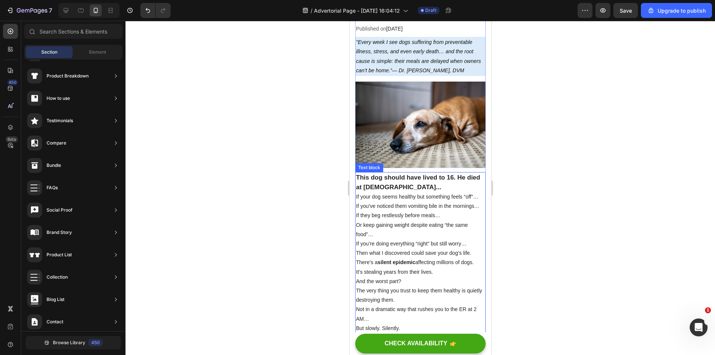
scroll to position [149, 0]
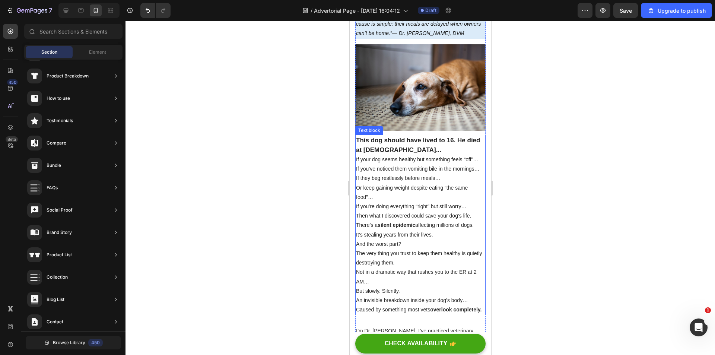
click at [428, 167] on span "If you’ve noticed them vomiting bile in the mornings…" at bounding box center [418, 169] width 124 height 6
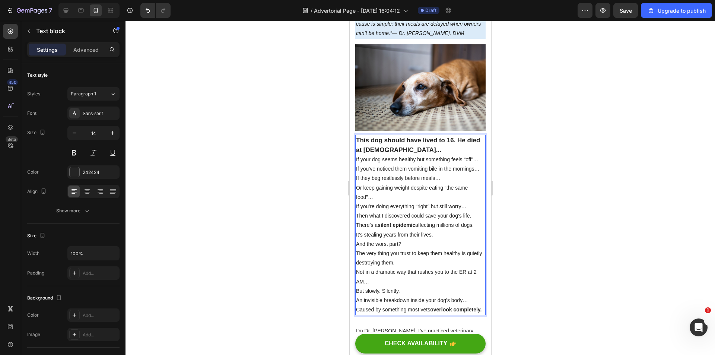
click at [477, 159] on p "If your dog seems healthy but something feels “off”…" at bounding box center [420, 159] width 129 height 9
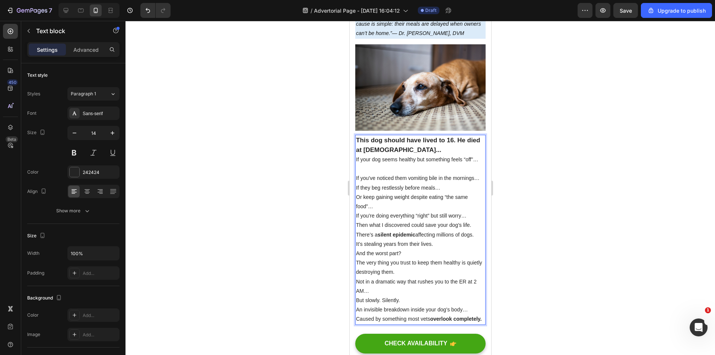
click at [404, 183] on p "If you’ve noticed them vomiting bile in the mornings…" at bounding box center [420, 178] width 129 height 9
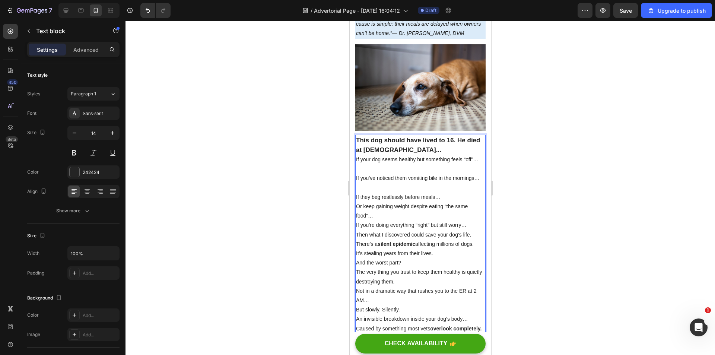
click at [448, 201] on p "If they beg restlessly before meals…" at bounding box center [420, 197] width 129 height 9
click at [375, 192] on p "If you’ve noticed them vomiting bile in the mornings…" at bounding box center [420, 183] width 129 height 19
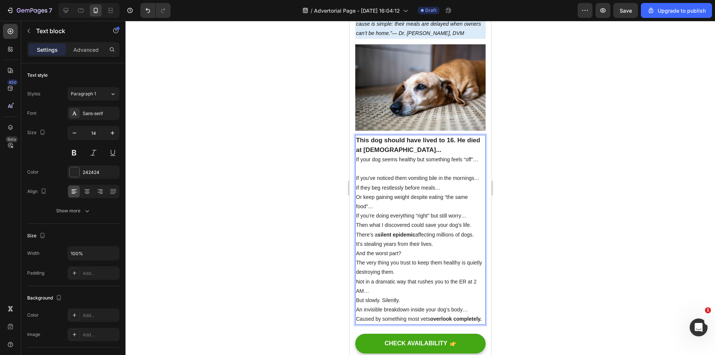
click at [378, 165] on p "If your dog seems healthy but something feels “off”…" at bounding box center [420, 164] width 129 height 19
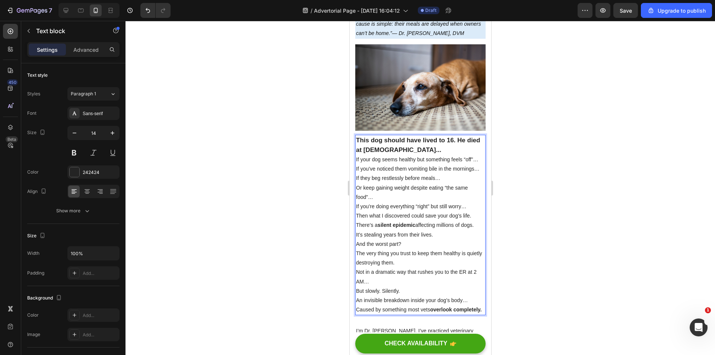
click at [440, 209] on span "If you’re doing everything “right” but still worry…" at bounding box center [411, 206] width 110 height 6
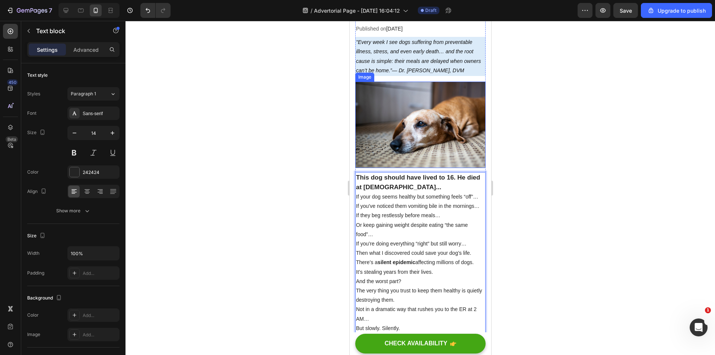
click at [402, 117] on img at bounding box center [420, 125] width 130 height 86
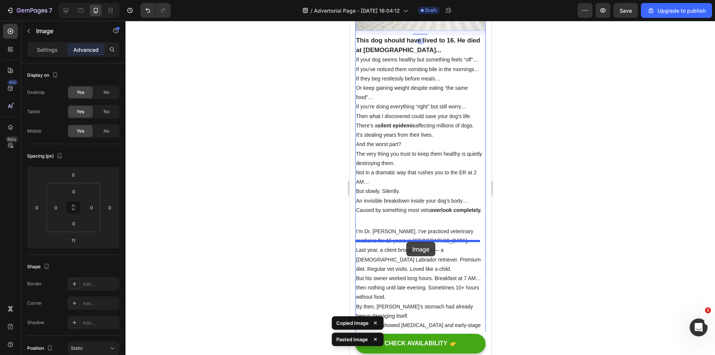
drag, startPoint x: 410, startPoint y: 213, endPoint x: 406, endPoint y: 242, distance: 29.3
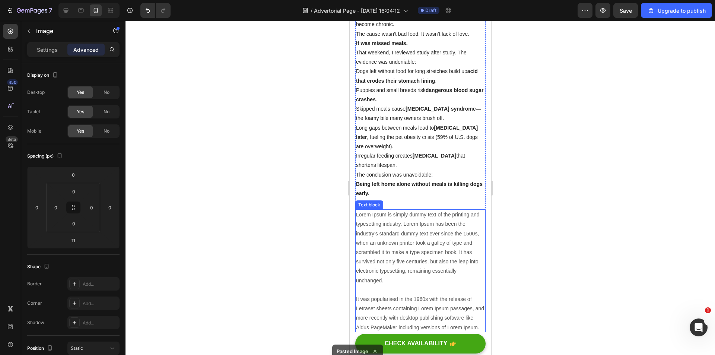
scroll to position [733, 0]
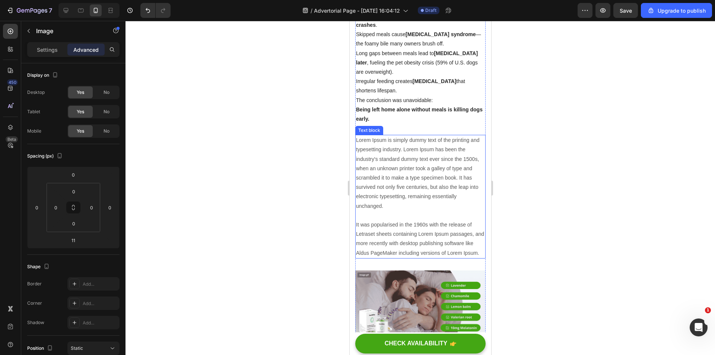
click at [401, 212] on p "Lorem Ipsum is simply dummy text of the printing and typesetting industry. Lore…" at bounding box center [420, 197] width 129 height 122
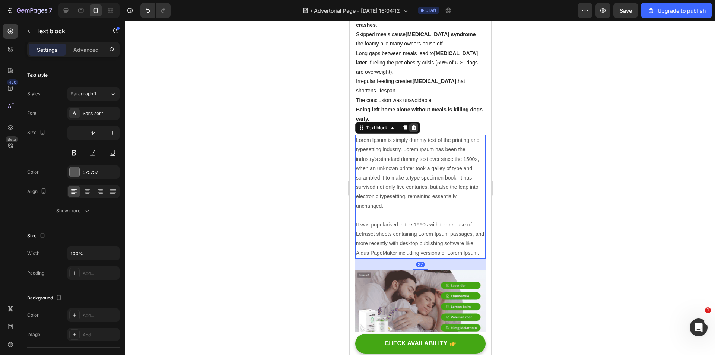
click at [414, 130] on icon at bounding box center [413, 127] width 5 height 5
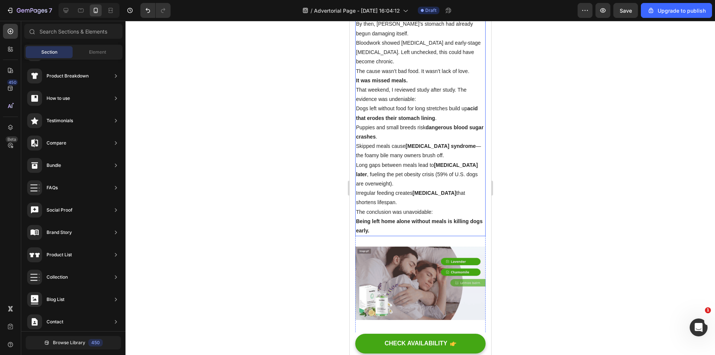
scroll to position [770, 0]
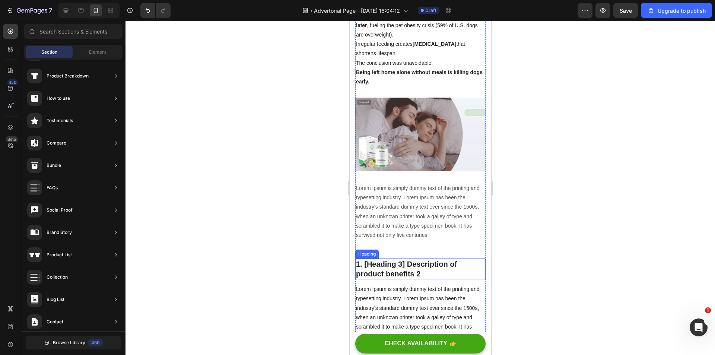
click at [410, 272] on p "1. [Heading 3] Description of product benefits 2" at bounding box center [420, 268] width 129 height 19
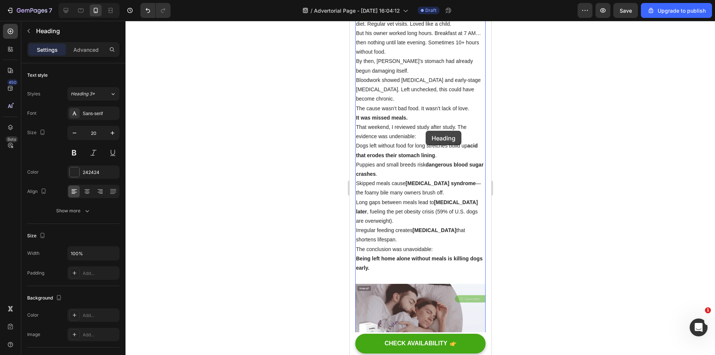
scroll to position [435, 0]
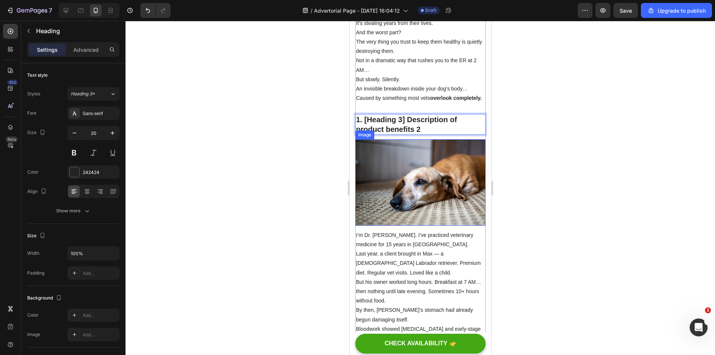
scroll to position [398, 0]
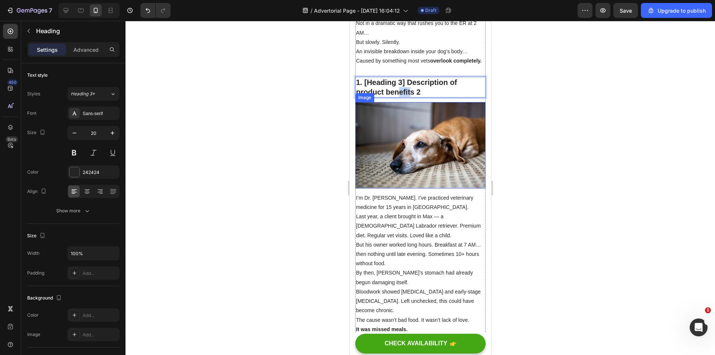
drag, startPoint x: 422, startPoint y: 229, endPoint x: 451, endPoint y: 128, distance: 104.4
drag, startPoint x: 435, startPoint y: 101, endPoint x: 456, endPoint y: 176, distance: 77.8
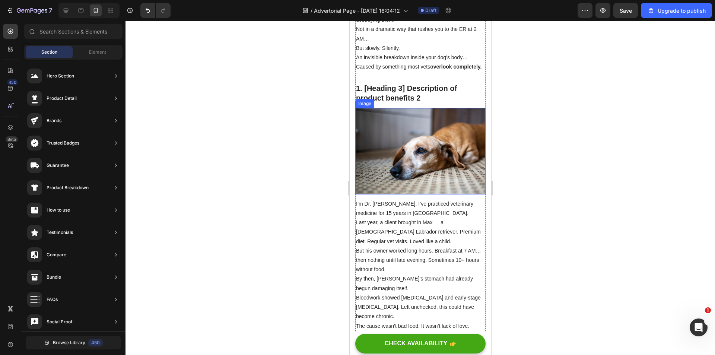
scroll to position [317, 0]
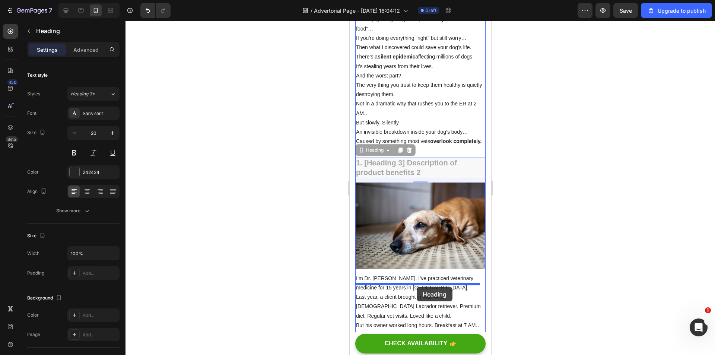
drag, startPoint x: 414, startPoint y: 179, endPoint x: 417, endPoint y: 282, distance: 102.8
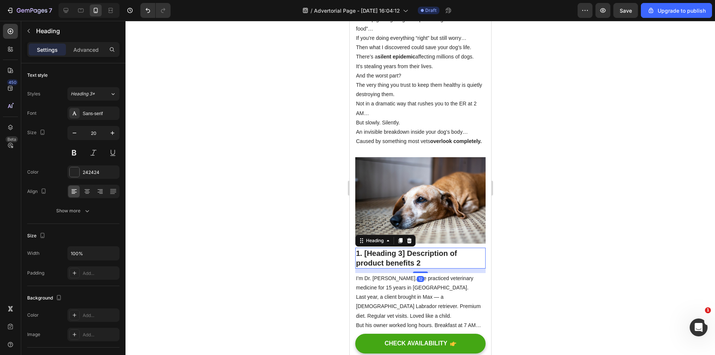
click at [548, 227] on div at bounding box center [419, 188] width 589 height 334
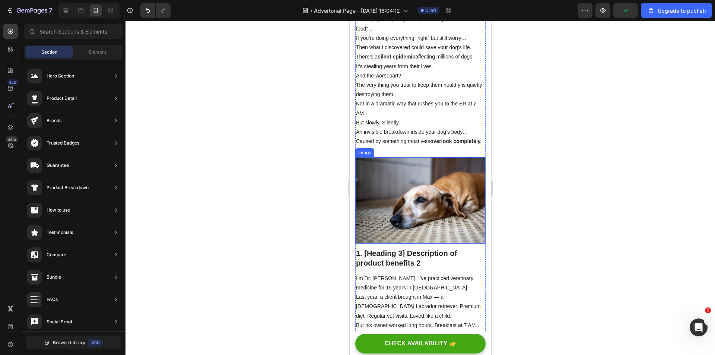
click at [423, 203] on img at bounding box center [420, 200] width 130 height 86
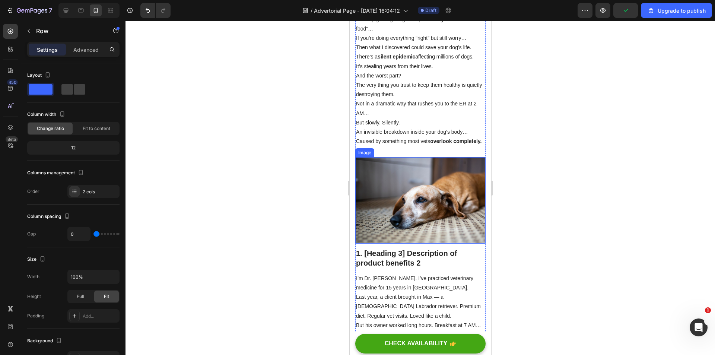
click at [398, 184] on img at bounding box center [420, 200] width 130 height 86
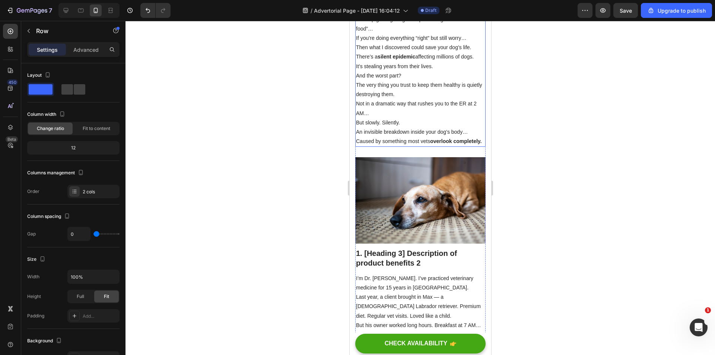
click at [399, 146] on p "Caused by something most vets overlook completely." at bounding box center [420, 141] width 129 height 9
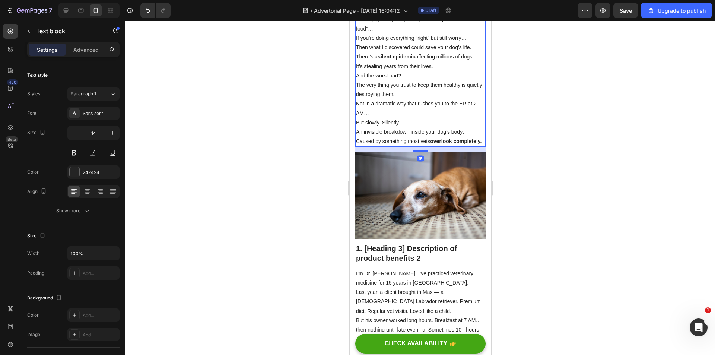
drag, startPoint x: 416, startPoint y: 171, endPoint x: 418, endPoint y: 166, distance: 4.8
click at [418, 152] on div at bounding box center [420, 151] width 15 height 2
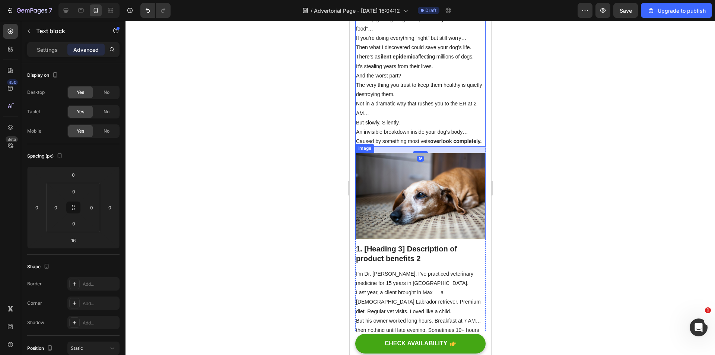
drag, startPoint x: 518, startPoint y: 175, endPoint x: 520, endPoint y: 181, distance: 5.9
click at [520, 176] on div at bounding box center [419, 188] width 589 height 334
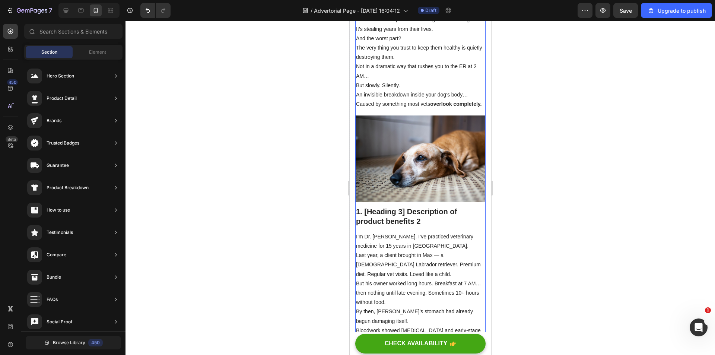
scroll to position [392, 0]
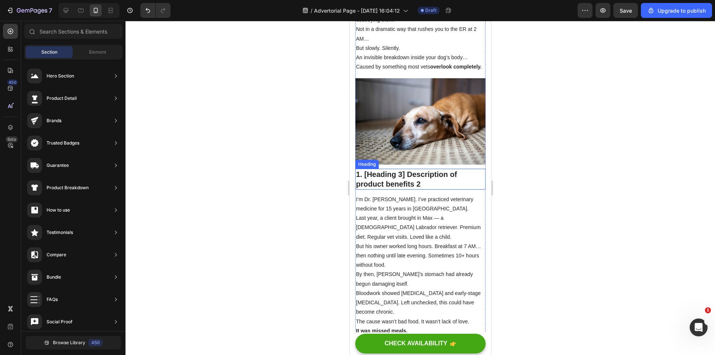
click at [430, 165] on img at bounding box center [420, 121] width 130 height 86
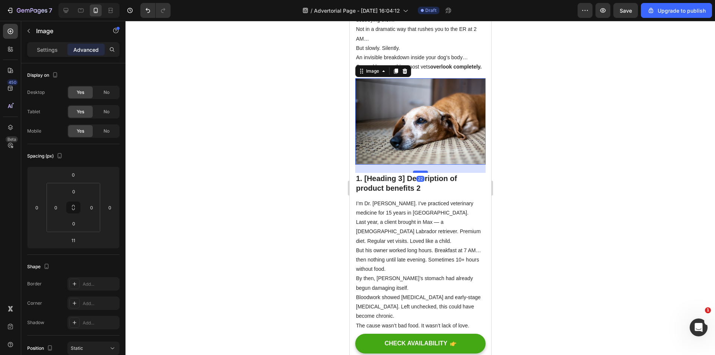
drag, startPoint x: 422, startPoint y: 179, endPoint x: 421, endPoint y: 184, distance: 4.2
click at [421, 173] on div at bounding box center [420, 172] width 15 height 2
type input "22"
click at [572, 187] on div at bounding box center [419, 188] width 589 height 334
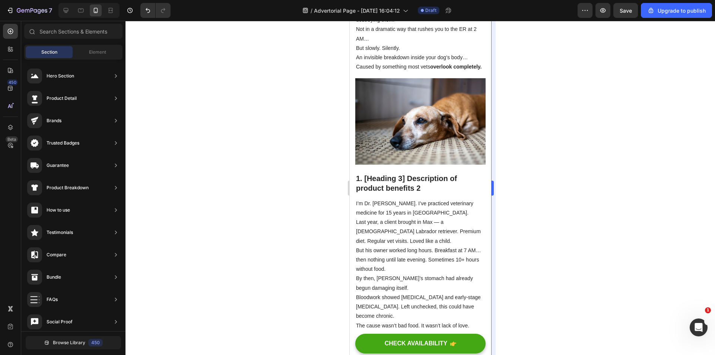
drag, startPoint x: 575, startPoint y: 265, endPoint x: 492, endPoint y: 217, distance: 96.6
click at [574, 265] on div at bounding box center [419, 188] width 589 height 334
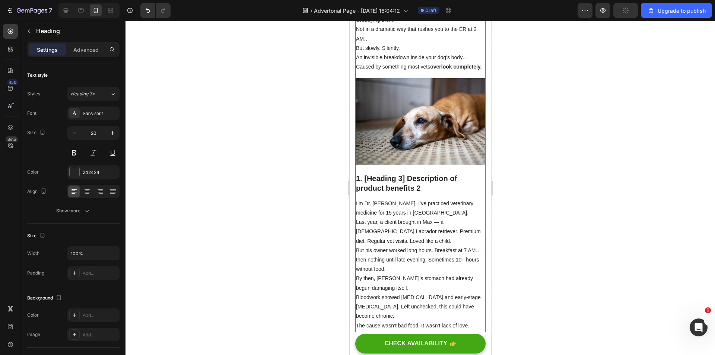
click at [399, 190] on p "1. [Heading 3] Description of product benefits 2" at bounding box center [420, 183] width 129 height 19
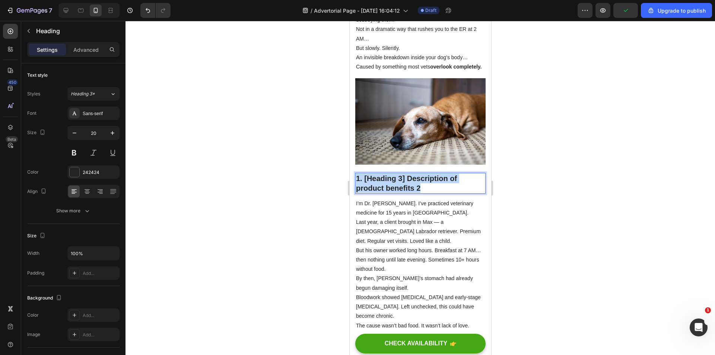
click at [399, 190] on p "1. [Heading 3] Description of product benefits 2" at bounding box center [420, 183] width 129 height 19
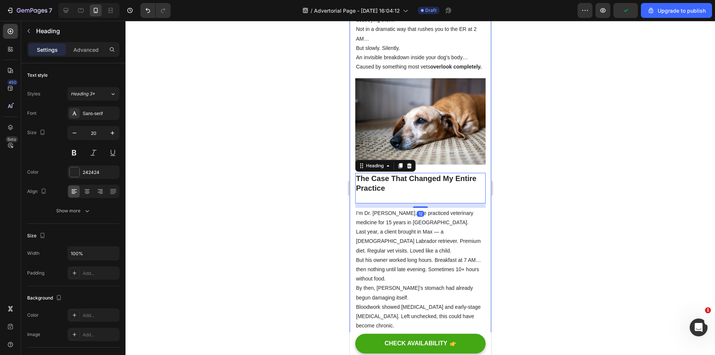
click at [546, 205] on div at bounding box center [419, 188] width 589 height 334
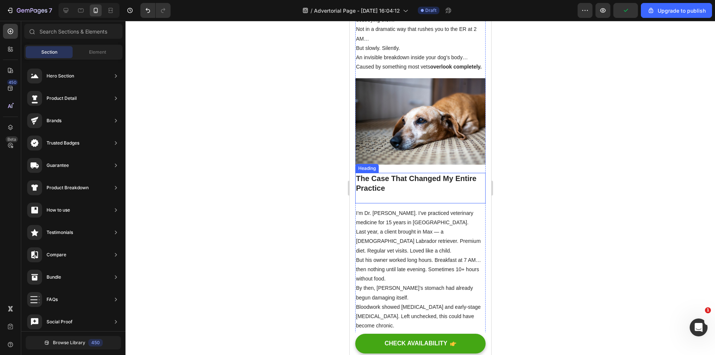
click at [395, 194] on p "⁠⁠⁠⁠⁠⁠⁠ The Case That Changed My Entire Practice" at bounding box center [420, 188] width 129 height 29
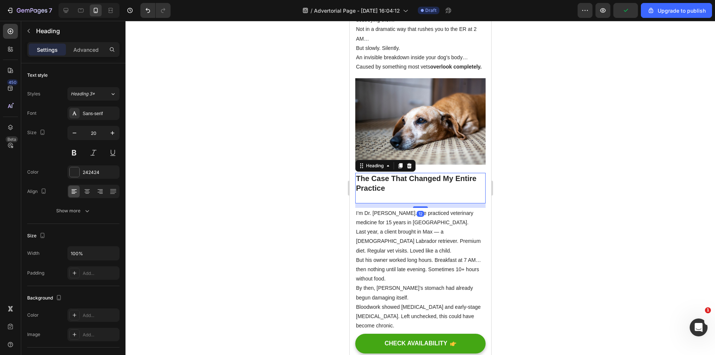
click at [369, 203] on h2 "⁠⁠⁠⁠⁠⁠⁠ The Case That Changed My Entire Practice" at bounding box center [420, 188] width 130 height 31
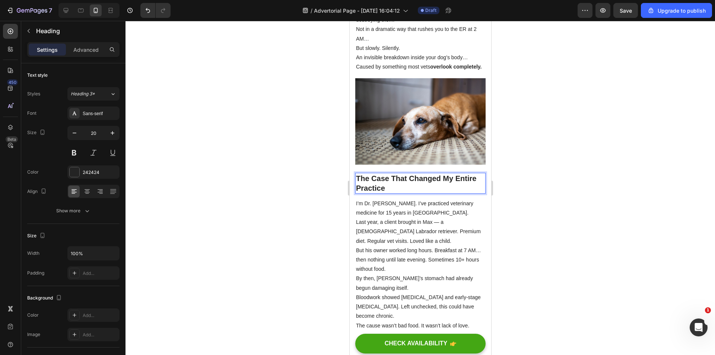
click at [550, 200] on div at bounding box center [419, 188] width 589 height 334
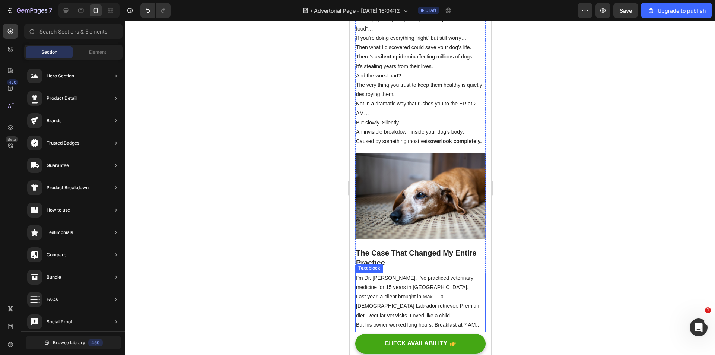
scroll to position [466, 0]
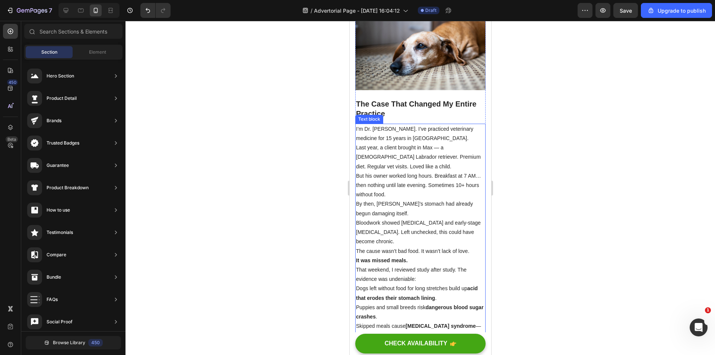
click at [413, 188] on p "But his owner worked long hours. Breakfast at 7 AM… then nothing until late eve…" at bounding box center [420, 185] width 129 height 28
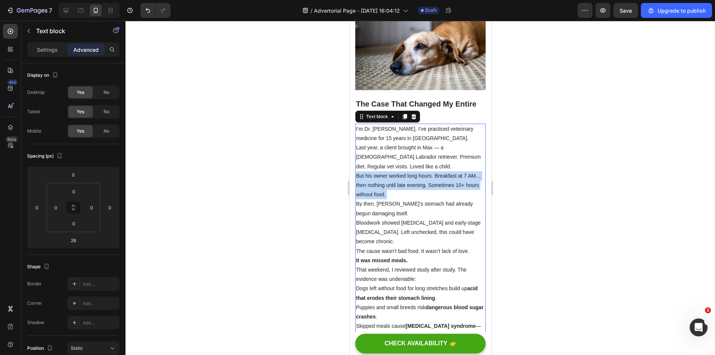
click at [413, 188] on p "But his owner worked long hours. Breakfast at 7 AM… then nothing until late eve…" at bounding box center [420, 185] width 129 height 28
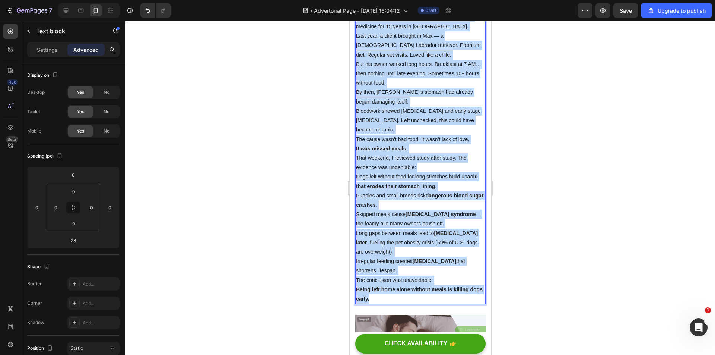
scroll to position [652, 0]
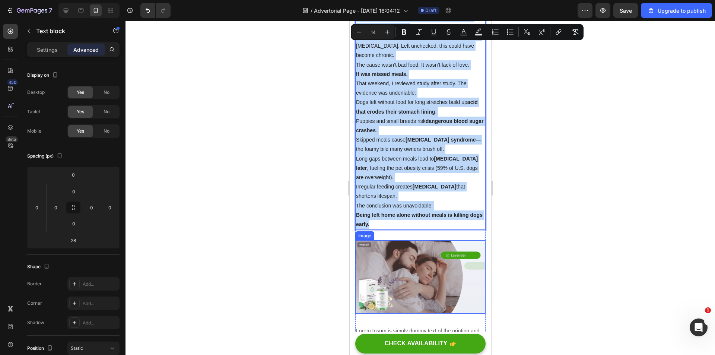
drag, startPoint x: 360, startPoint y: 142, endPoint x: 445, endPoint y: 265, distance: 150.0
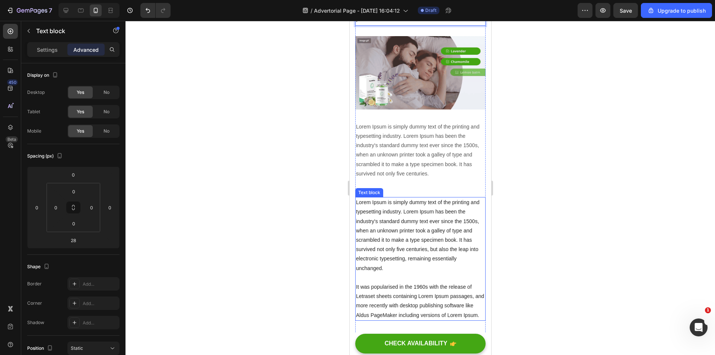
scroll to position [538, 0]
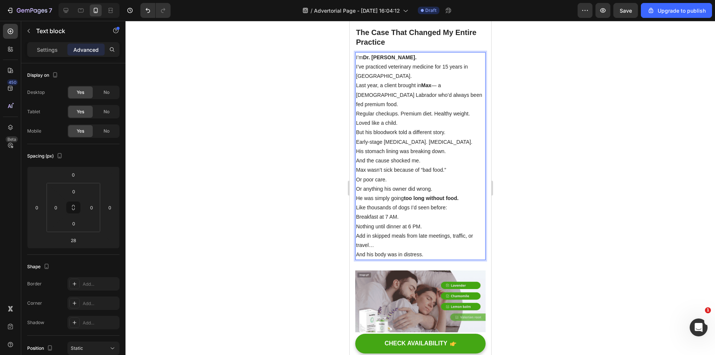
click at [573, 158] on div at bounding box center [419, 188] width 589 height 334
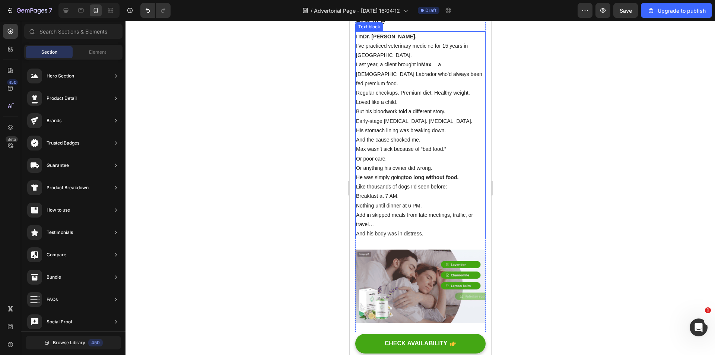
scroll to position [447, 0]
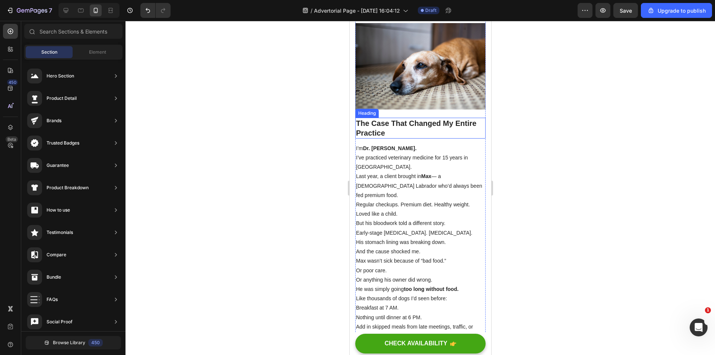
click at [410, 138] on p "⁠⁠⁠⁠⁠⁠⁠ The Case That Changed My Entire Practice" at bounding box center [420, 127] width 129 height 19
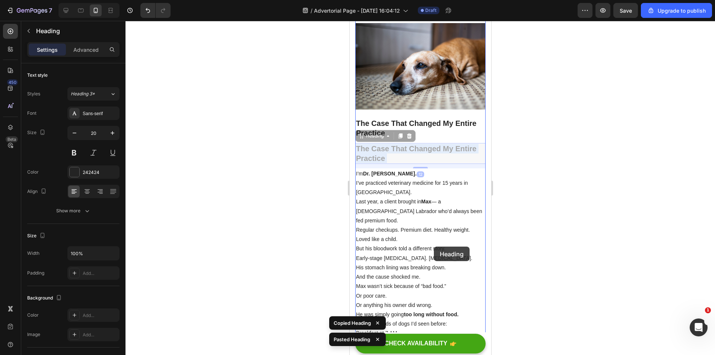
scroll to position [633, 0]
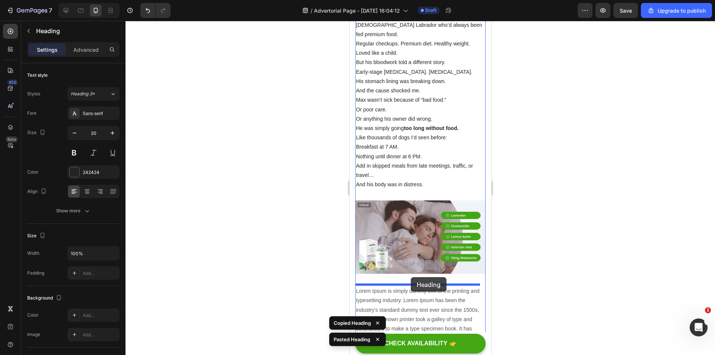
drag, startPoint x: 406, startPoint y: 168, endPoint x: 410, endPoint y: 277, distance: 109.2
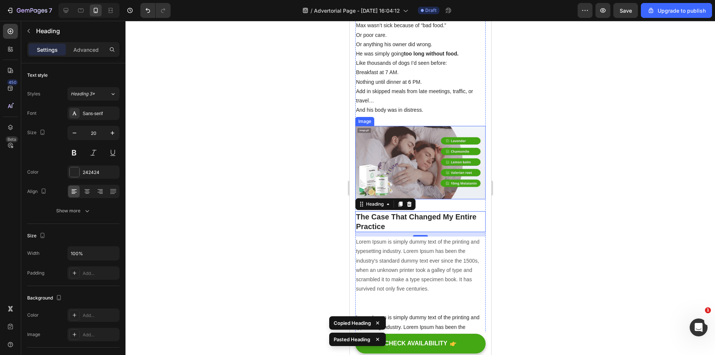
scroll to position [719, 0]
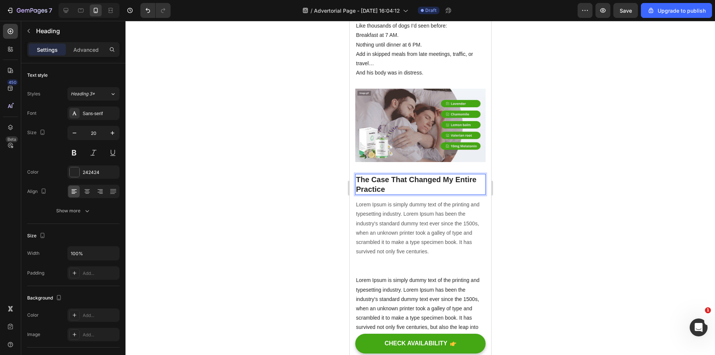
click at [397, 178] on strong "The Case That Changed My Entire Practice" at bounding box center [416, 184] width 120 height 18
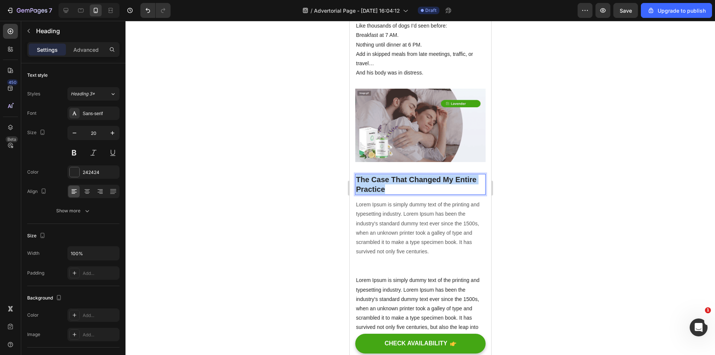
click at [397, 178] on strong "The Case That Changed My Entire Practice" at bounding box center [416, 184] width 120 height 18
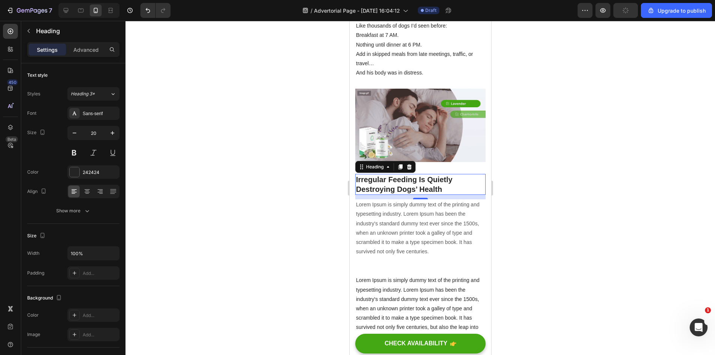
click at [536, 166] on div at bounding box center [419, 188] width 589 height 334
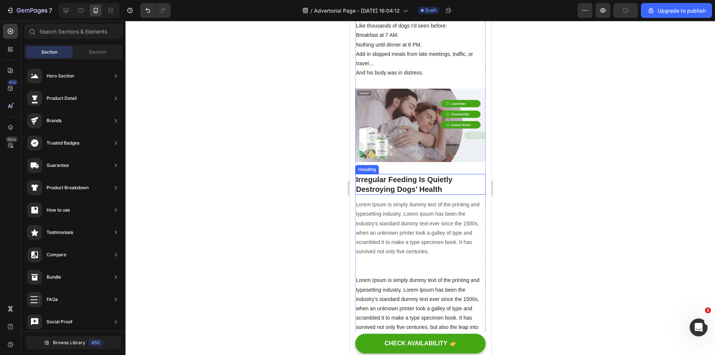
scroll to position [533, 0]
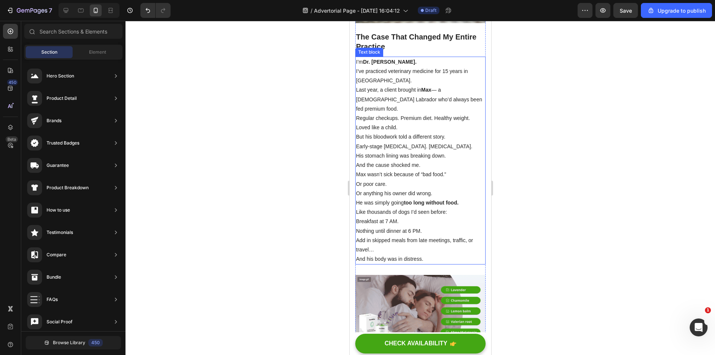
click at [425, 163] on p "And the cause shocked me." at bounding box center [420, 164] width 129 height 9
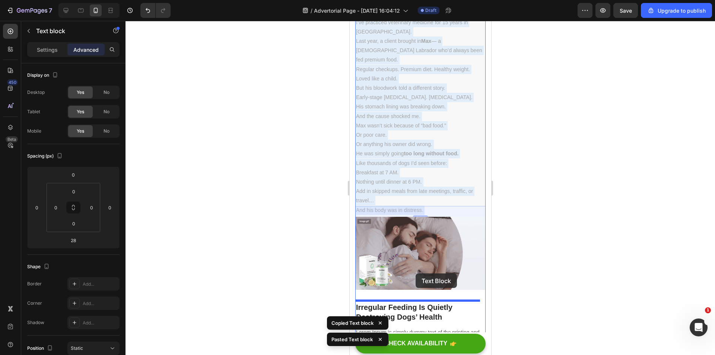
scroll to position [838, 0]
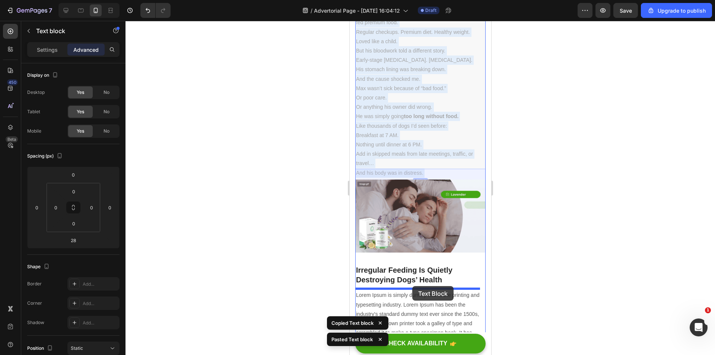
drag, startPoint x: 397, startPoint y: 181, endPoint x: 412, endPoint y: 286, distance: 106.0
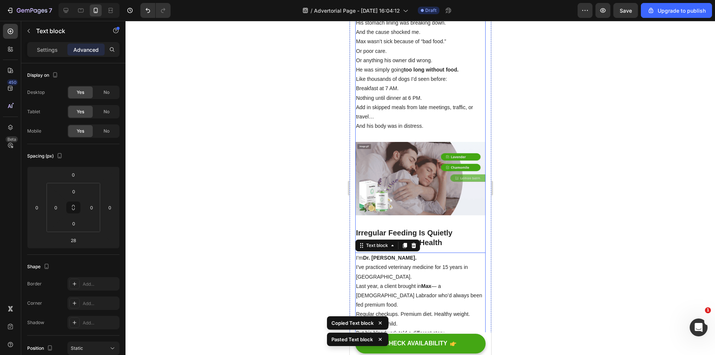
scroll to position [778, 0]
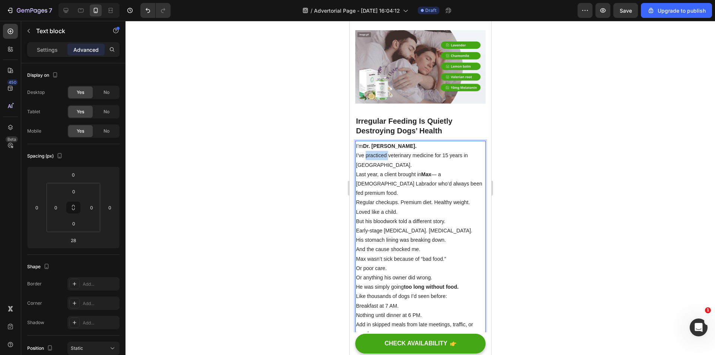
click at [372, 151] on p "I’ve practiced veterinary medicine for 15 years in Boston." at bounding box center [420, 160] width 129 height 19
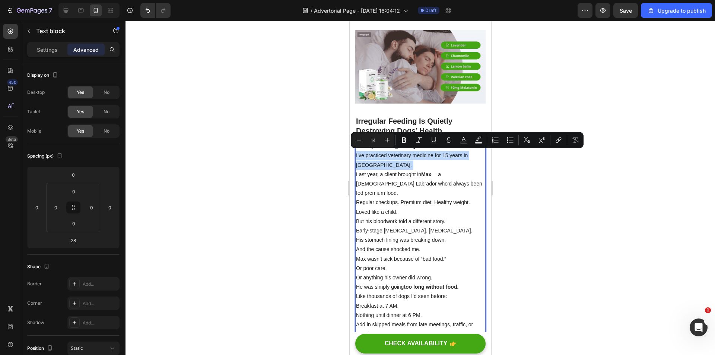
click at [368, 147] on div "Minus 14 Plus Bold Italic Underline Strikethrough Text Color Text Background Co…" at bounding box center [467, 140] width 233 height 16
click at [365, 155] on p "I’ve practiced veterinary medicine for 15 years in Boston." at bounding box center [420, 160] width 129 height 19
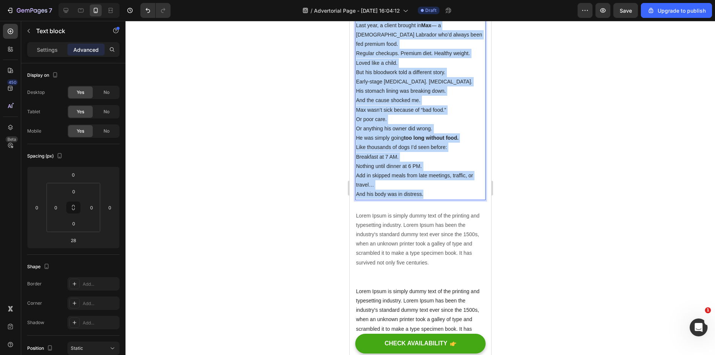
scroll to position [964, 0]
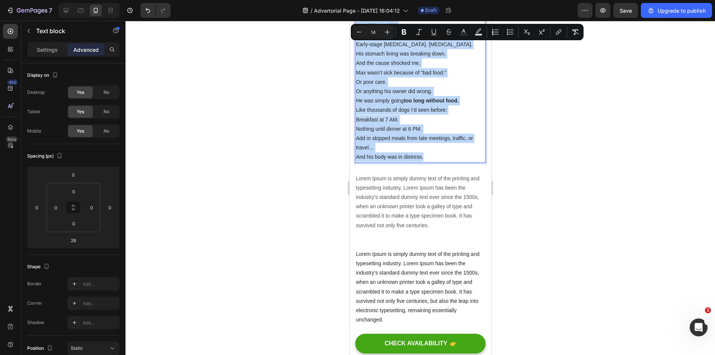
drag, startPoint x: 355, startPoint y: 144, endPoint x: 431, endPoint y: 146, distance: 75.6
click at [431, 146] on div "I’m Dr. Karen Douglas. I’ve practiced veterinary medicine for 15 years in Bosto…" at bounding box center [420, 59] width 130 height 208
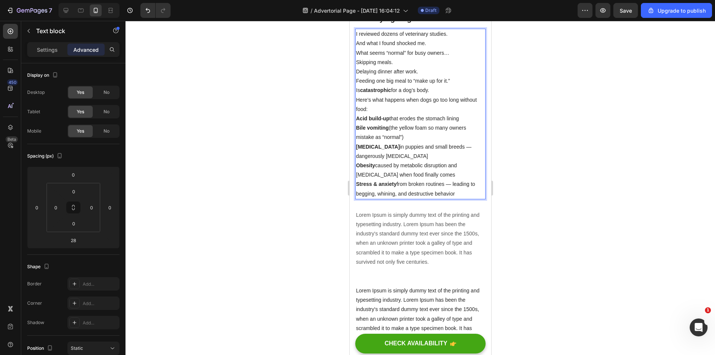
scroll to position [741, 0]
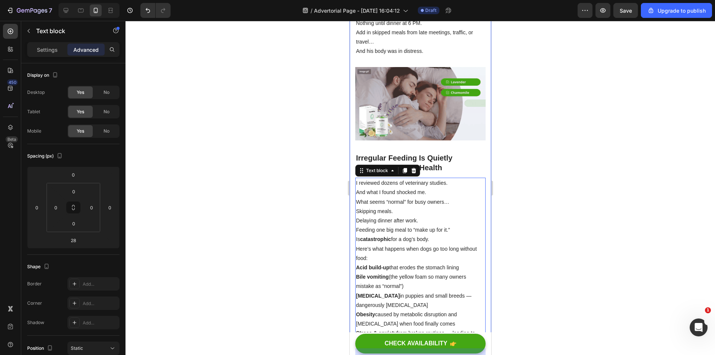
click at [557, 152] on div at bounding box center [419, 188] width 589 height 334
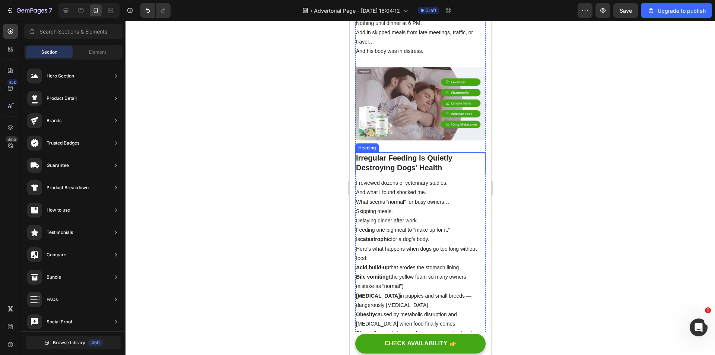
click at [426, 166] on strong "Irregular Feeding Is Quietly Destroying Dogs’ Health" at bounding box center [404, 163] width 96 height 18
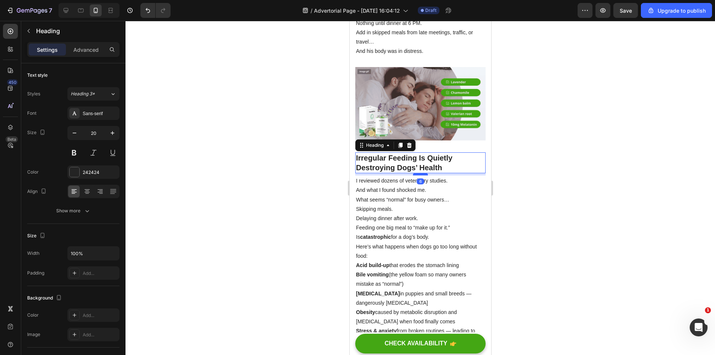
drag, startPoint x: 420, startPoint y: 175, endPoint x: 881, endPoint y: 190, distance: 461.2
click at [420, 173] on div at bounding box center [420, 174] width 15 height 2
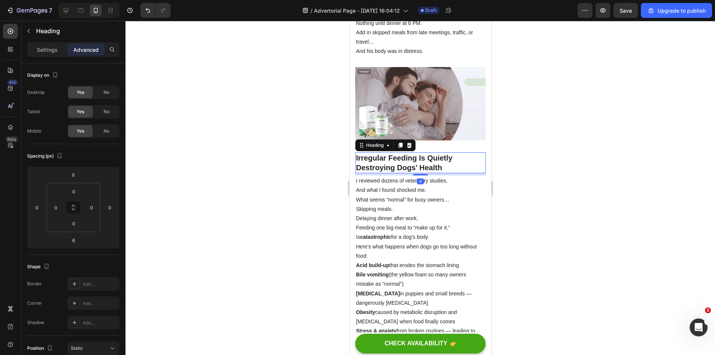
click at [562, 169] on div at bounding box center [419, 188] width 589 height 334
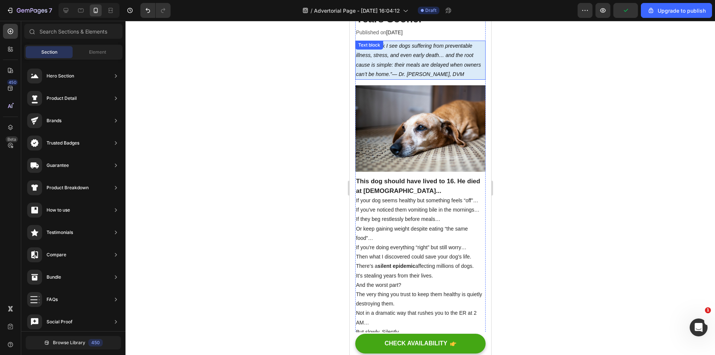
scroll to position [71, 0]
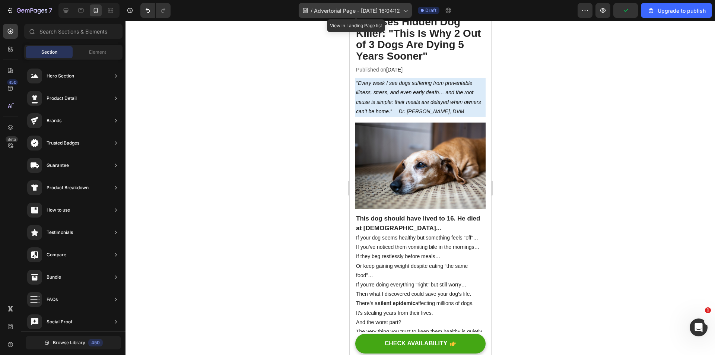
click at [384, 12] on span "Advertorial Page - [DATE] 16:04:12" at bounding box center [357, 11] width 86 height 8
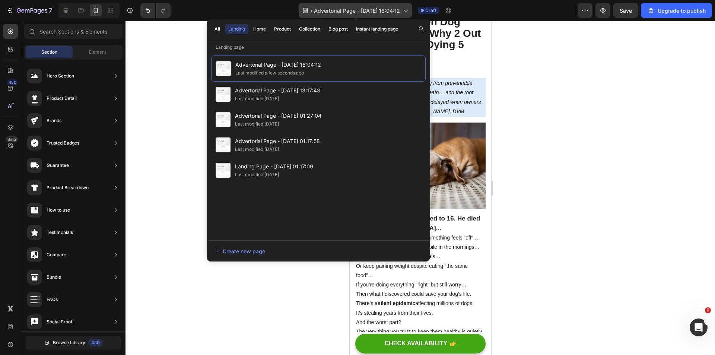
click at [384, 10] on span "Advertorial Page - [DATE] 16:04:12" at bounding box center [357, 11] width 86 height 8
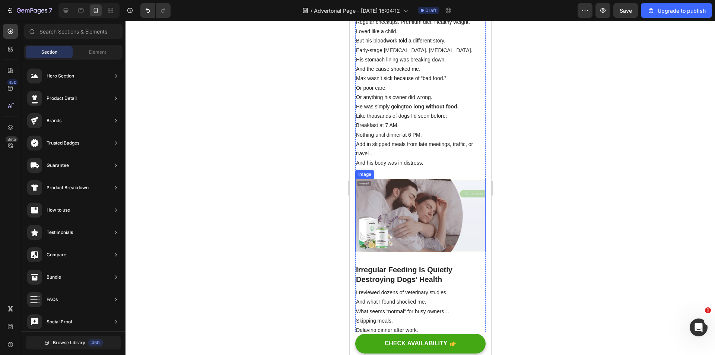
scroll to position [741, 0]
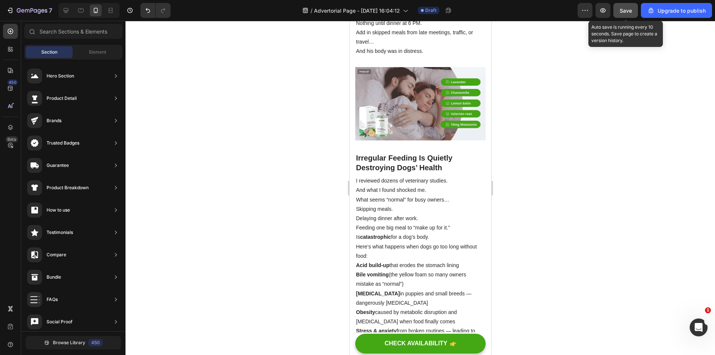
click at [620, 11] on button "Save" at bounding box center [625, 10] width 25 height 15
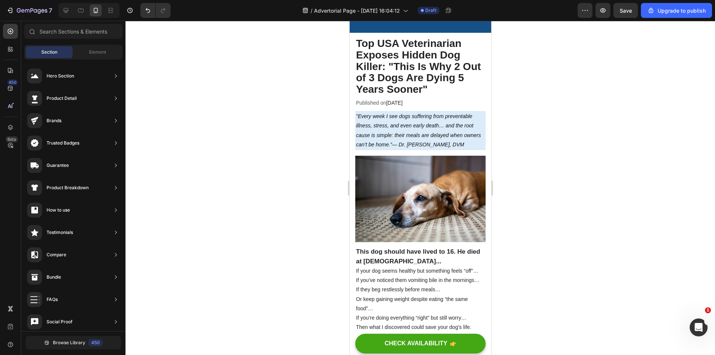
scroll to position [0, 0]
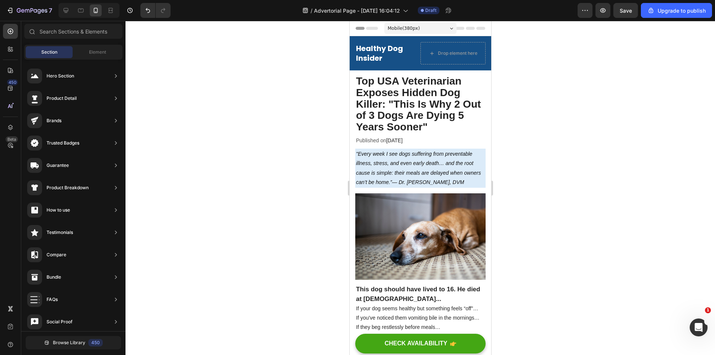
drag, startPoint x: 489, startPoint y: 73, endPoint x: 846, endPoint y: 56, distance: 357.9
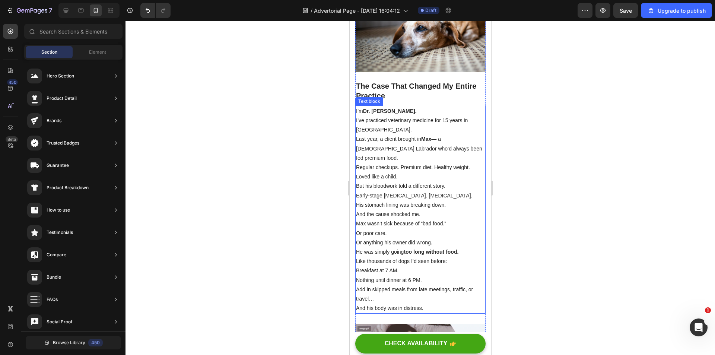
scroll to position [447, 0]
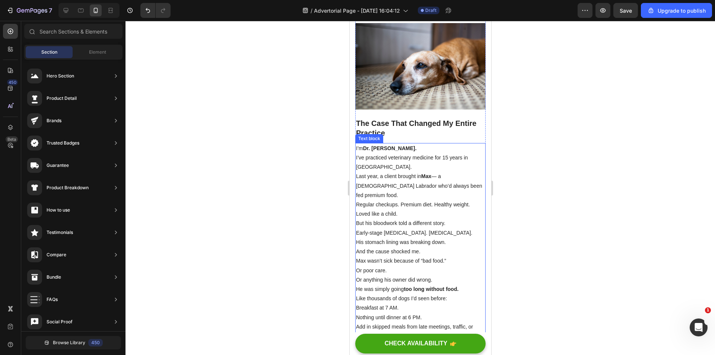
click at [477, 223] on p "But his bloodwork told a different story." at bounding box center [420, 223] width 129 height 9
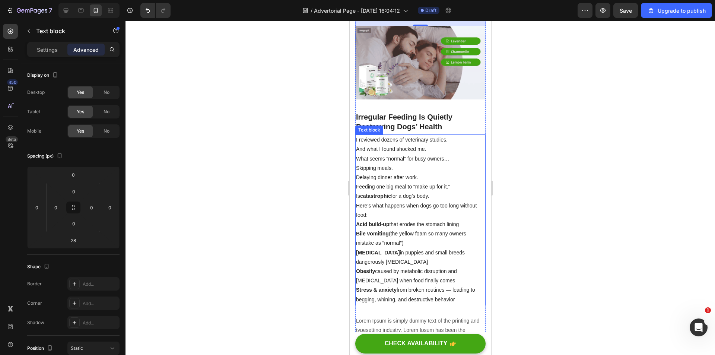
scroll to position [894, 0]
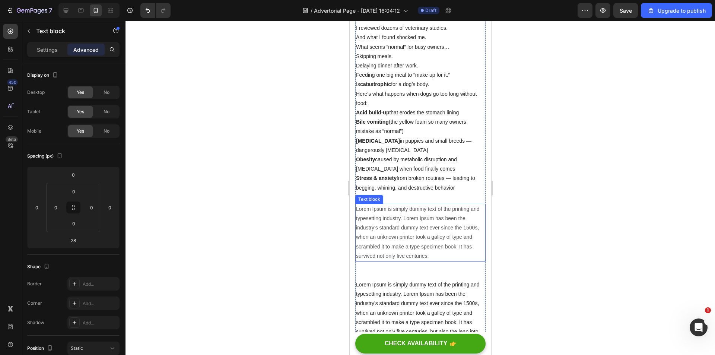
click at [424, 227] on p "Lorem Ipsum is simply dummy text of the printing and typesetting industry. Lore…" at bounding box center [420, 232] width 129 height 56
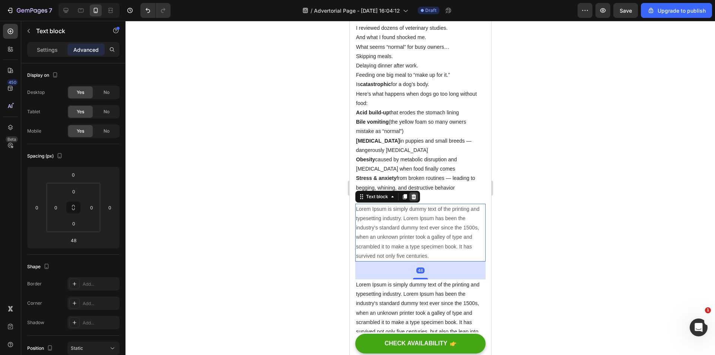
click at [412, 194] on icon at bounding box center [413, 196] width 5 height 5
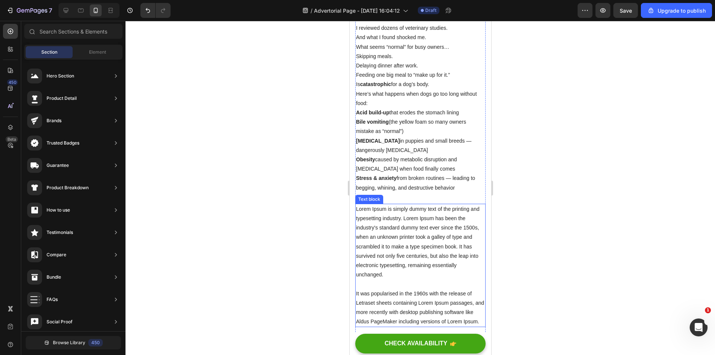
click at [411, 225] on p "Lorem Ipsum is simply dummy text of the printing and typesetting industry. Lore…" at bounding box center [420, 265] width 129 height 122
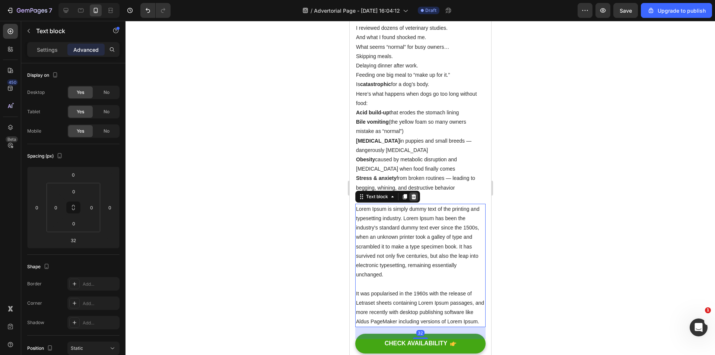
click at [410, 197] on icon at bounding box center [413, 197] width 6 height 6
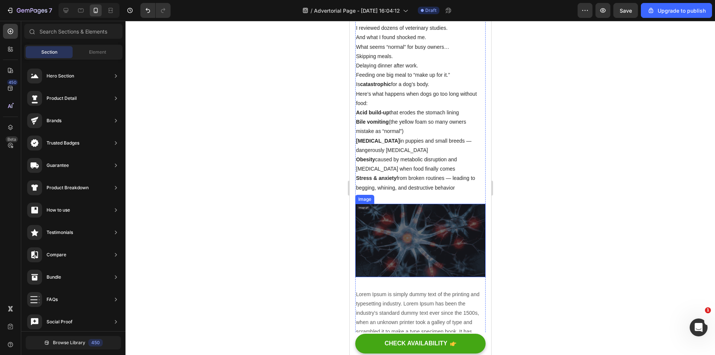
scroll to position [819, 0]
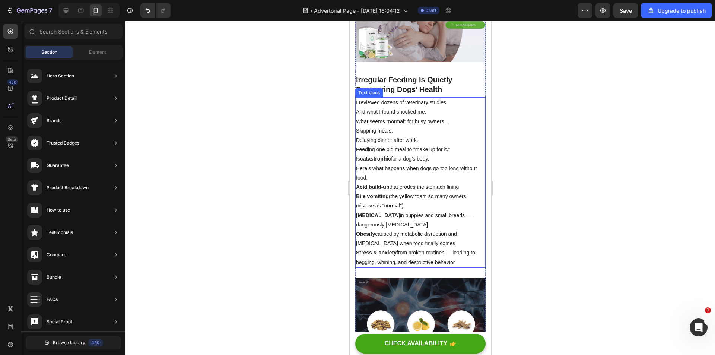
click at [449, 255] on p "Stress & anxiety from broken routines — leading to begging, whining, and destru…" at bounding box center [420, 257] width 129 height 19
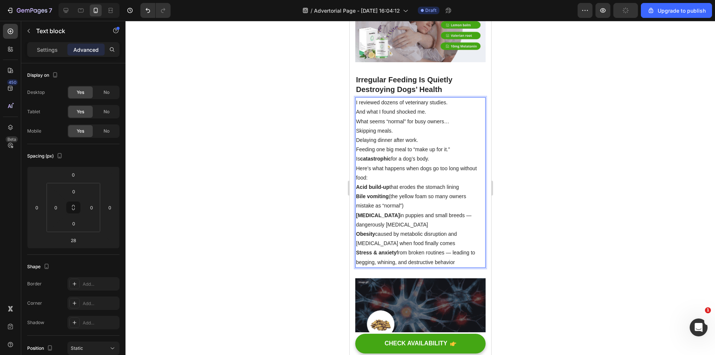
click at [457, 258] on p "Stress & anxiety from broken routines — leading to begging, whining, and destru…" at bounding box center [420, 257] width 129 height 19
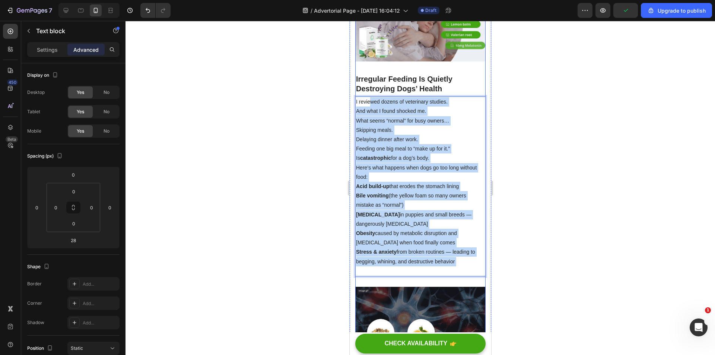
scroll to position [745, 0]
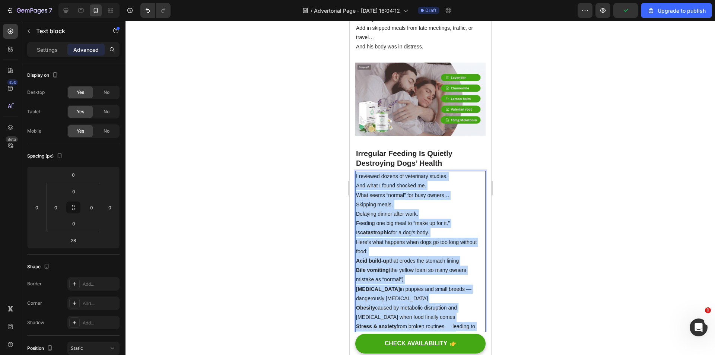
drag, startPoint x: 366, startPoint y: 154, endPoint x: 341, endPoint y: 121, distance: 41.6
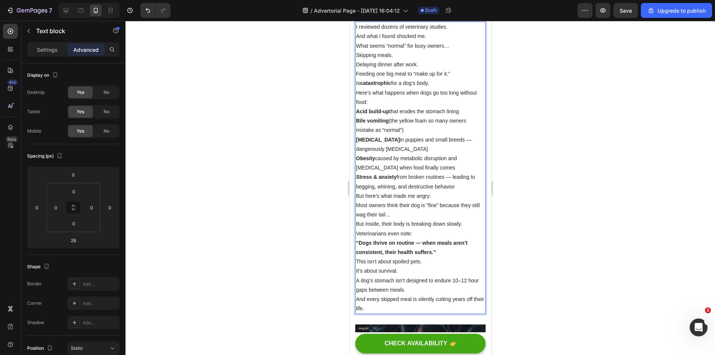
scroll to position [820, 0]
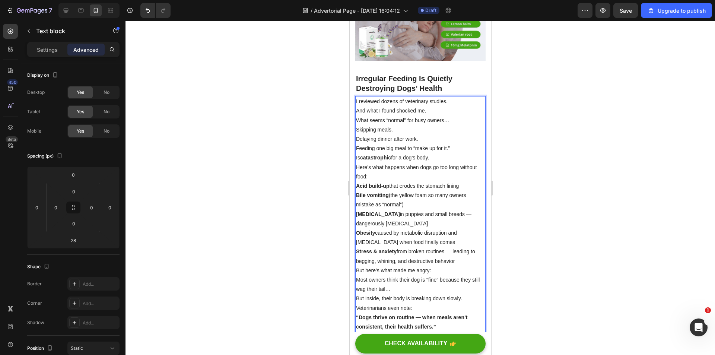
click at [582, 160] on div at bounding box center [419, 188] width 589 height 334
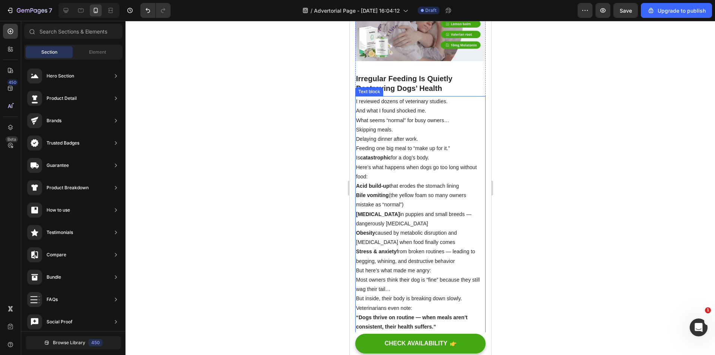
scroll to position [895, 0]
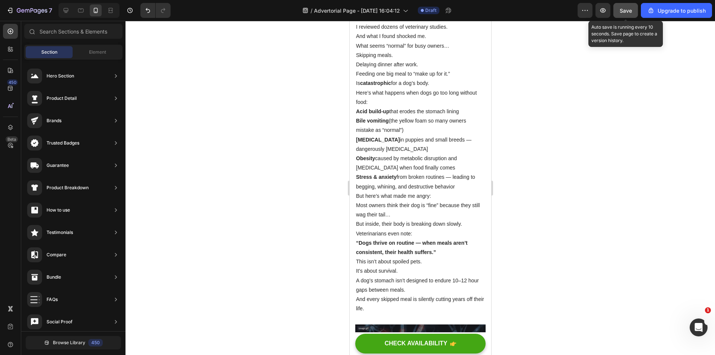
click at [633, 6] on button "Save" at bounding box center [625, 10] width 25 height 15
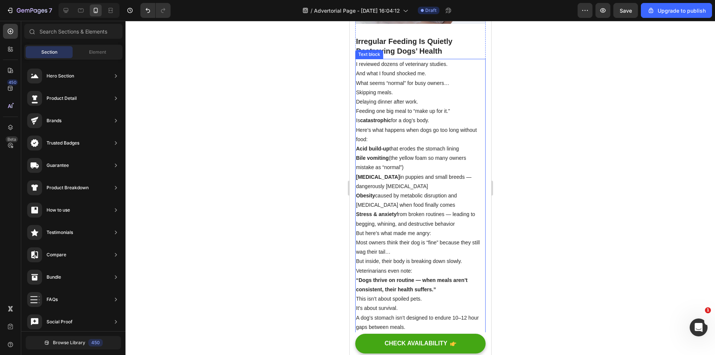
scroll to position [932, 0]
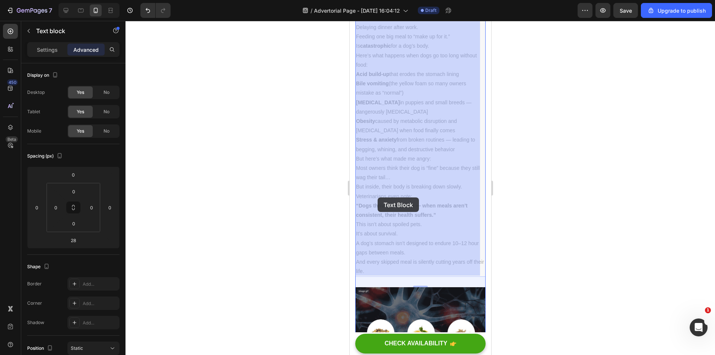
drag, startPoint x: 383, startPoint y: 270, endPoint x: 377, endPoint y: 197, distance: 73.2
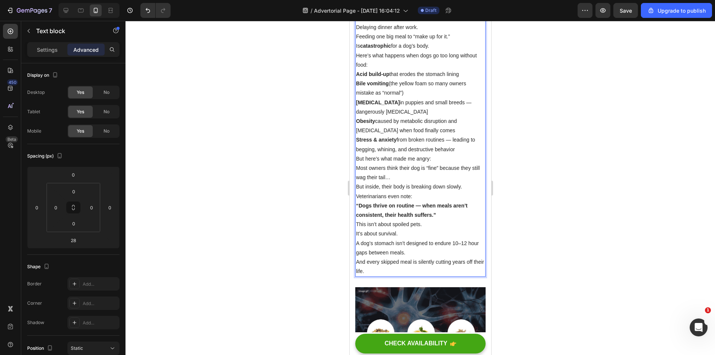
click at [378, 265] on p "And every skipped meal is silently cutting years off their life." at bounding box center [420, 266] width 129 height 19
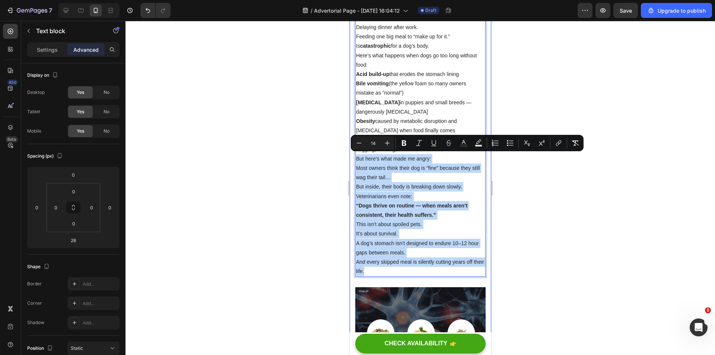
drag, startPoint x: 378, startPoint y: 270, endPoint x: 350, endPoint y: 158, distance: 115.6
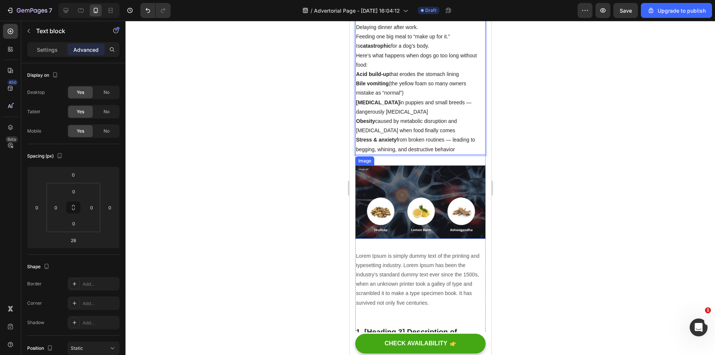
scroll to position [820, 0]
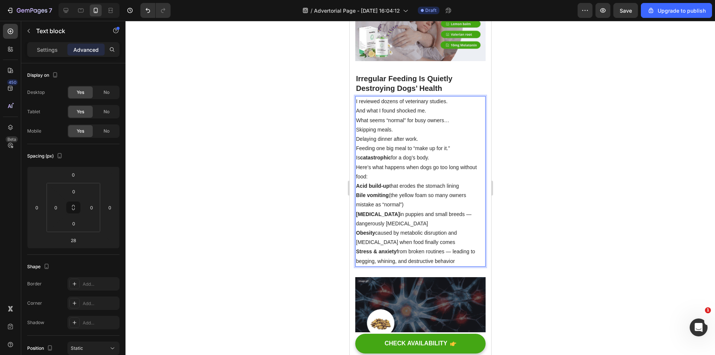
click at [554, 206] on div at bounding box center [419, 188] width 589 height 334
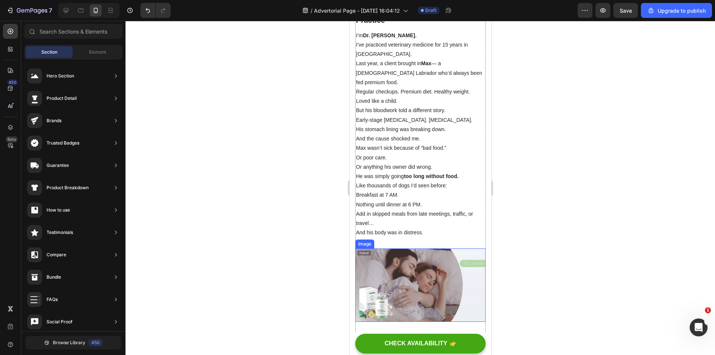
scroll to position [671, 0]
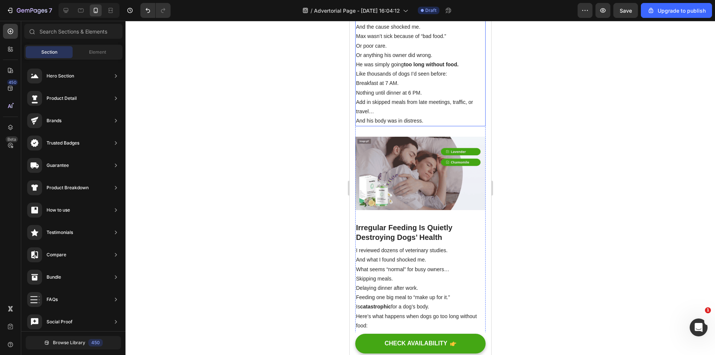
click at [432, 121] on p "And his body was in distress." at bounding box center [420, 120] width 129 height 9
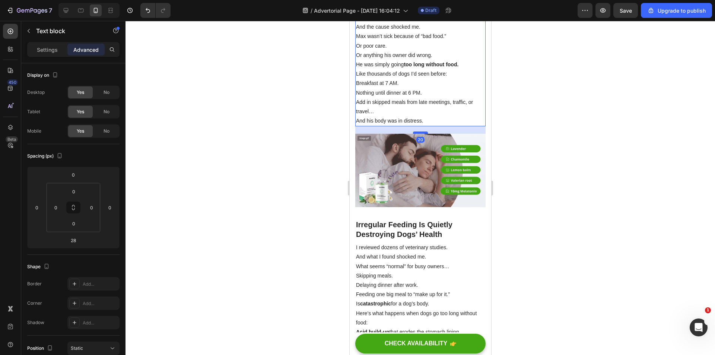
click at [422, 134] on div at bounding box center [420, 132] width 15 height 2
type input "20"
click at [549, 158] on div at bounding box center [419, 188] width 589 height 334
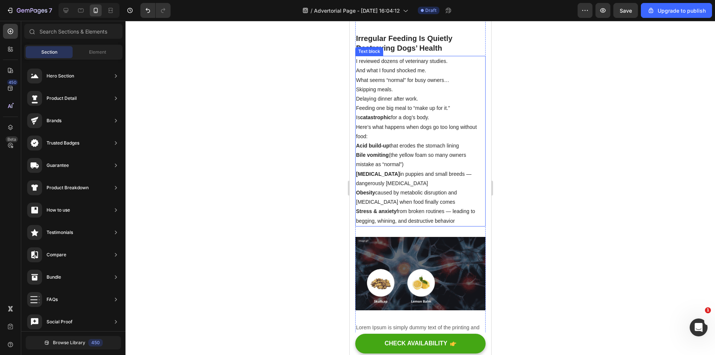
scroll to position [820, 0]
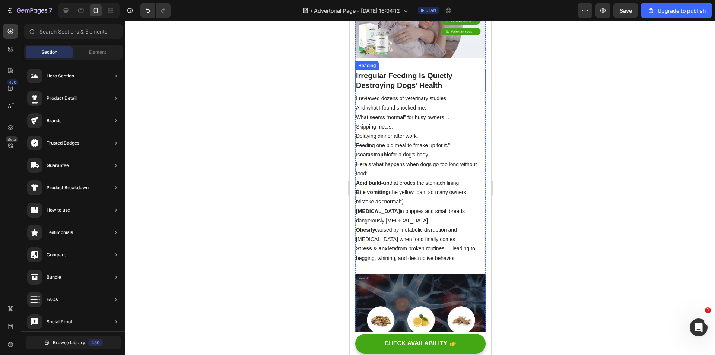
click at [425, 83] on strong "Irregular Feeding Is Quietly Destroying Dogs’ Health" at bounding box center [404, 80] width 96 height 18
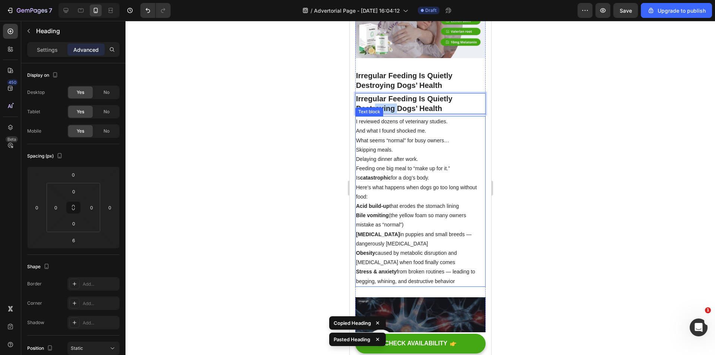
drag, startPoint x: 398, startPoint y: 105, endPoint x: 376, endPoint y: 127, distance: 30.5
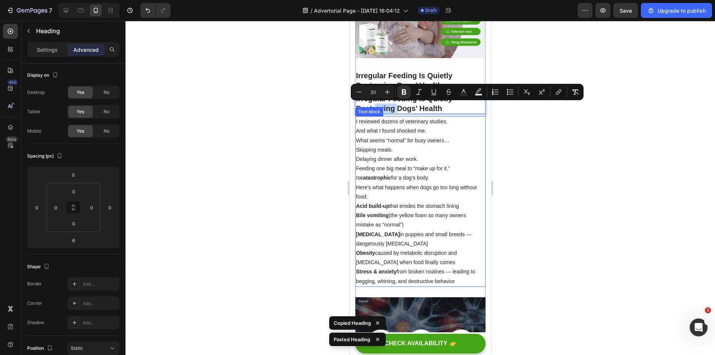
click at [461, 138] on p "What seems “normal” for busy owners…" at bounding box center [420, 140] width 129 height 9
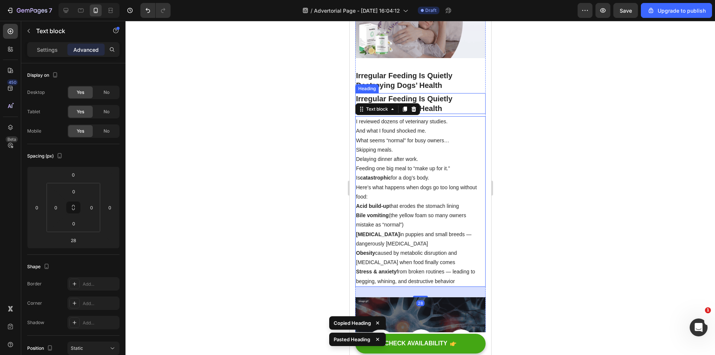
click at [429, 99] on strong "Irregular Feeding Is Quietly Destroying Dogs’ Health" at bounding box center [404, 104] width 96 height 18
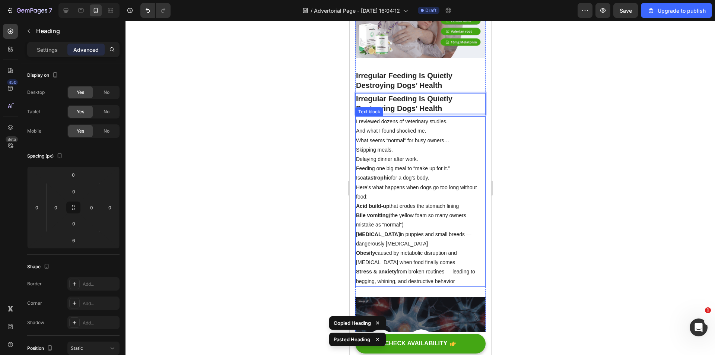
drag, startPoint x: 415, startPoint y: 103, endPoint x: 417, endPoint y: 168, distance: 65.2
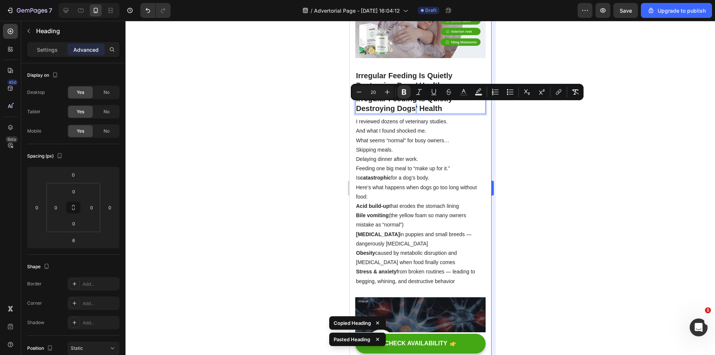
drag, startPoint x: 510, startPoint y: 151, endPoint x: 493, endPoint y: 139, distance: 21.2
click at [510, 150] on div at bounding box center [419, 188] width 589 height 334
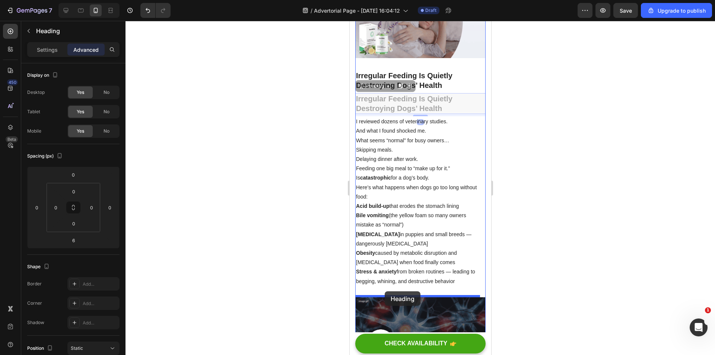
drag, startPoint x: 411, startPoint y: 102, endPoint x: 384, endPoint y: 291, distance: 191.5
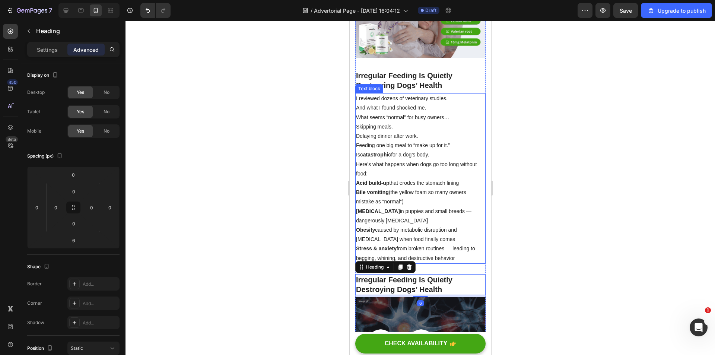
click at [414, 200] on p "Bile vomiting (the yellow foam so many owners mistake as “normal”)" at bounding box center [420, 197] width 129 height 19
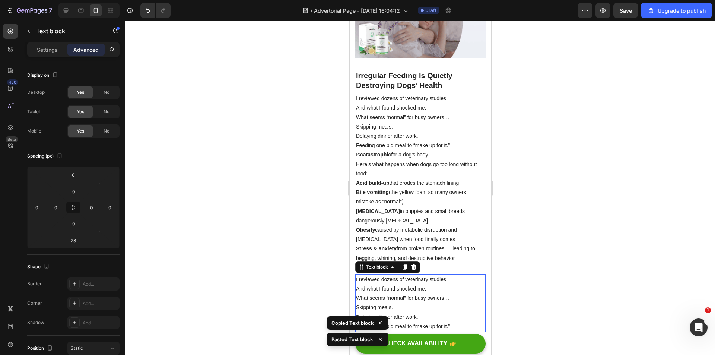
scroll to position [1046, 0]
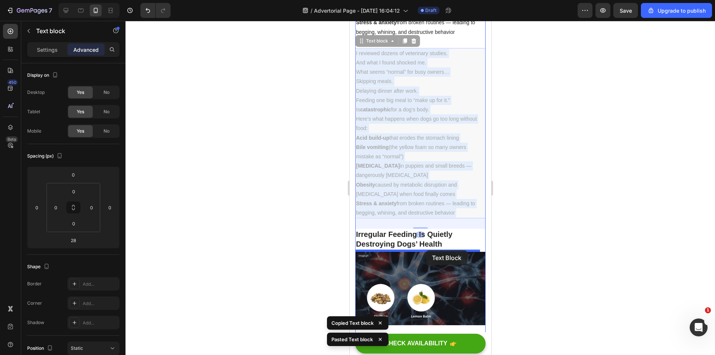
drag, startPoint x: 392, startPoint y: 176, endPoint x: 425, endPoint y: 249, distance: 79.8
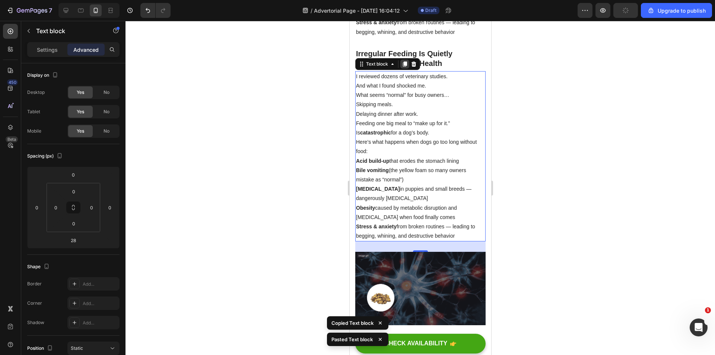
scroll to position [1009, 0]
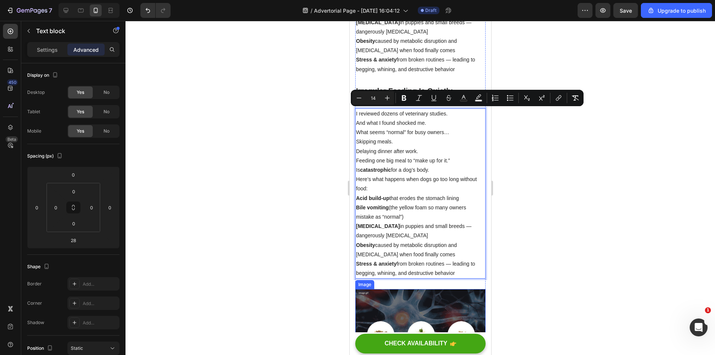
drag, startPoint x: 355, startPoint y: 112, endPoint x: 467, endPoint y: 306, distance: 224.2
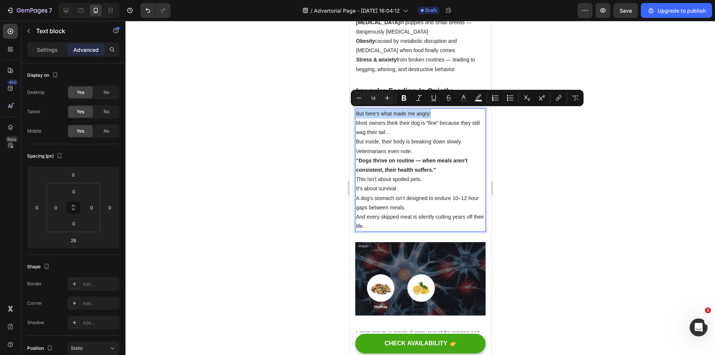
drag, startPoint x: 437, startPoint y: 110, endPoint x: 356, endPoint y: 111, distance: 81.2
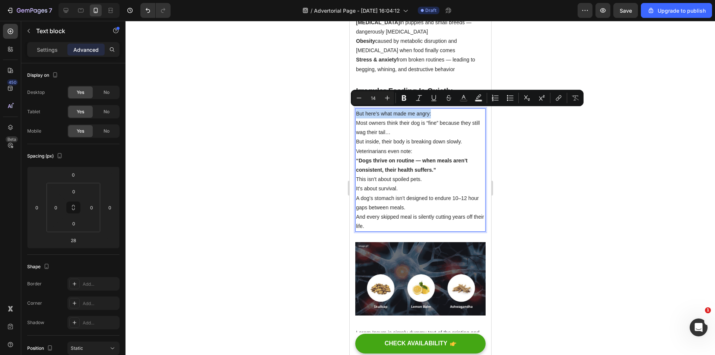
click at [356, 111] on p "But here’s what made me angry:" at bounding box center [420, 113] width 129 height 9
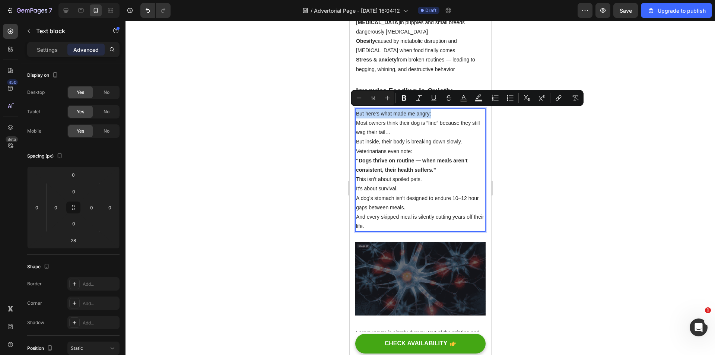
copy p "But here’s what made me angry:"
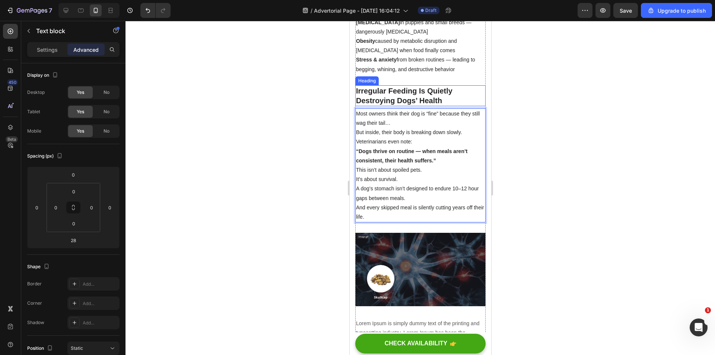
click at [411, 90] on strong "Irregular Feeding Is Quietly Destroying Dogs’ Health" at bounding box center [404, 96] width 96 height 18
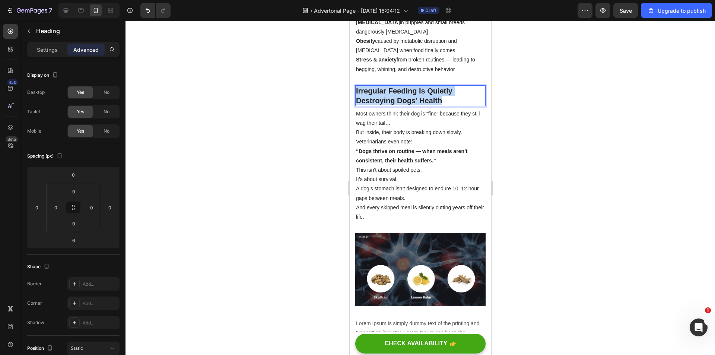
click at [411, 90] on strong "Irregular Feeding Is Quietly Destroying Dogs’ Health" at bounding box center [404, 96] width 96 height 18
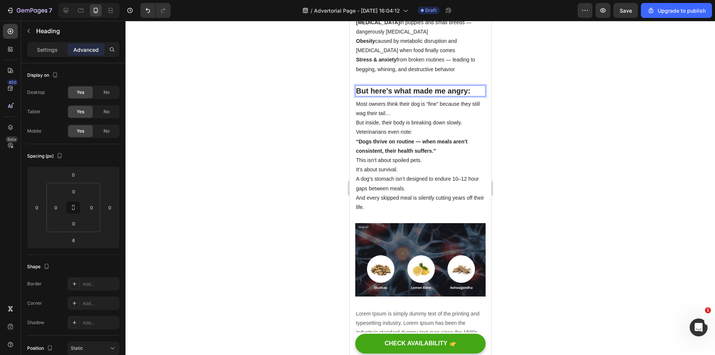
click at [540, 115] on div at bounding box center [419, 188] width 589 height 334
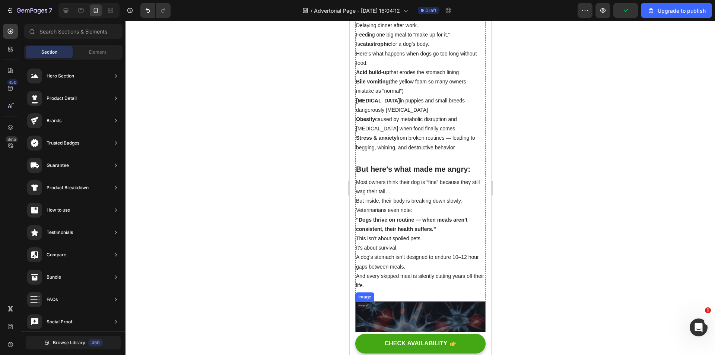
scroll to position [968, 0]
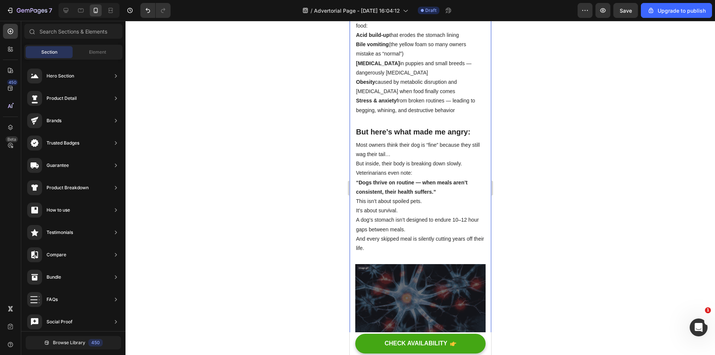
click at [537, 144] on div at bounding box center [419, 188] width 589 height 334
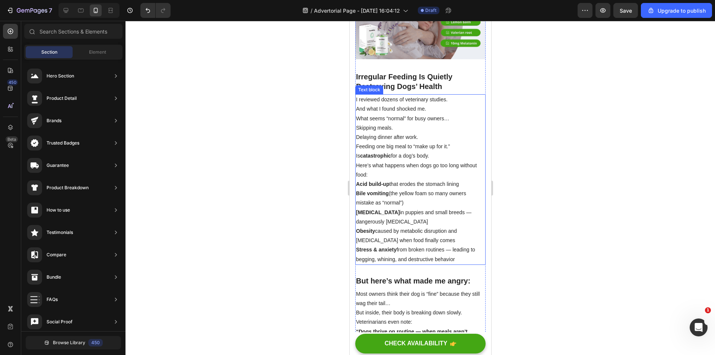
scroll to position [745, 0]
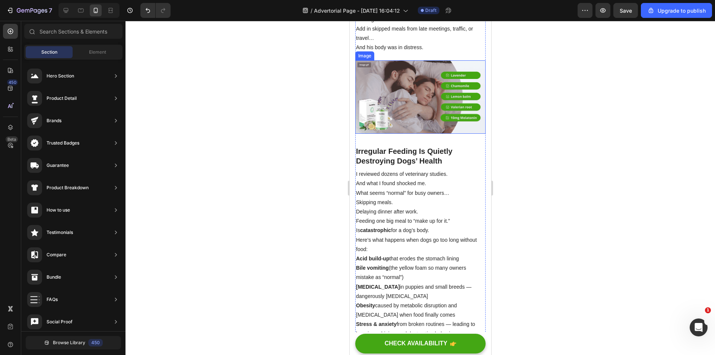
click at [417, 102] on img at bounding box center [420, 96] width 130 height 73
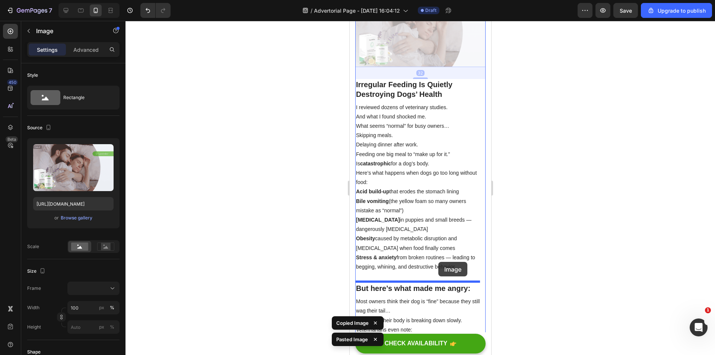
scroll to position [968, 0]
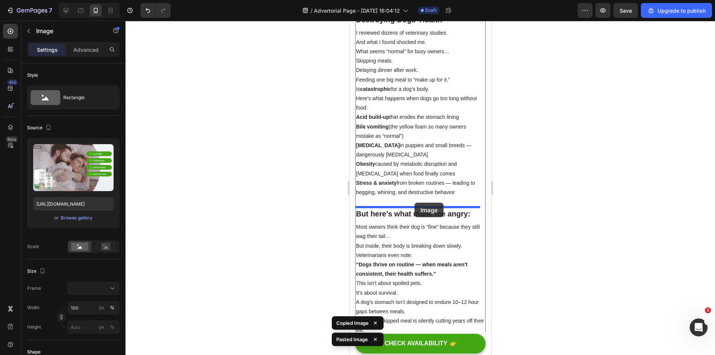
drag, startPoint x: 401, startPoint y: 174, endPoint x: 414, endPoint y: 203, distance: 31.0
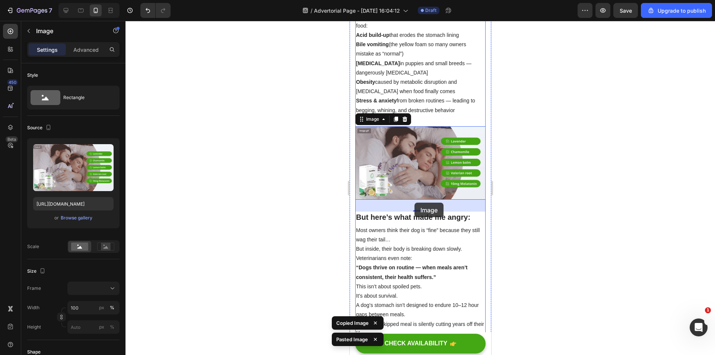
scroll to position [886, 0]
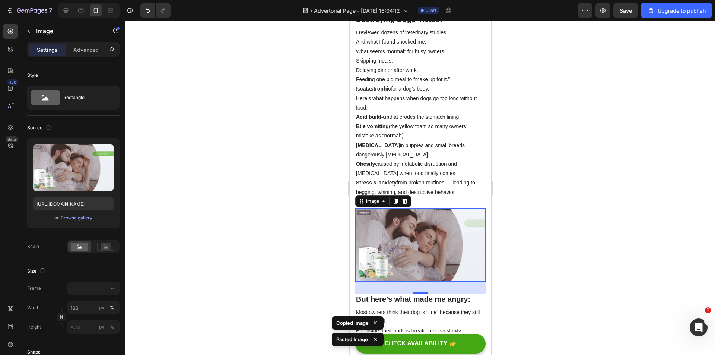
click at [544, 221] on div at bounding box center [419, 188] width 589 height 334
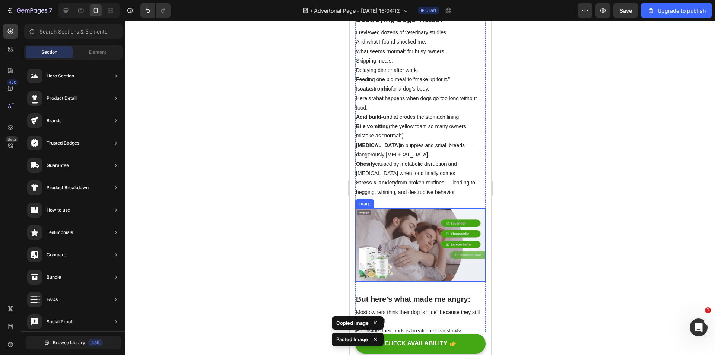
click at [409, 256] on img at bounding box center [420, 244] width 130 height 73
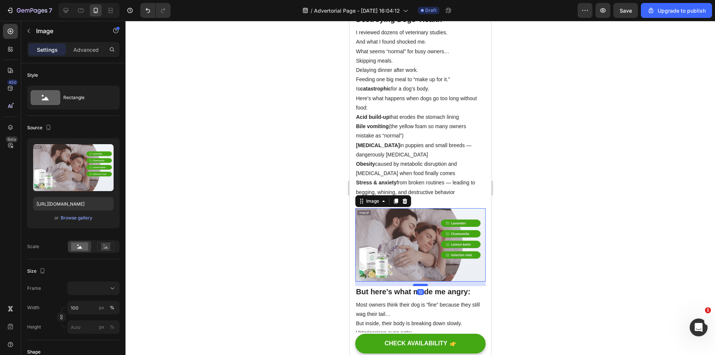
drag, startPoint x: 421, startPoint y: 288, endPoint x: 913, endPoint y: 286, distance: 491.9
click at [422, 284] on div at bounding box center [420, 285] width 15 height 2
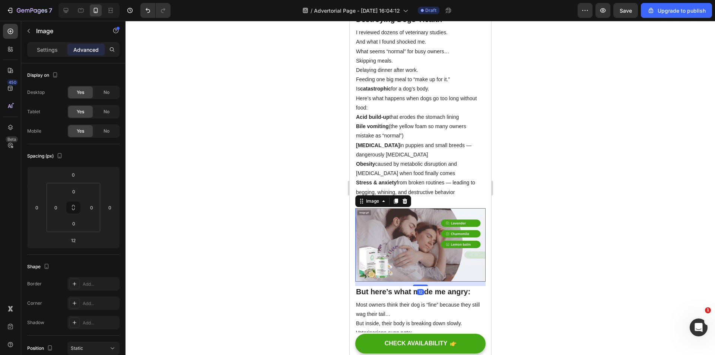
click at [585, 264] on div at bounding box center [419, 188] width 589 height 334
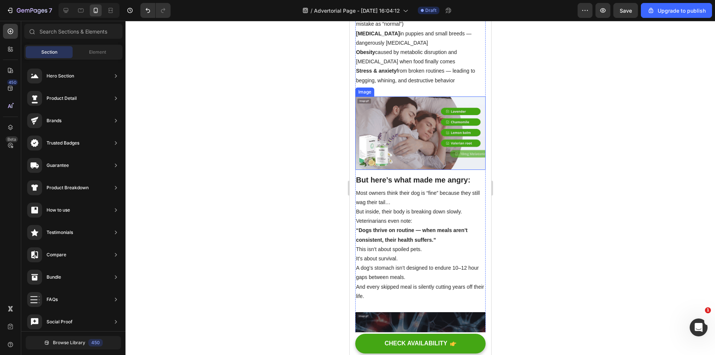
scroll to position [1072, 0]
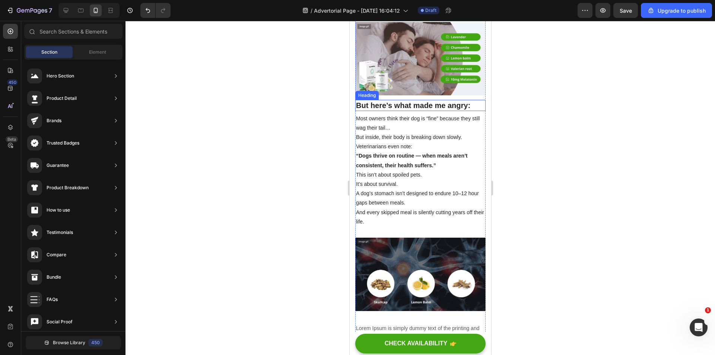
click at [414, 101] on strong "But here’s what made me angry:" at bounding box center [413, 105] width 114 height 8
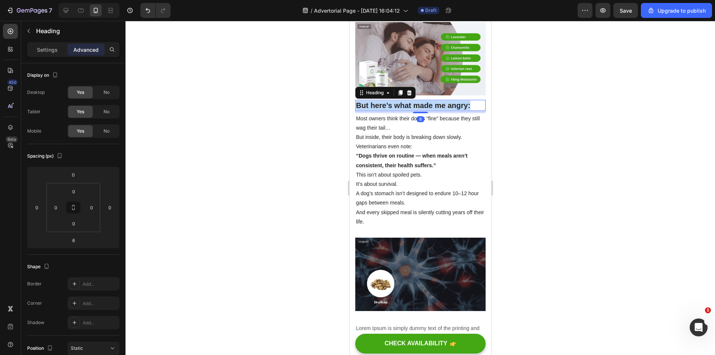
click at [414, 101] on strong "But here’s what made me angry:" at bounding box center [413, 105] width 114 height 8
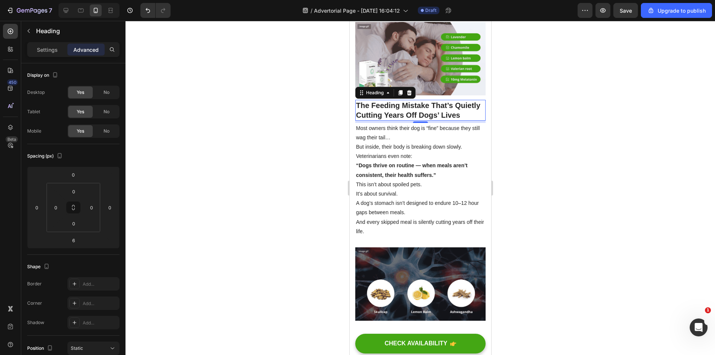
click at [554, 137] on div at bounding box center [419, 188] width 589 height 334
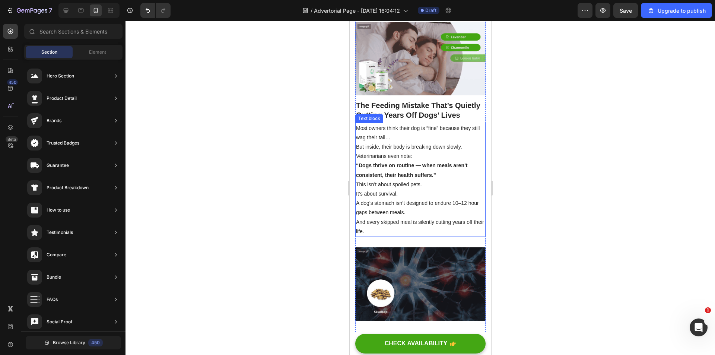
click at [362, 132] on p "Most owners think their dog is “fine” because they still wag their tail…" at bounding box center [420, 133] width 129 height 19
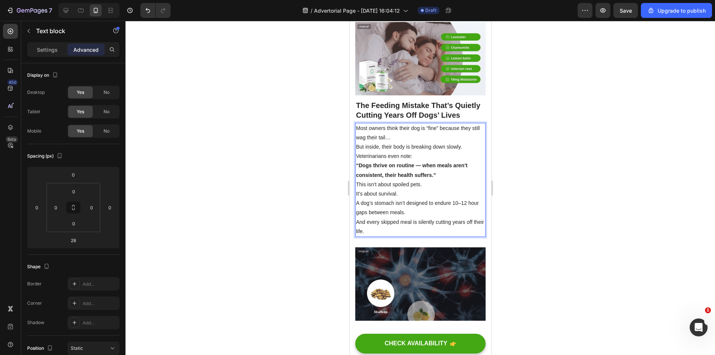
click at [357, 134] on p "Most owners think their dog is “fine” because they still wag their tail…" at bounding box center [420, 133] width 129 height 19
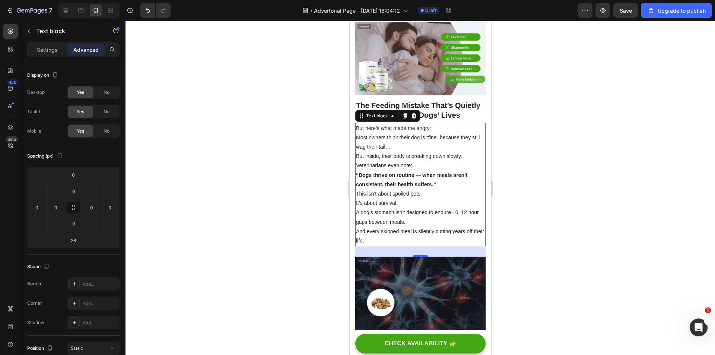
click at [546, 152] on div at bounding box center [419, 188] width 589 height 334
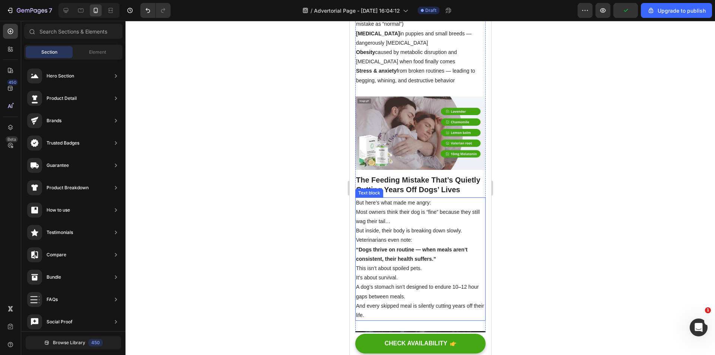
scroll to position [1110, 0]
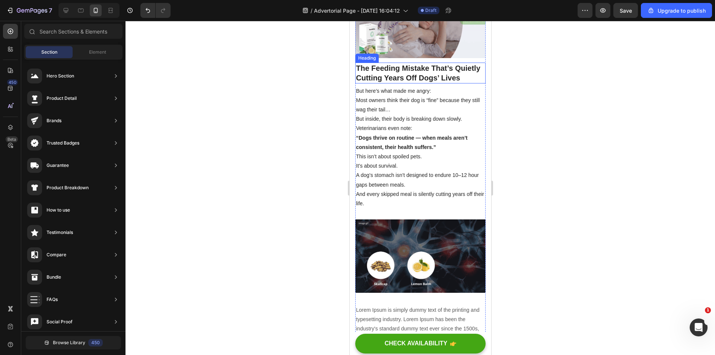
click at [404, 72] on strong "The Feeding Mistake That’s Quietly Cutting Years Off Dogs’ Lives" at bounding box center [418, 73] width 124 height 18
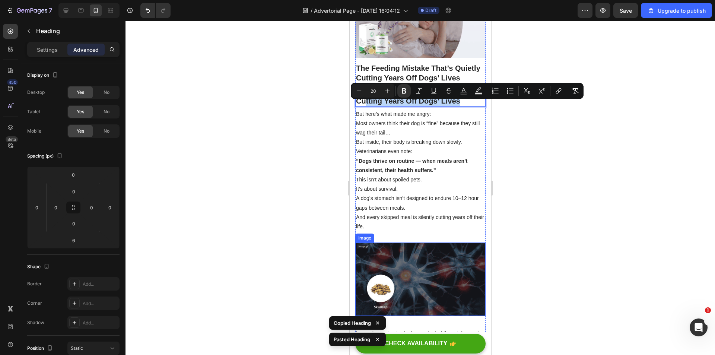
drag, startPoint x: 391, startPoint y: 104, endPoint x: 407, endPoint y: 228, distance: 125.0
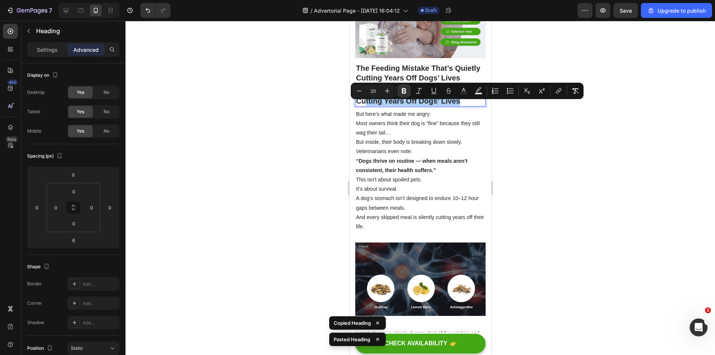
drag, startPoint x: 578, startPoint y: 179, endPoint x: 501, endPoint y: 155, distance: 80.9
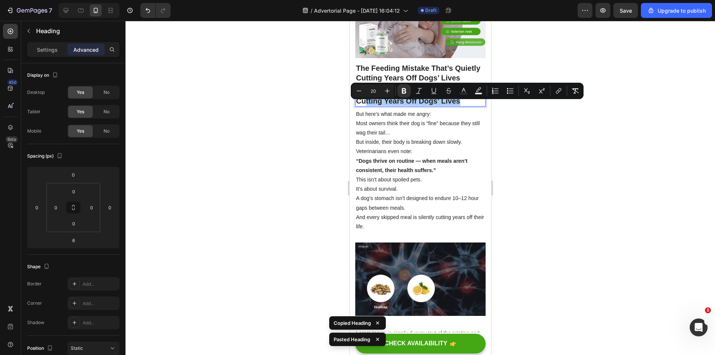
click at [578, 178] on div at bounding box center [419, 188] width 589 height 334
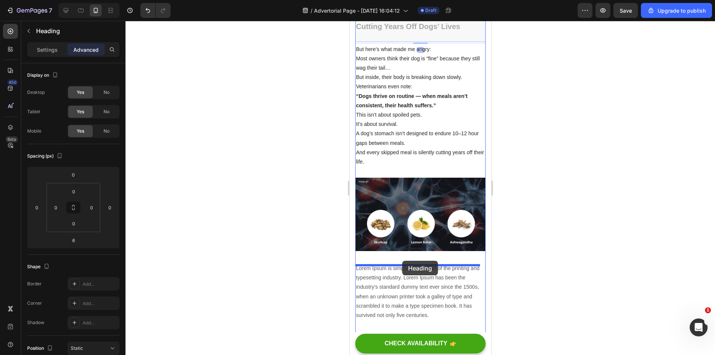
drag, startPoint x: 387, startPoint y: 106, endPoint x: 402, endPoint y: 261, distance: 155.7
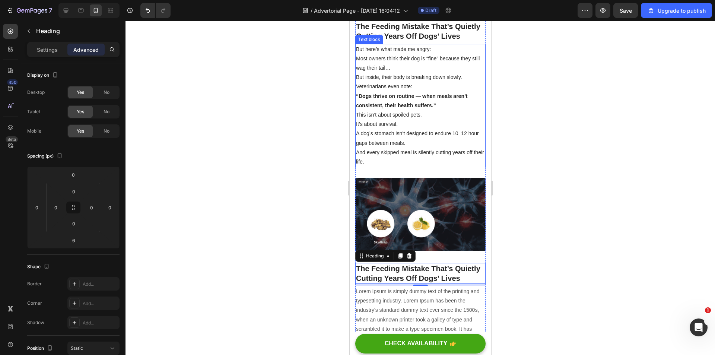
scroll to position [1077, 0]
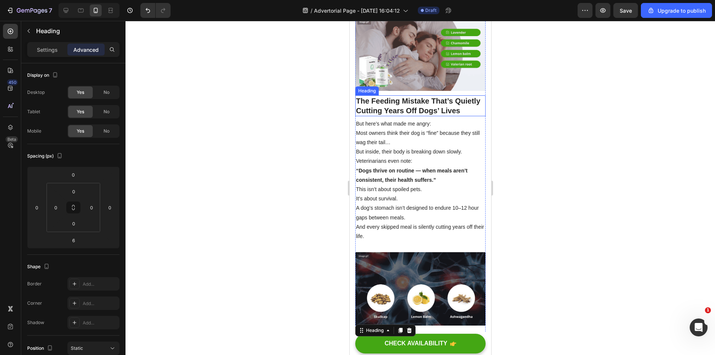
click at [400, 166] on p "Veterinarians even note:" at bounding box center [420, 160] width 129 height 9
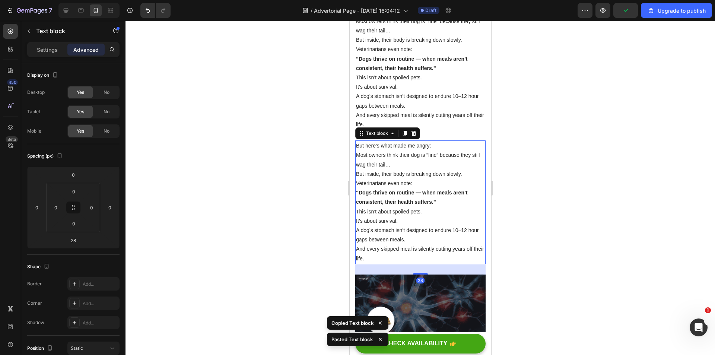
scroll to position [1300, 0]
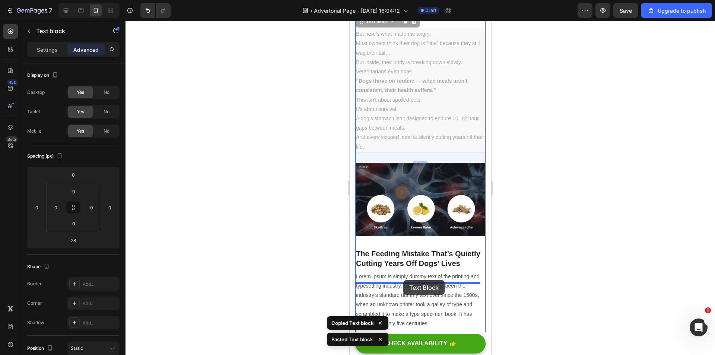
drag, startPoint x: 404, startPoint y: 110, endPoint x: 403, endPoint y: 280, distance: 170.2
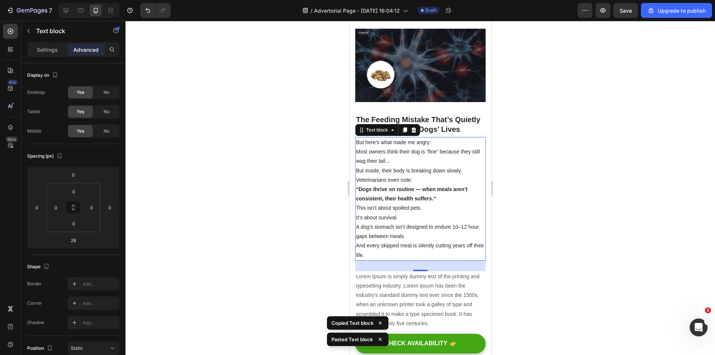
click at [435, 299] on p "Lorem Ipsum is simply dummy text of the printing and typesetting industry. Lore…" at bounding box center [420, 300] width 129 height 56
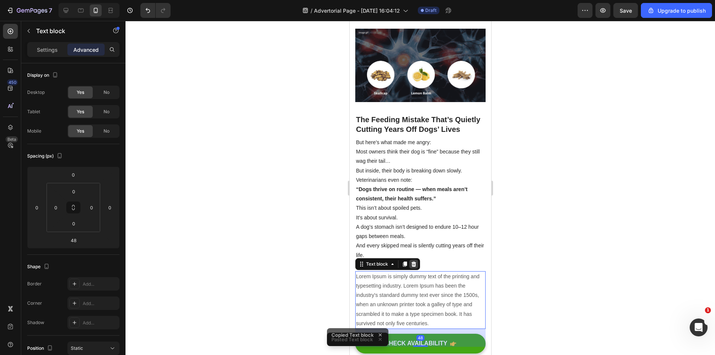
click at [417, 268] on div at bounding box center [413, 264] width 9 height 9
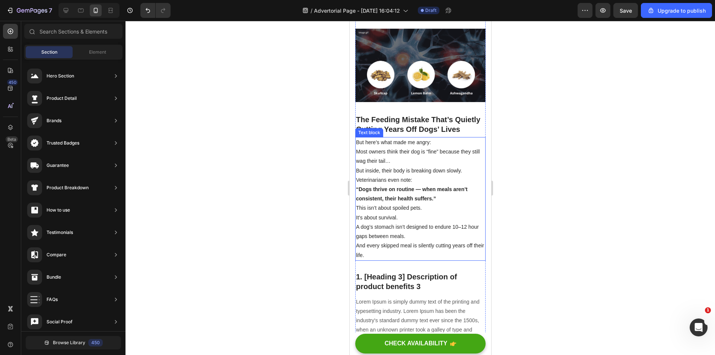
scroll to position [1151, 0]
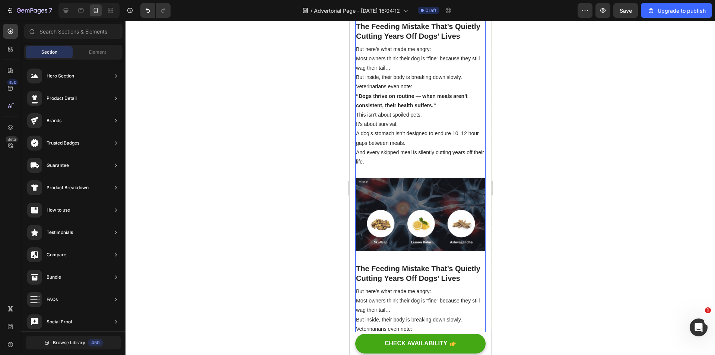
click at [423, 175] on div "⁠⁠⁠⁠⁠⁠⁠ Top USA Veterinarian Exposes Hidden Dog Killer: "This Is Why 2 Out of 3…" at bounding box center [420, 294] width 130 height 2747
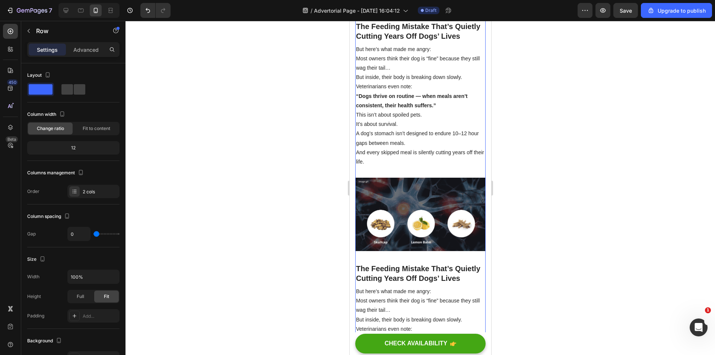
click at [396, 195] on img at bounding box center [420, 214] width 130 height 73
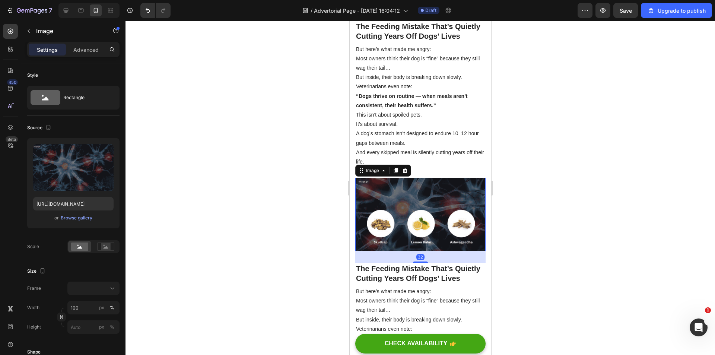
click at [438, 179] on div "⁠⁠⁠⁠⁠⁠⁠ Top USA Veterinarian Exposes Hidden Dog Killer: "This Is Why 2 Out of 3…" at bounding box center [420, 294] width 130 height 2747
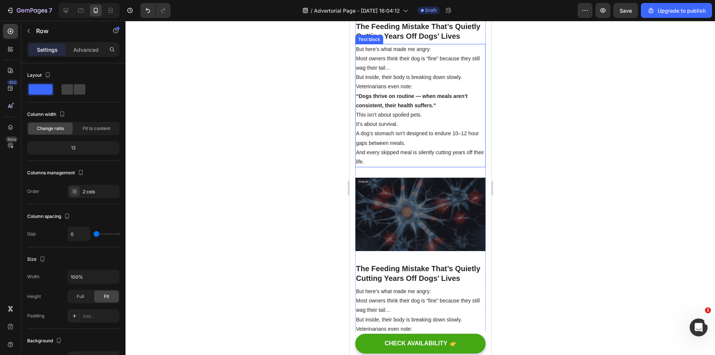
click at [435, 166] on p "And every skipped meal is silently cutting years off their life." at bounding box center [420, 157] width 129 height 19
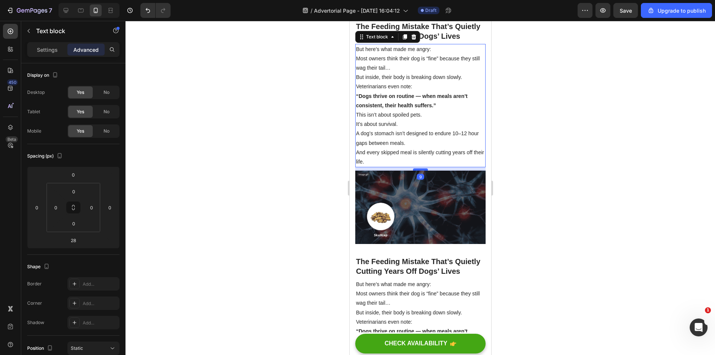
drag, startPoint x: 421, startPoint y: 182, endPoint x: 843, endPoint y: 204, distance: 422.5
click at [420, 171] on div at bounding box center [420, 169] width 15 height 2
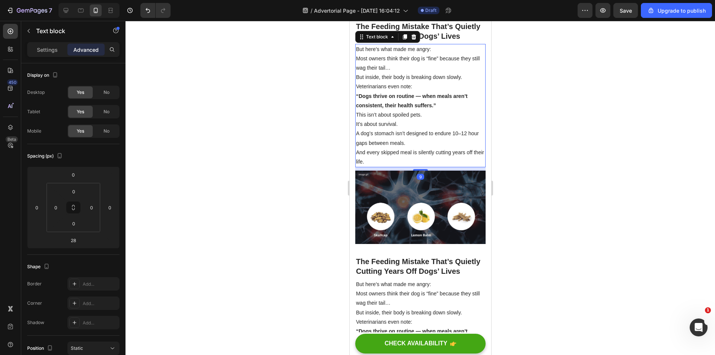
type input "9"
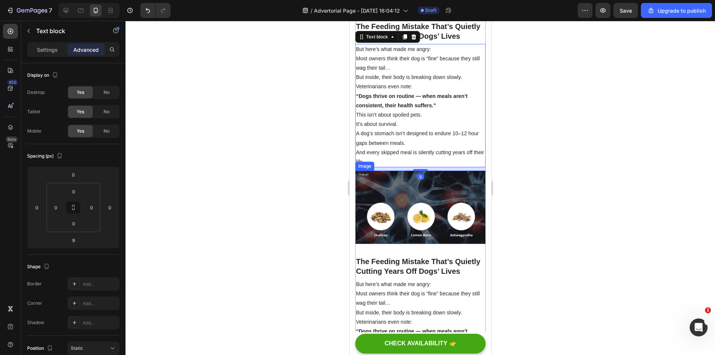
click at [575, 188] on div at bounding box center [419, 188] width 589 height 334
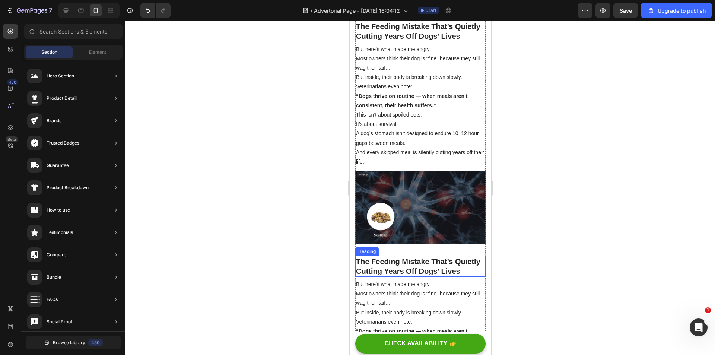
scroll to position [1226, 0]
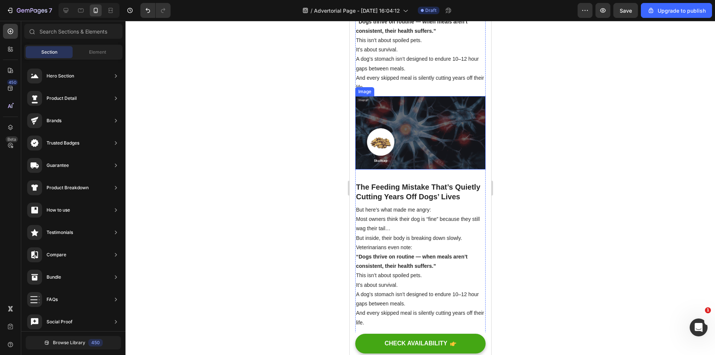
click at [433, 166] on img at bounding box center [420, 132] width 130 height 73
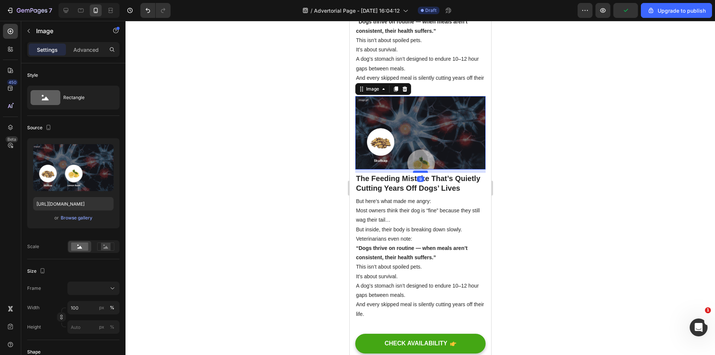
drag, startPoint x: 421, startPoint y: 182, endPoint x: 422, endPoint y: 174, distance: 8.6
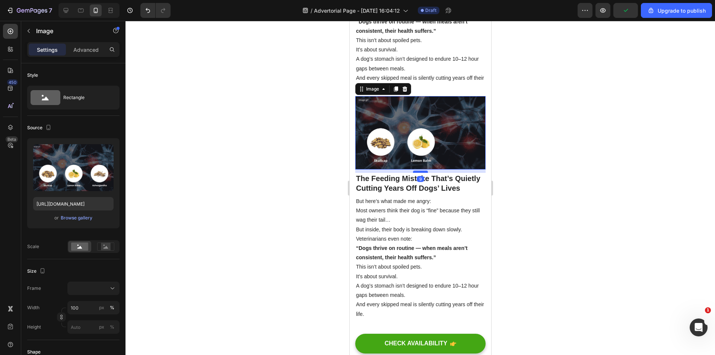
click at [422, 173] on div at bounding box center [420, 172] width 15 height 2
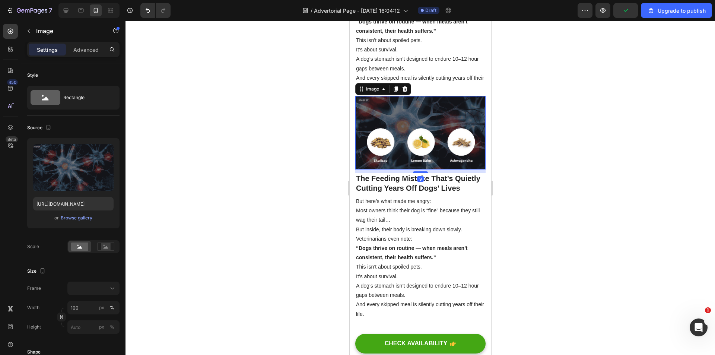
click at [587, 181] on div at bounding box center [419, 188] width 589 height 334
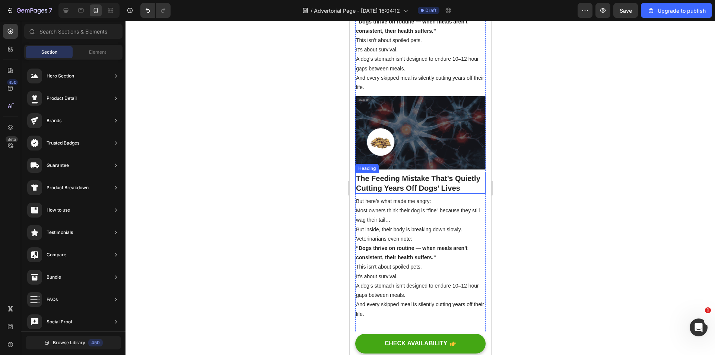
click at [438, 162] on img at bounding box center [420, 132] width 130 height 73
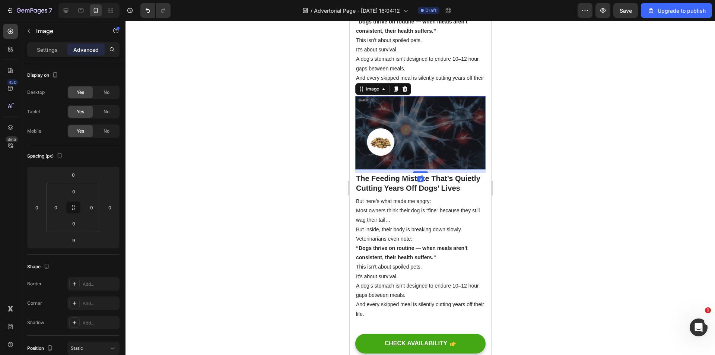
click at [424, 173] on div "9" at bounding box center [420, 170] width 130 height 3
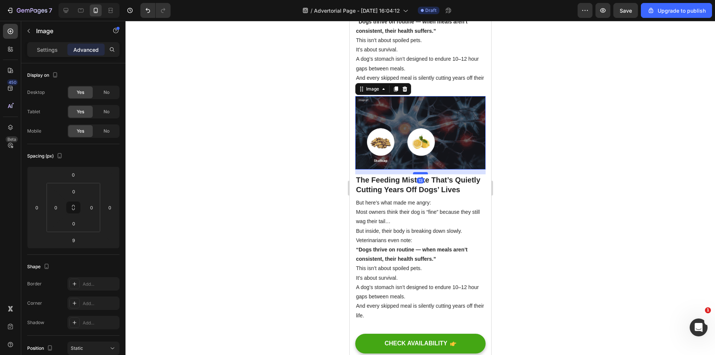
click at [421, 174] on div at bounding box center [420, 173] width 15 height 2
type input "13"
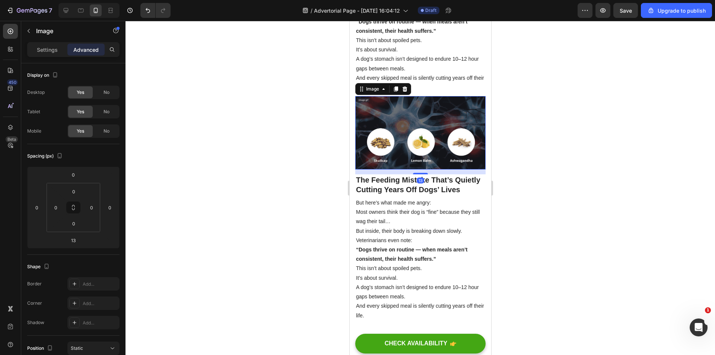
click at [578, 181] on div at bounding box center [419, 188] width 589 height 334
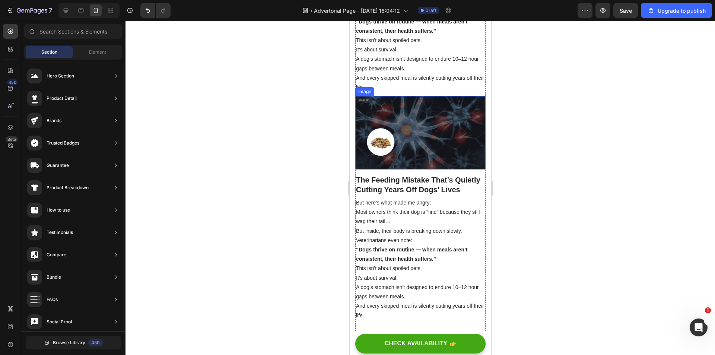
click at [398, 187] on p "⁠⁠⁠⁠⁠⁠⁠ The Feeding Mistake That’s Quietly Cutting Years Off Dogs’ Lives" at bounding box center [420, 184] width 129 height 19
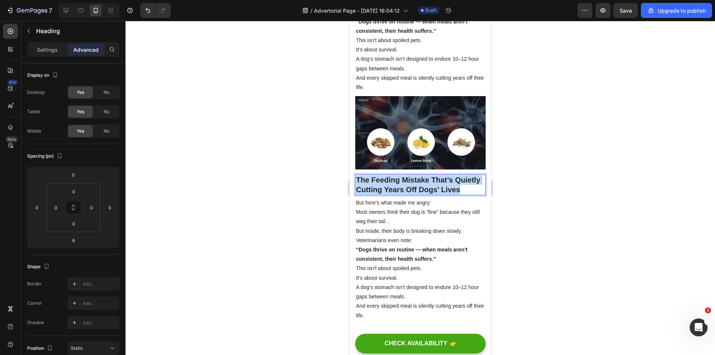
click at [398, 187] on p "The Feeding Mistake That’s Quietly Cutting Years Off Dogs’ Lives" at bounding box center [420, 184] width 129 height 19
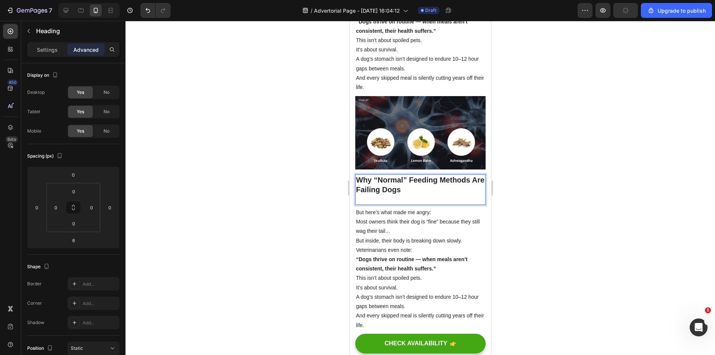
click at [569, 185] on div at bounding box center [419, 188] width 589 height 334
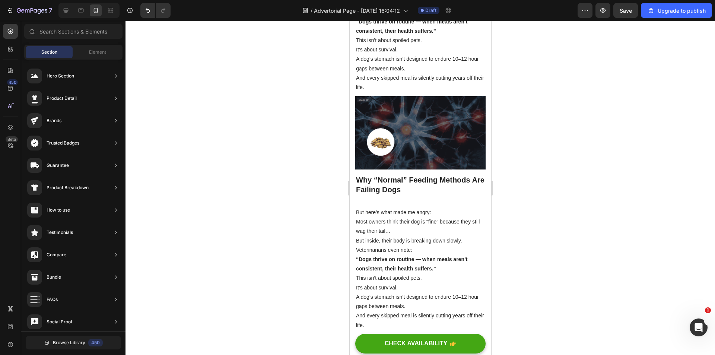
click at [410, 204] on p "⁠⁠⁠⁠⁠⁠⁠ Why “Normal” Feeding Methods Are Failing Dogs" at bounding box center [420, 189] width 129 height 29
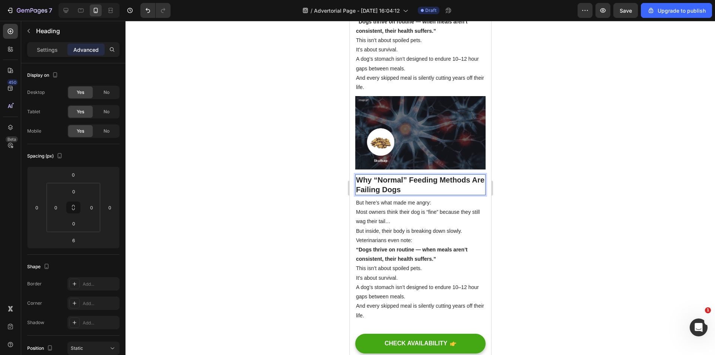
click at [529, 191] on div at bounding box center [419, 188] width 589 height 334
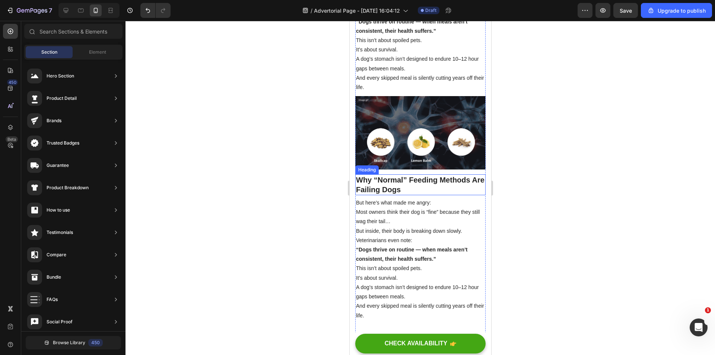
click at [368, 201] on p "But here’s what made me angry:" at bounding box center [420, 202] width 129 height 9
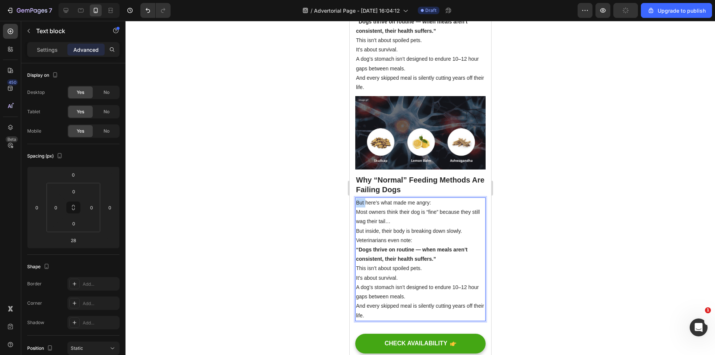
click at [358, 204] on p "But here’s what made me angry:" at bounding box center [420, 202] width 129 height 9
click at [358, 205] on p "But here’s what made me angry:" at bounding box center [420, 202] width 129 height 9
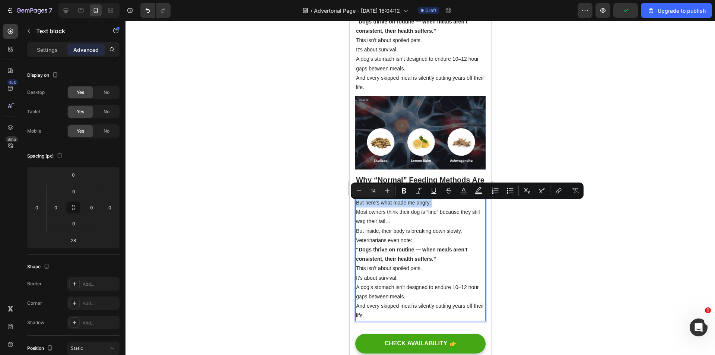
click at [358, 205] on p "But here’s what made me angry:" at bounding box center [420, 202] width 129 height 9
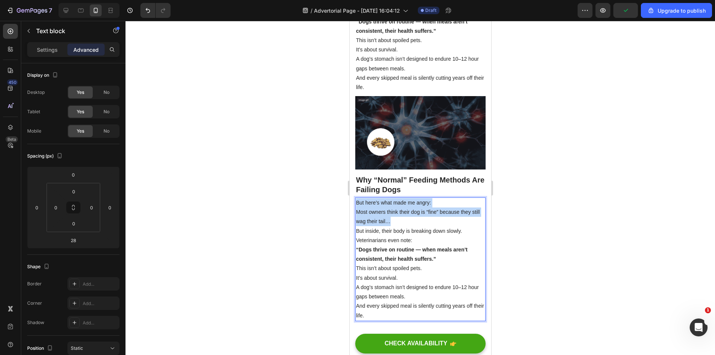
scroll to position [1338, 0]
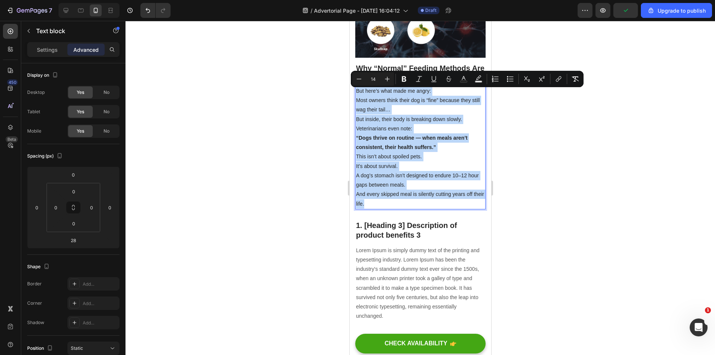
drag, startPoint x: 357, startPoint y: 204, endPoint x: 430, endPoint y: 209, distance: 73.2
click at [430, 209] on div "But here’s what made me angry: Most owners think their dog is “fine” because th…" at bounding box center [420, 148] width 130 height 124
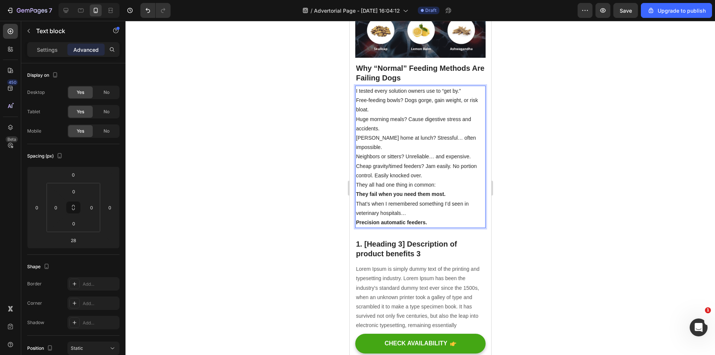
click at [542, 197] on div at bounding box center [419, 188] width 589 height 334
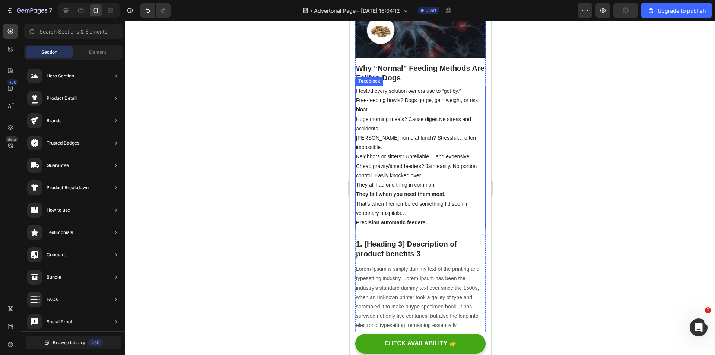
click at [411, 79] on strong "Why “Normal” Feeding Methods Are Failing Dogs" at bounding box center [420, 73] width 128 height 18
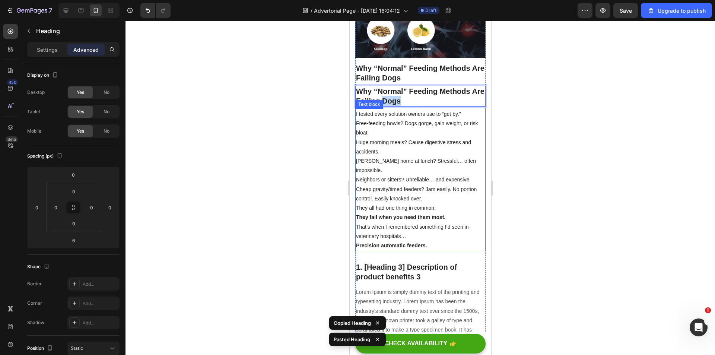
drag, startPoint x: 398, startPoint y: 104, endPoint x: 481, endPoint y: 240, distance: 159.3
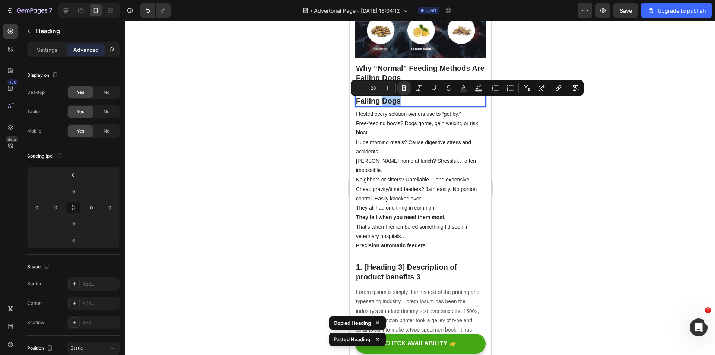
drag, startPoint x: 573, startPoint y: 223, endPoint x: 496, endPoint y: 160, distance: 98.5
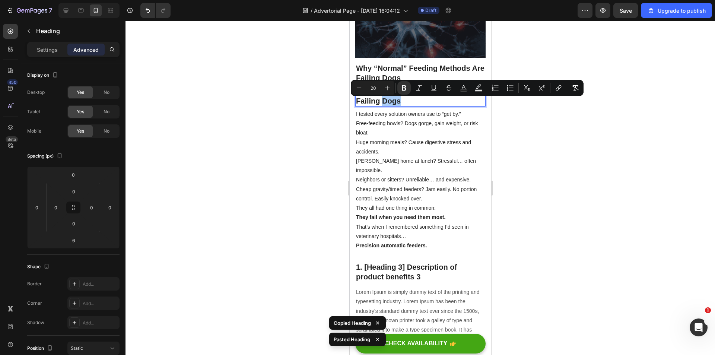
click at [569, 219] on div at bounding box center [419, 188] width 589 height 334
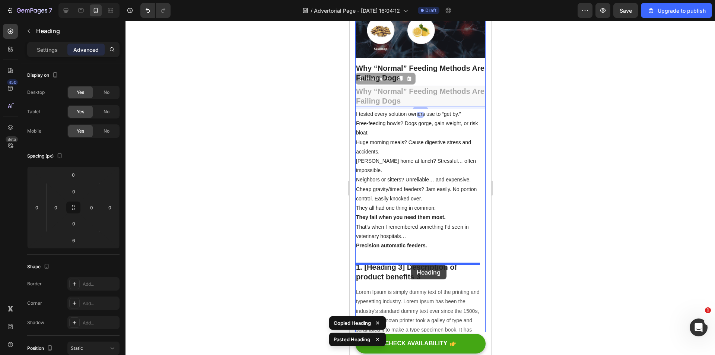
drag, startPoint x: 411, startPoint y: 99, endPoint x: 408, endPoint y: 261, distance: 162.4
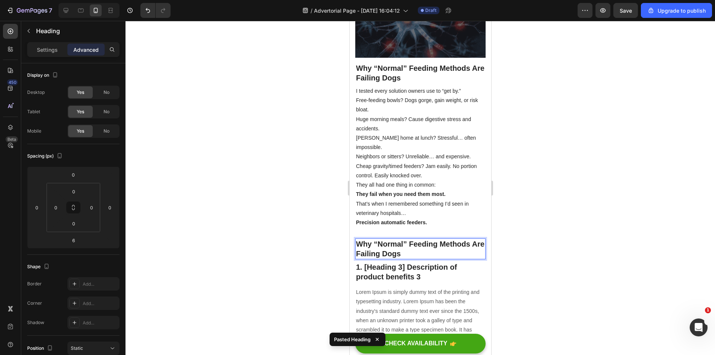
click at [410, 250] on strong "Why “Normal” Feeding Methods Are Failing Dogs" at bounding box center [420, 249] width 128 height 18
click at [409, 250] on strong "Why “Normal” Feeding Methods Are Failing Dogs" at bounding box center [420, 249] width 128 height 18
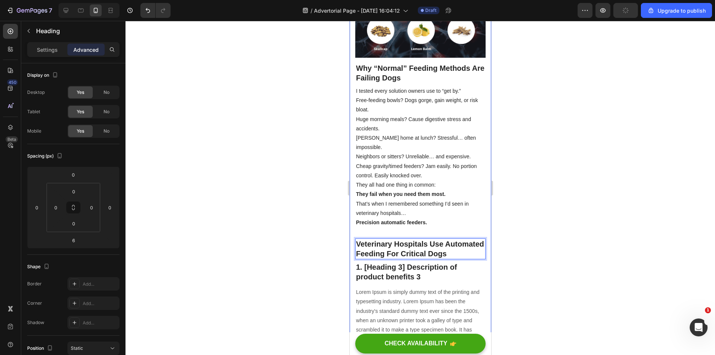
click at [550, 263] on div at bounding box center [419, 188] width 589 height 334
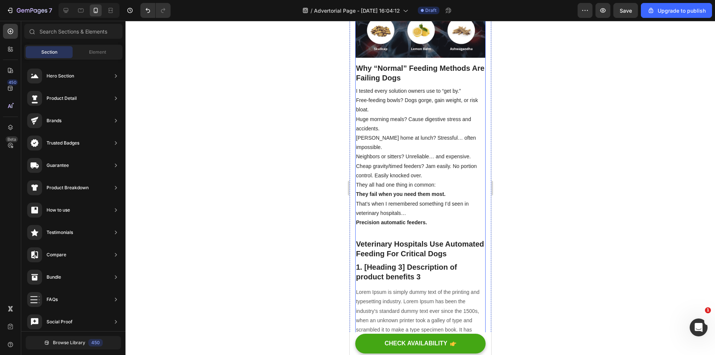
click at [404, 39] on img at bounding box center [420, 20] width 130 height 73
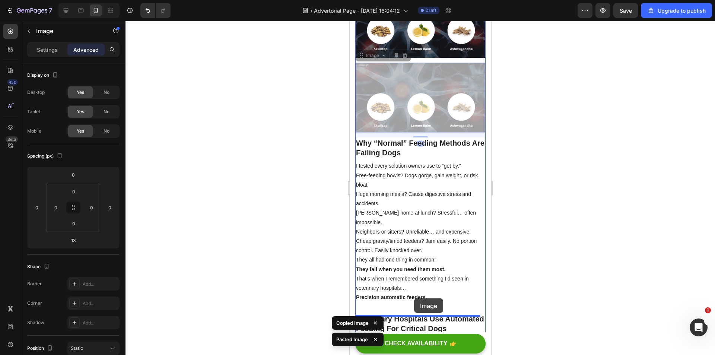
scroll to position [1375, 0]
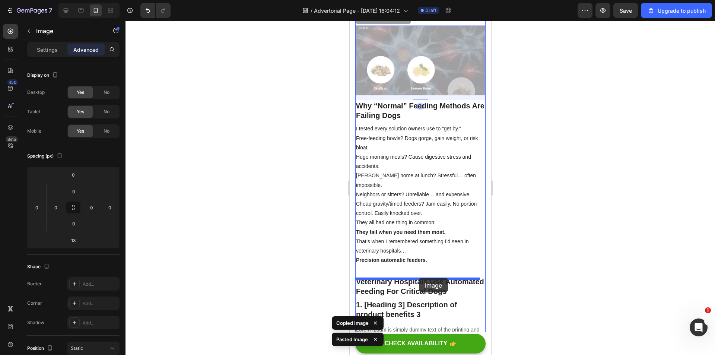
drag, startPoint x: 395, startPoint y: 108, endPoint x: 419, endPoint y: 278, distance: 171.4
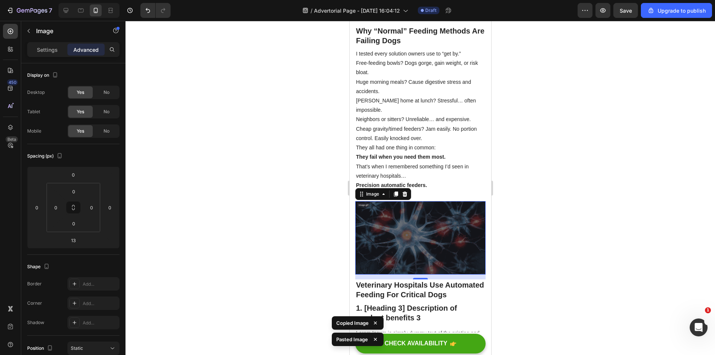
click at [575, 239] on div at bounding box center [419, 188] width 589 height 334
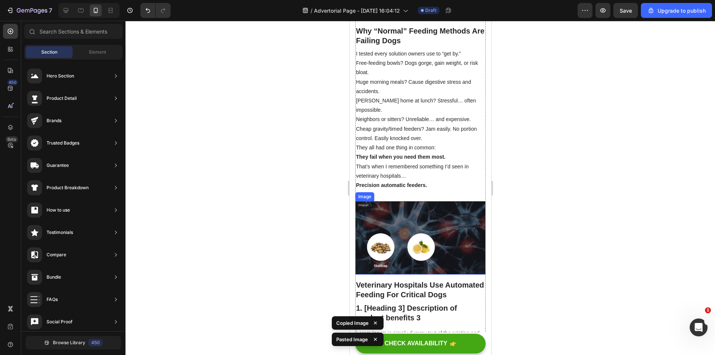
scroll to position [1412, 0]
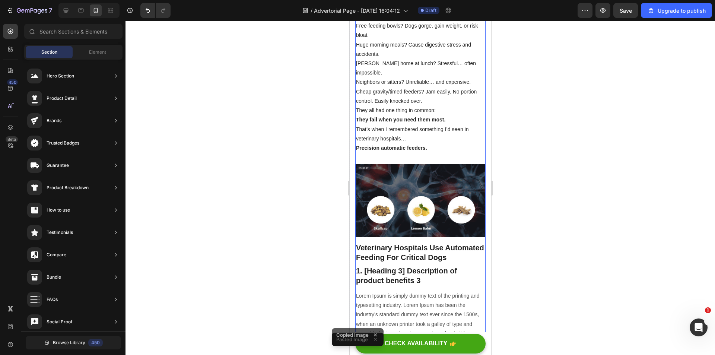
click at [430, 163] on div "⁠⁠⁠⁠⁠⁠⁠ Top USA Veterinarian Exposes Hidden Dog Killer: "This Is Why 2 Out of 3…" at bounding box center [420, 86] width 130 height 2853
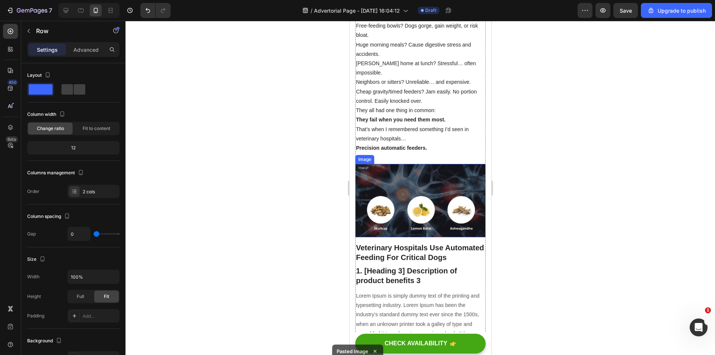
click at [426, 172] on img at bounding box center [420, 200] width 130 height 73
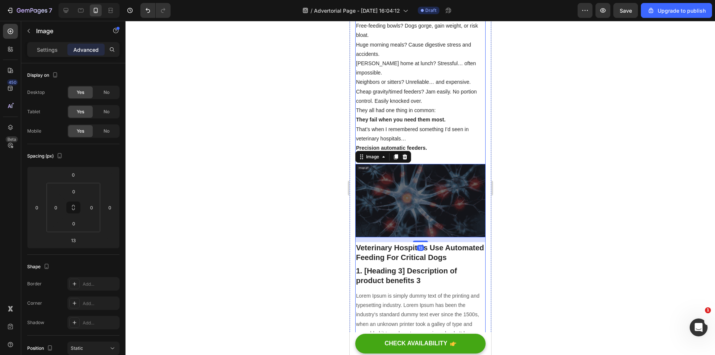
click at [430, 157] on div "⁠⁠⁠⁠⁠⁠⁠ Top USA Veterinarian Exposes Hidden Dog Killer: "This Is Why 2 Out of 3…" at bounding box center [420, 86] width 130 height 2853
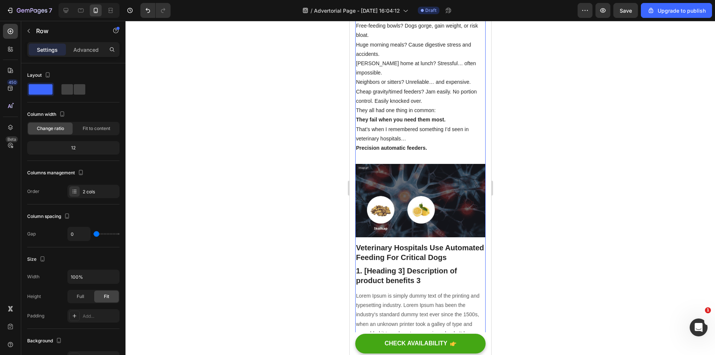
click at [431, 150] on p "Precision automatic feeders." at bounding box center [420, 147] width 129 height 9
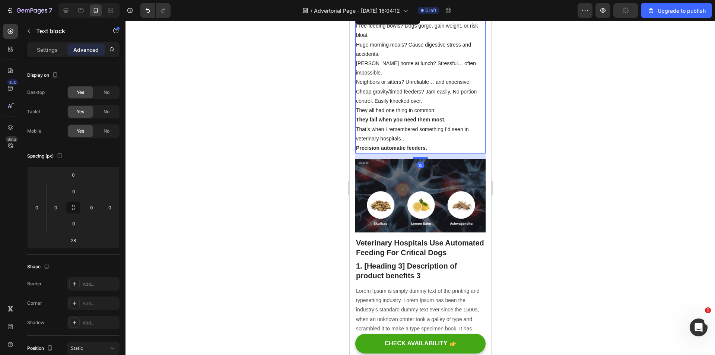
click at [422, 159] on div at bounding box center [420, 158] width 15 height 2
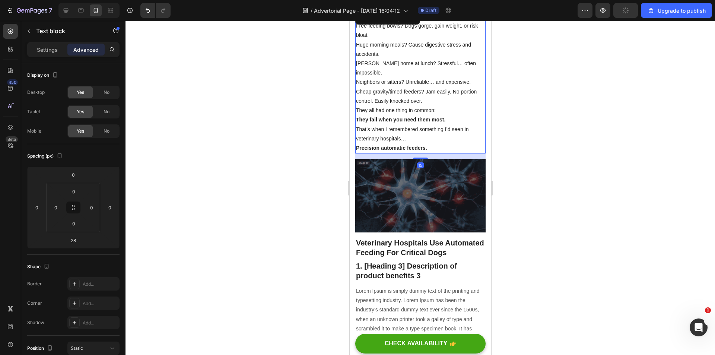
type input "15"
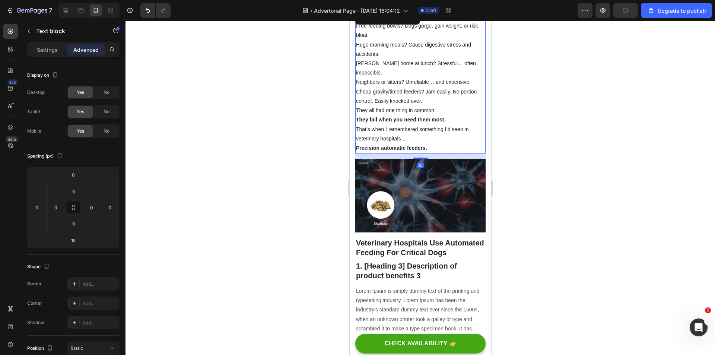
click at [517, 155] on div at bounding box center [419, 188] width 589 height 334
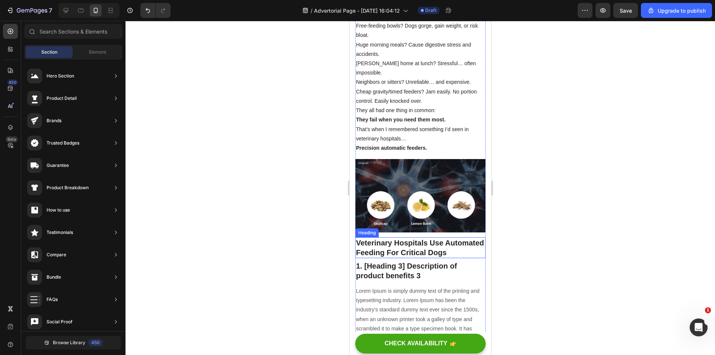
scroll to position [1449, 0]
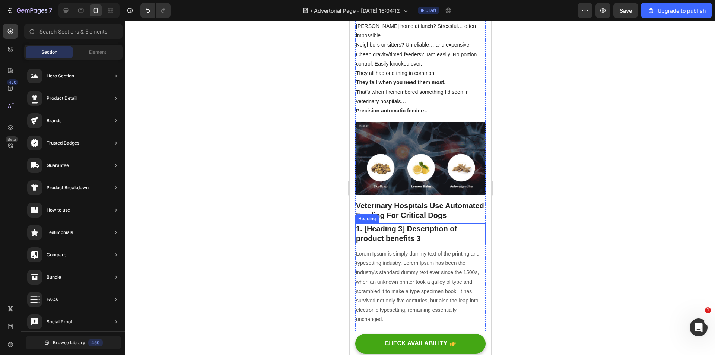
click at [403, 243] on p "1. [Heading 3] Description of product benefits 3" at bounding box center [420, 233] width 129 height 19
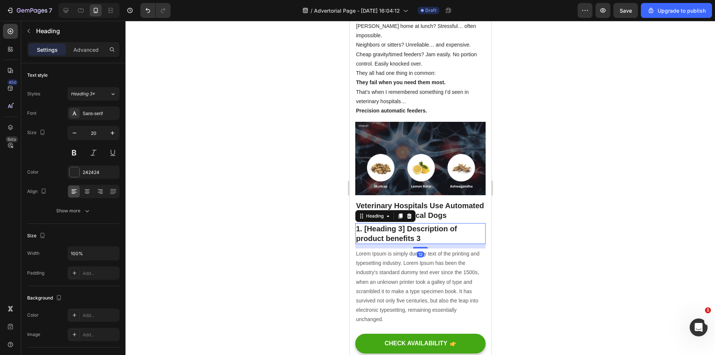
click at [411, 219] on icon at bounding box center [409, 215] width 5 height 5
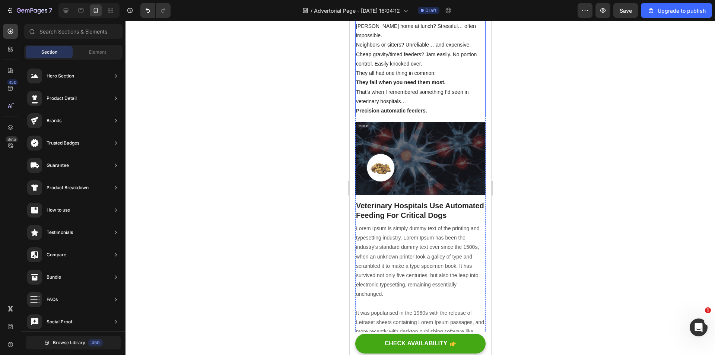
click at [406, 98] on p "That’s when I remembered something I’d seen in veterinary hospitals…" at bounding box center [420, 97] width 129 height 19
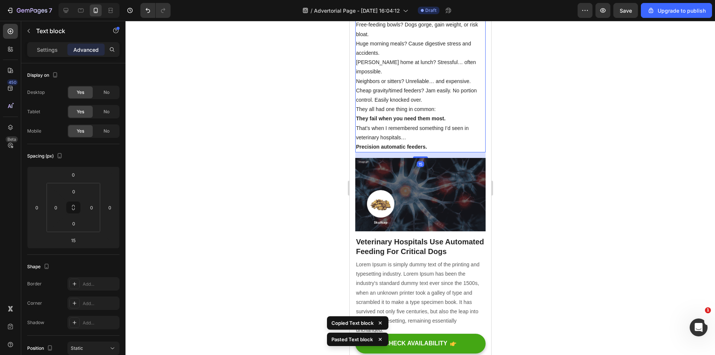
scroll to position [1598, 0]
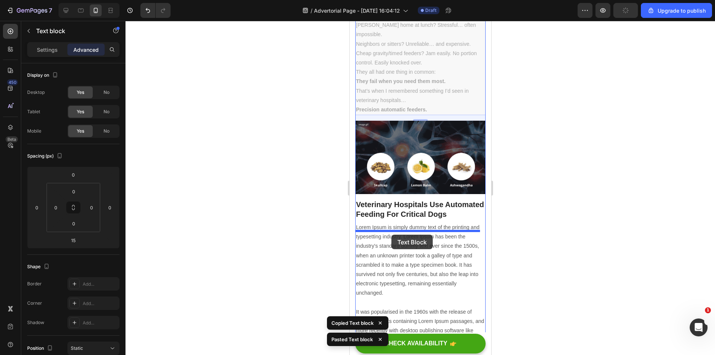
drag, startPoint x: 394, startPoint y: 81, endPoint x: 391, endPoint y: 235, distance: 153.8
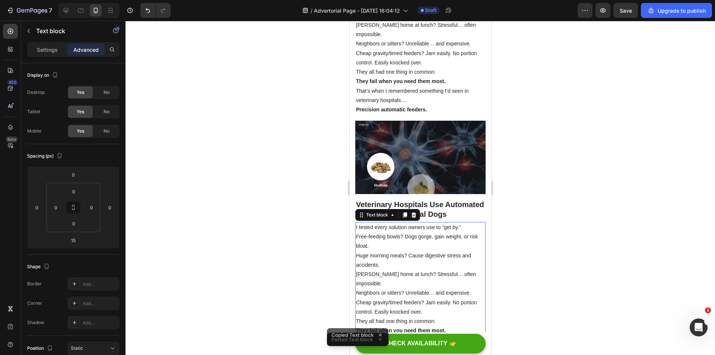
scroll to position [1562, 0]
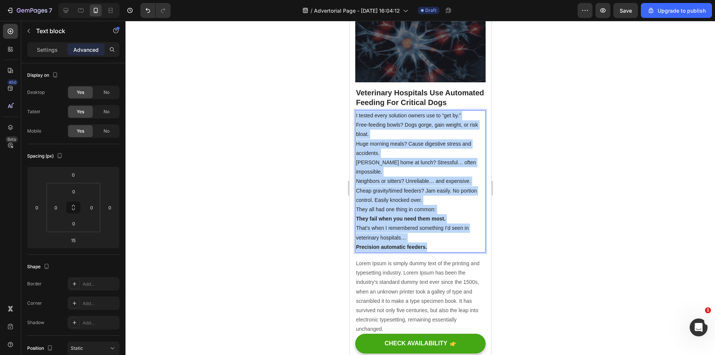
drag, startPoint x: 437, startPoint y: 254, endPoint x: 678, endPoint y: 130, distance: 271.3
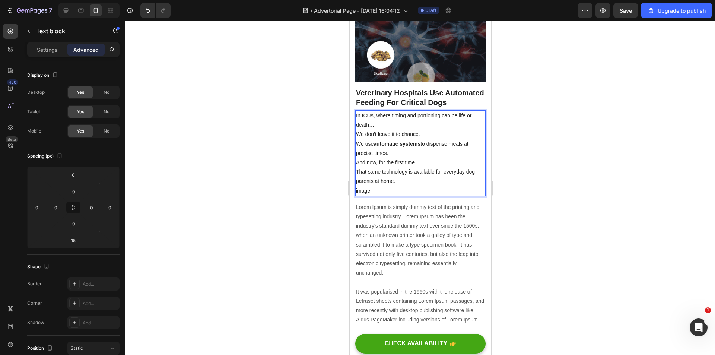
click at [575, 184] on div at bounding box center [419, 188] width 589 height 334
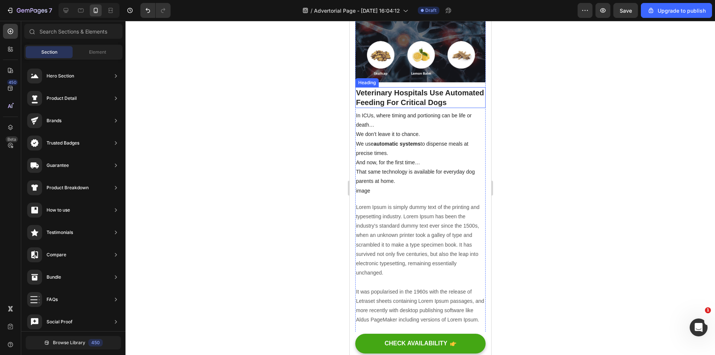
click at [399, 99] on strong "Veterinary Hospitals Use Automated Feeding For Critical Dogs" at bounding box center [420, 98] width 128 height 18
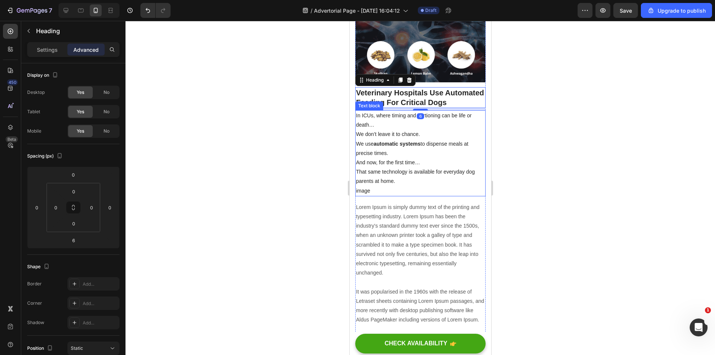
click at [526, 135] on div at bounding box center [419, 188] width 589 height 334
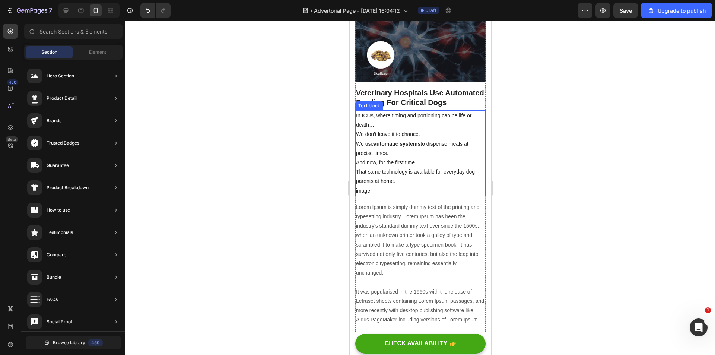
scroll to position [1525, 0]
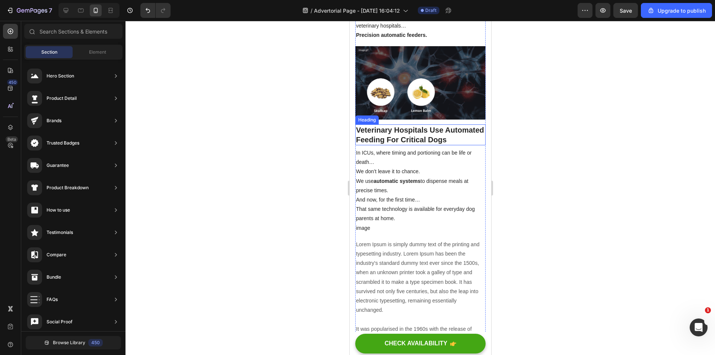
click at [421, 141] on strong "Veterinary Hospitals Use Automated Feeding For Critical Dogs" at bounding box center [420, 135] width 128 height 18
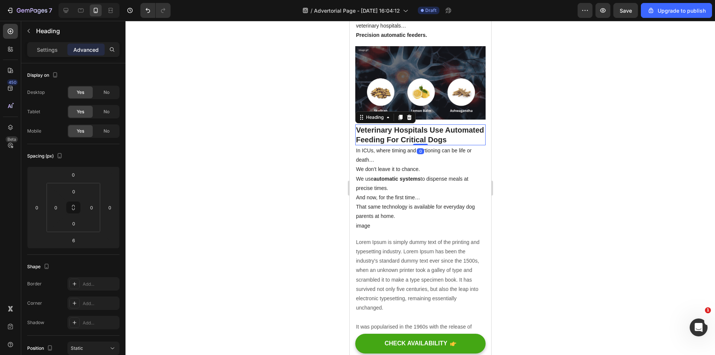
drag, startPoint x: 418, startPoint y: 155, endPoint x: 441, endPoint y: 146, distance: 24.6
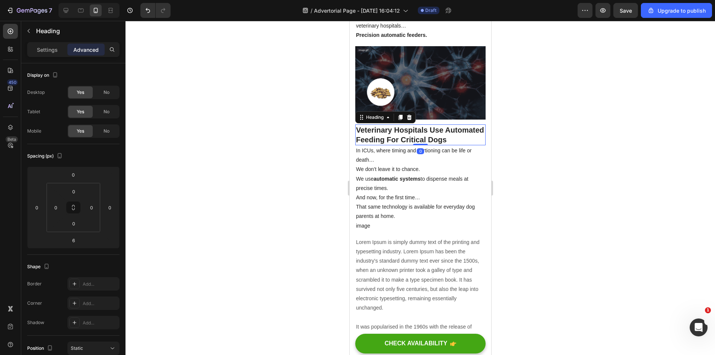
click at [418, 145] on div "⁠⁠⁠⁠⁠⁠⁠ Veterinary Hospitals Use Automated Feeding For Critical Dogs Heading 0" at bounding box center [420, 134] width 130 height 21
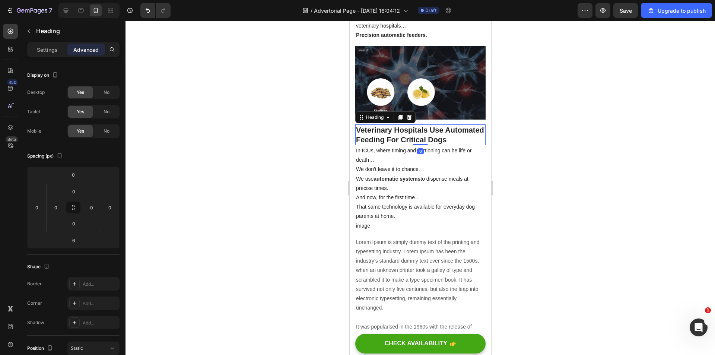
type input "0"
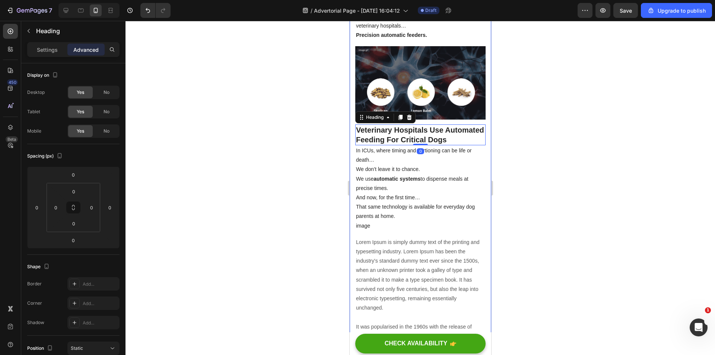
click at [566, 146] on div at bounding box center [419, 188] width 589 height 334
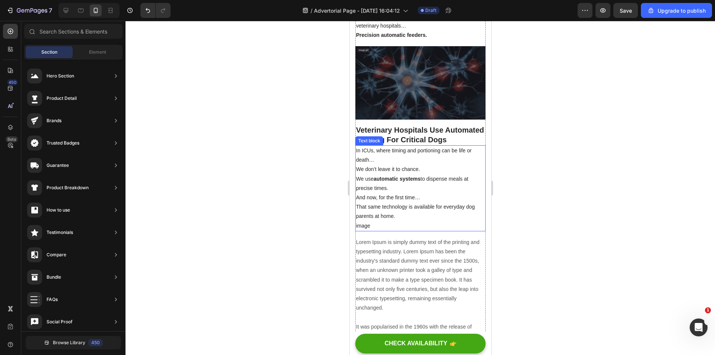
scroll to position [1450, 0]
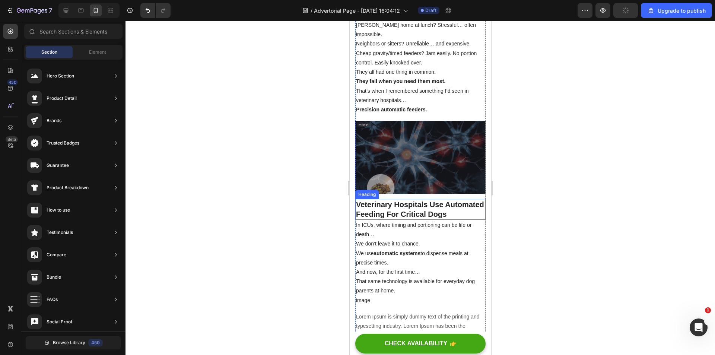
click at [419, 219] on p "⁠⁠⁠⁠⁠⁠⁠ Veterinary Hospitals Use Automated Feeding For Critical Dogs" at bounding box center [420, 209] width 129 height 19
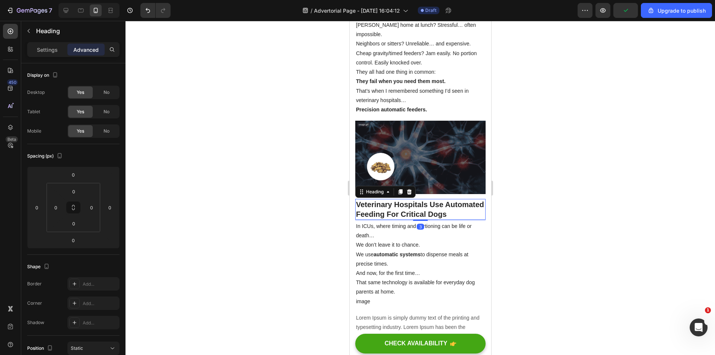
click at [417, 221] on div at bounding box center [420, 219] width 15 height 1
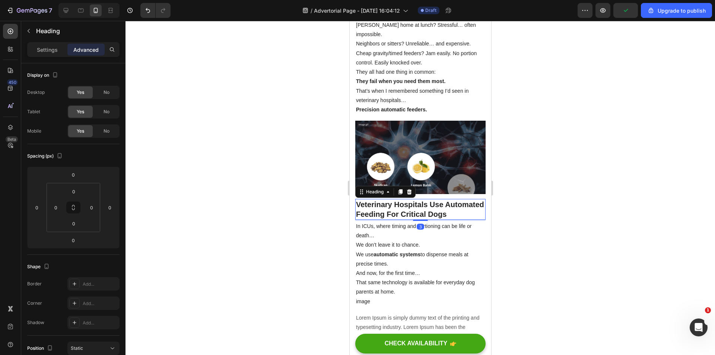
type input "3"
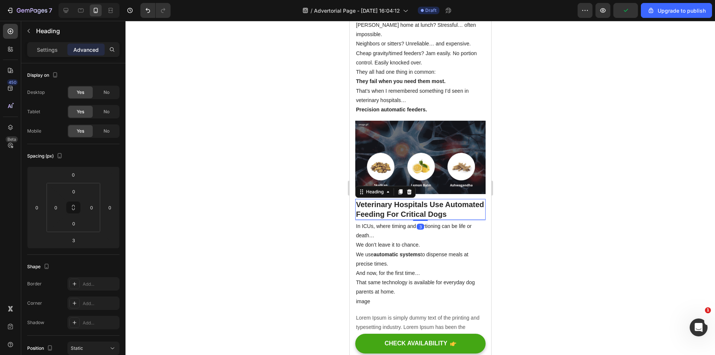
click at [540, 220] on div at bounding box center [419, 188] width 589 height 334
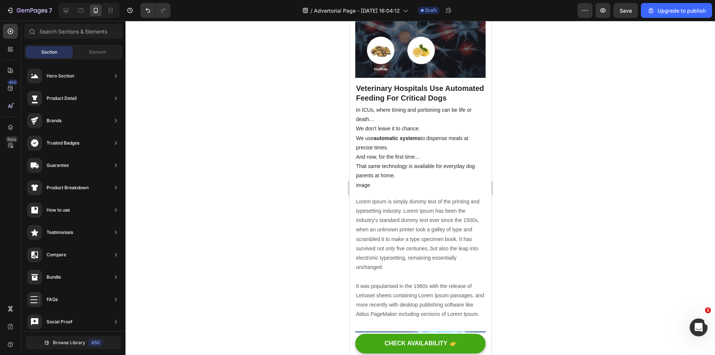
scroll to position [1541, 0]
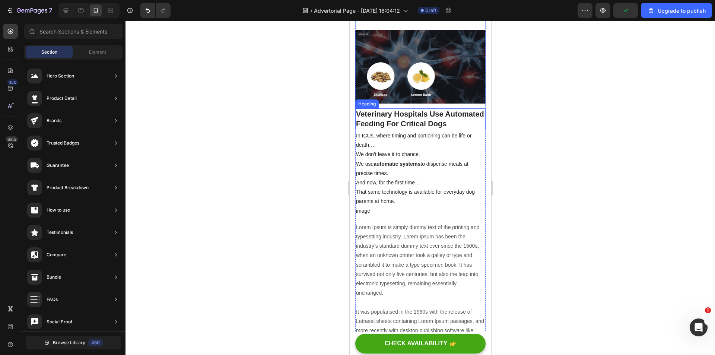
click at [420, 122] on strong "Veterinary Hospitals Use Automated Feeding For Critical Dogs" at bounding box center [420, 119] width 128 height 18
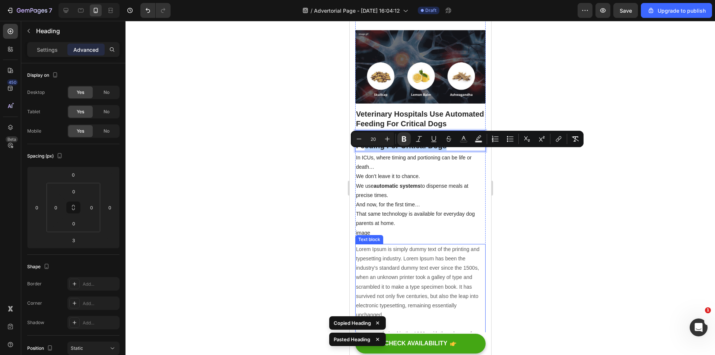
drag, startPoint x: 404, startPoint y: 156, endPoint x: 414, endPoint y: 256, distance: 100.4
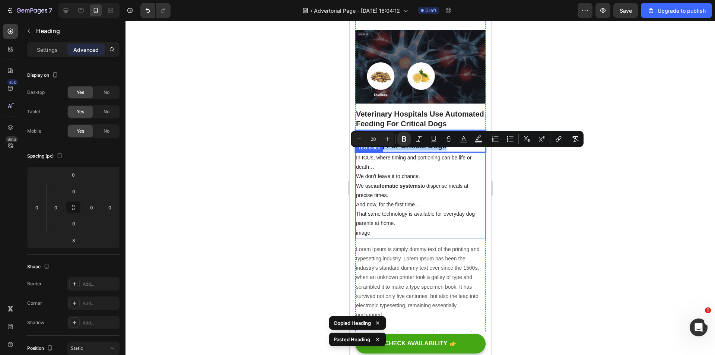
click at [531, 219] on div at bounding box center [419, 188] width 589 height 334
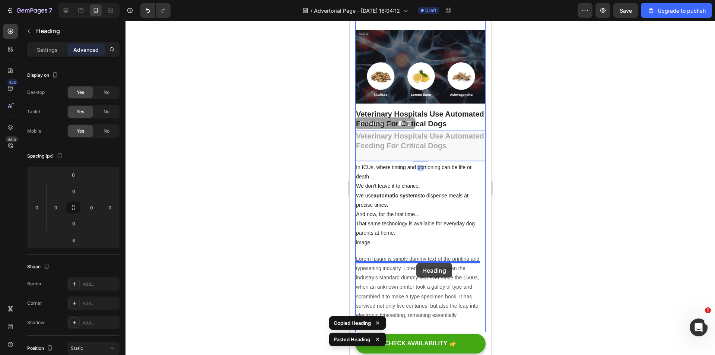
drag, startPoint x: 410, startPoint y: 162, endPoint x: 416, endPoint y: 261, distance: 98.8
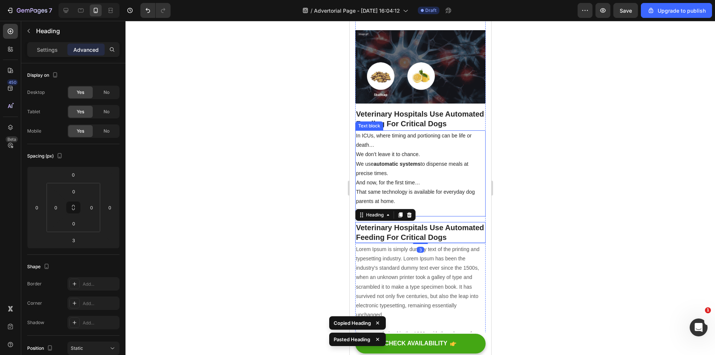
scroll to position [1615, 0]
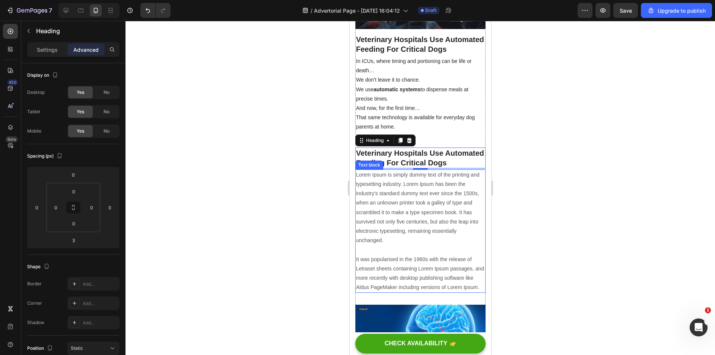
click at [408, 226] on p "Lorem Ipsum is simply dummy text of the printing and typesetting industry. Lore…" at bounding box center [420, 231] width 129 height 122
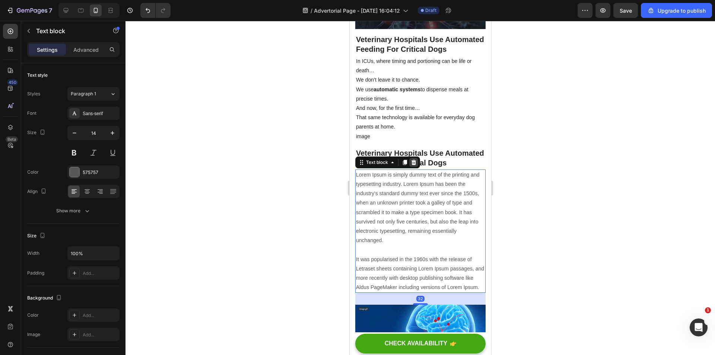
click at [413, 165] on icon at bounding box center [413, 162] width 5 height 5
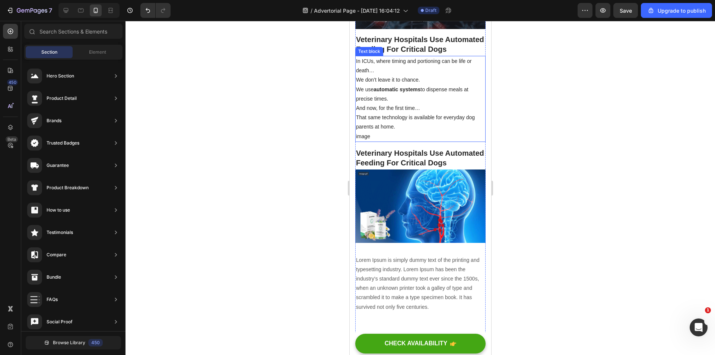
click at [399, 85] on p "We don’t leave it to chance." at bounding box center [420, 79] width 129 height 9
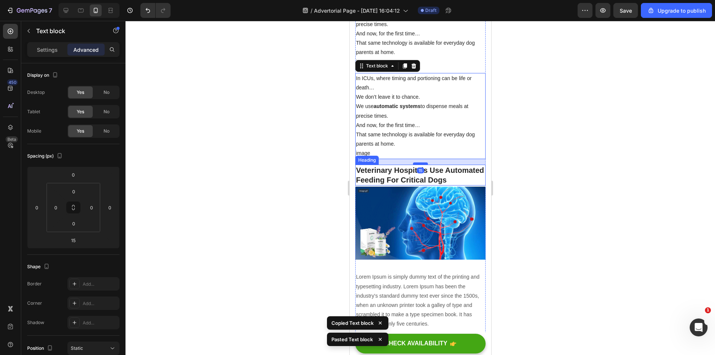
scroll to position [1727, 0]
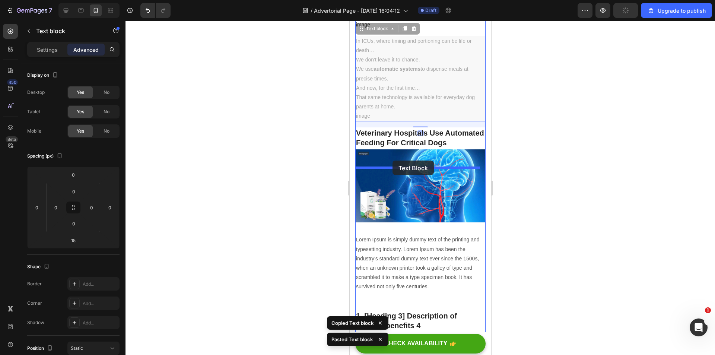
drag, startPoint x: 400, startPoint y: 100, endPoint x: 639, endPoint y: 22, distance: 252.0
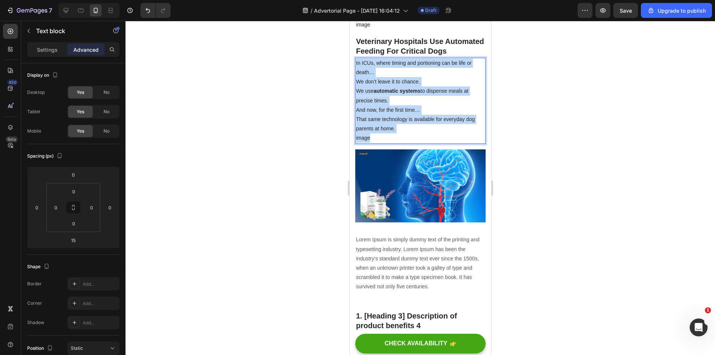
drag, startPoint x: 379, startPoint y: 155, endPoint x: 339, endPoint y: 75, distance: 89.3
